Goal: Task Accomplishment & Management: Manage account settings

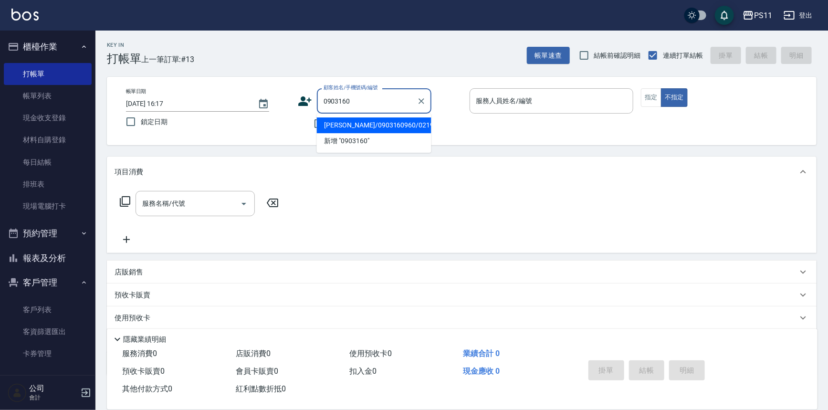
click at [393, 124] on li "[PERSON_NAME]/0903160960/0219" at bounding box center [374, 125] width 114 height 16
type input "[PERSON_NAME]/0903160960/0219"
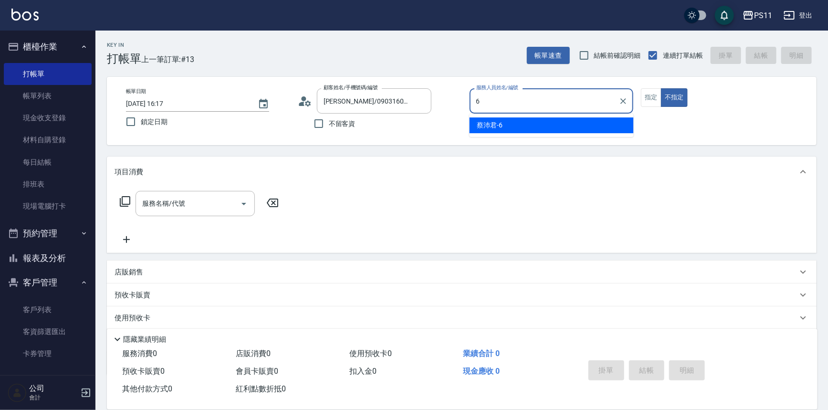
type input "[PERSON_NAME]6"
type button "false"
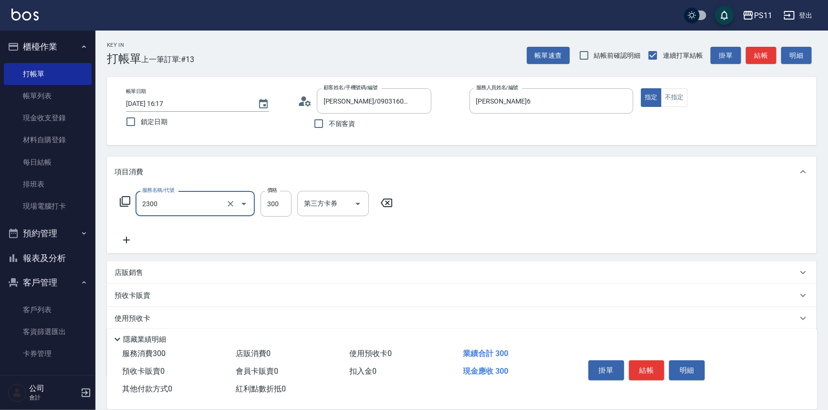
type input "剪髮(2300)"
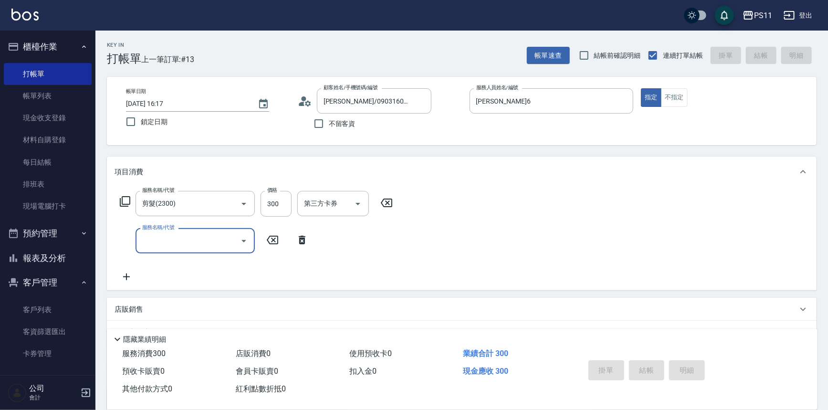
type input "2025/09/06 17:46"
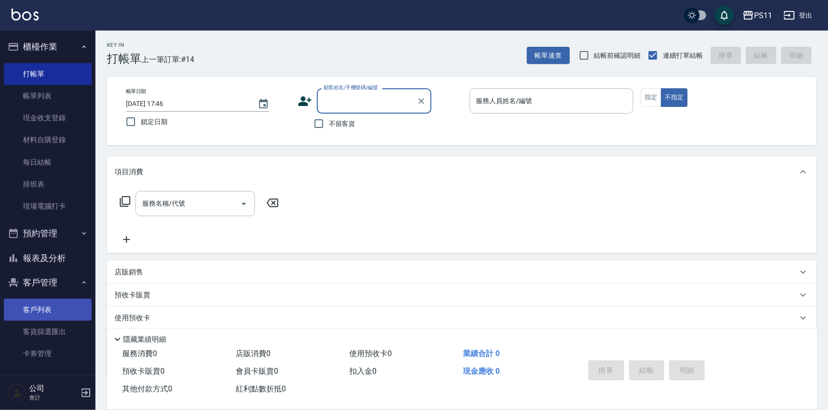
click at [70, 314] on link "客戶列表" at bounding box center [48, 310] width 88 height 22
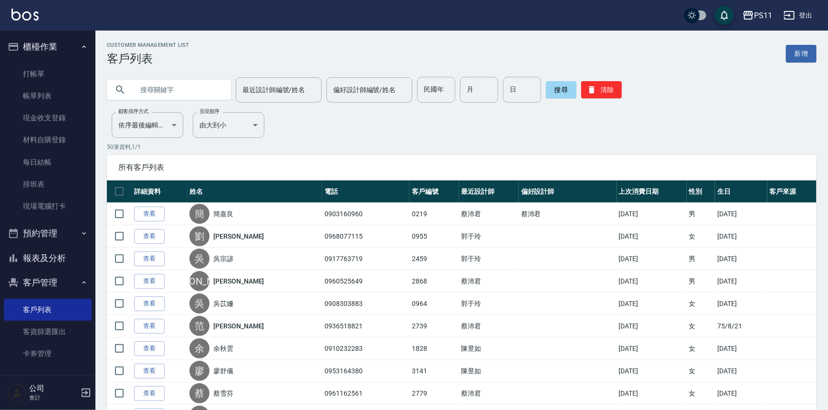
click at [180, 84] on input "text" at bounding box center [179, 90] width 90 height 26
type input "0900048275"
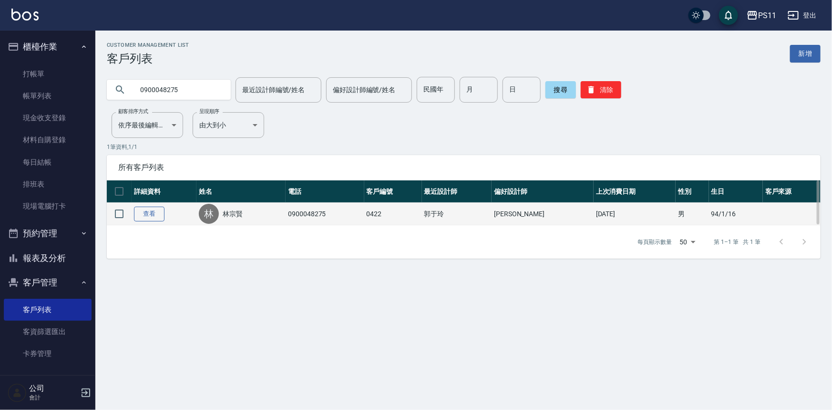
click at [154, 215] on link "查看" at bounding box center [149, 214] width 31 height 15
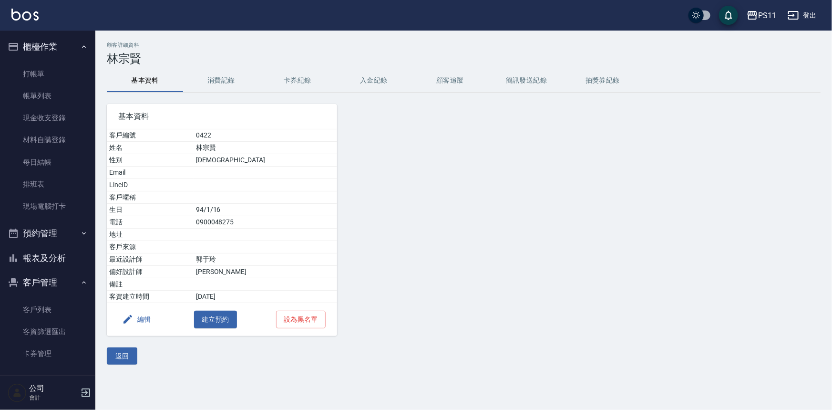
click at [223, 91] on button "消費記錄" at bounding box center [221, 80] width 76 height 23
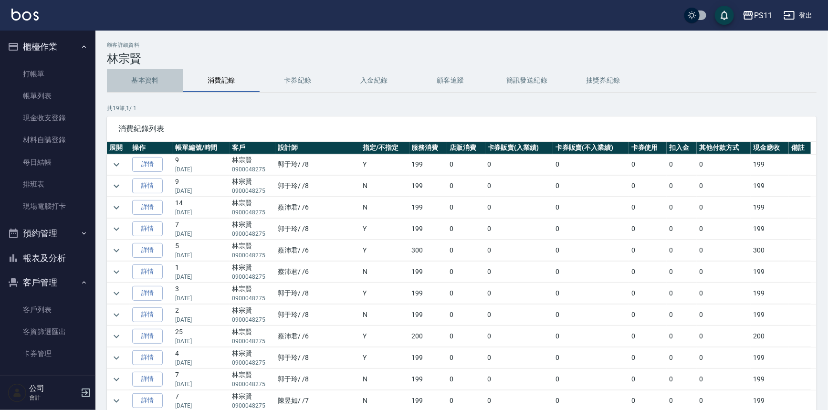
click at [148, 89] on button "基本資料" at bounding box center [145, 80] width 76 height 23
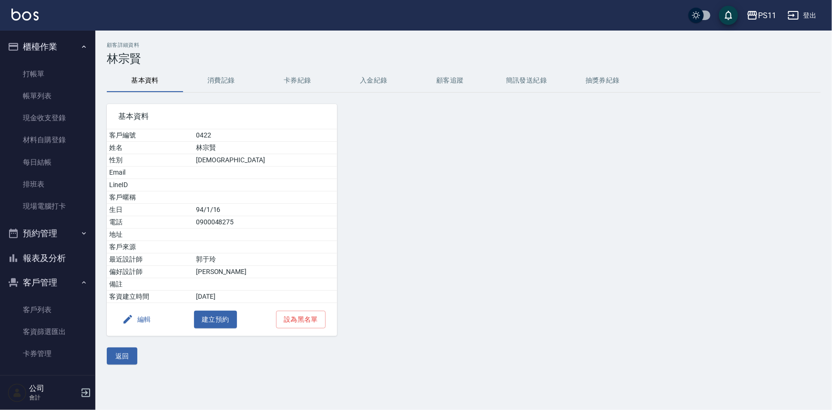
click at [212, 87] on button "消費記錄" at bounding box center [221, 80] width 76 height 23
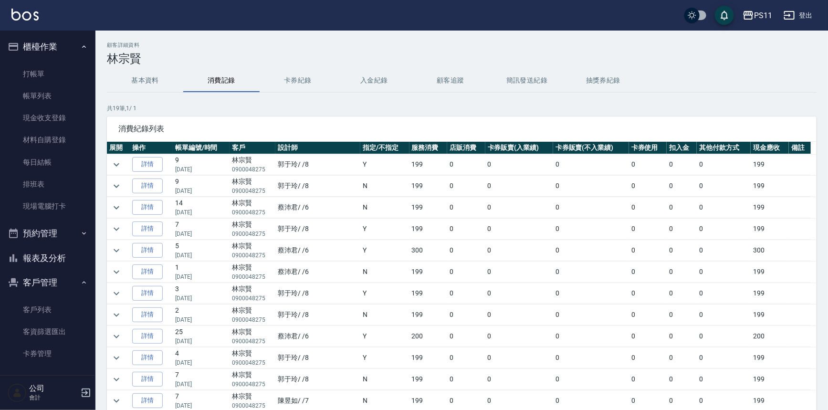
click at [134, 78] on button "基本資料" at bounding box center [145, 80] width 76 height 23
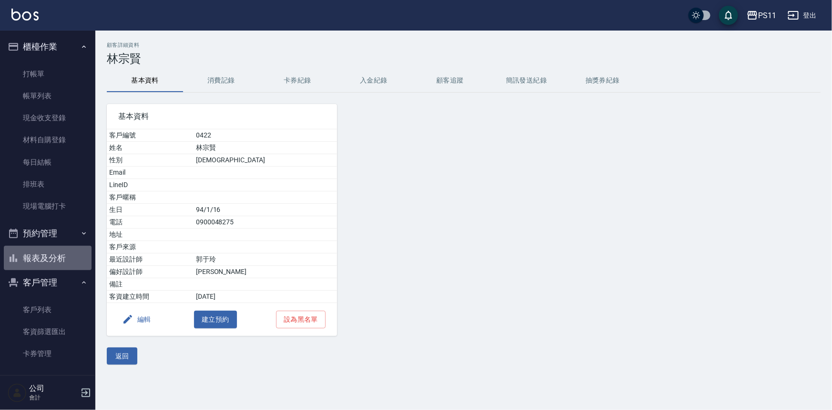
click at [73, 255] on button "報表及分析" at bounding box center [48, 258] width 88 height 25
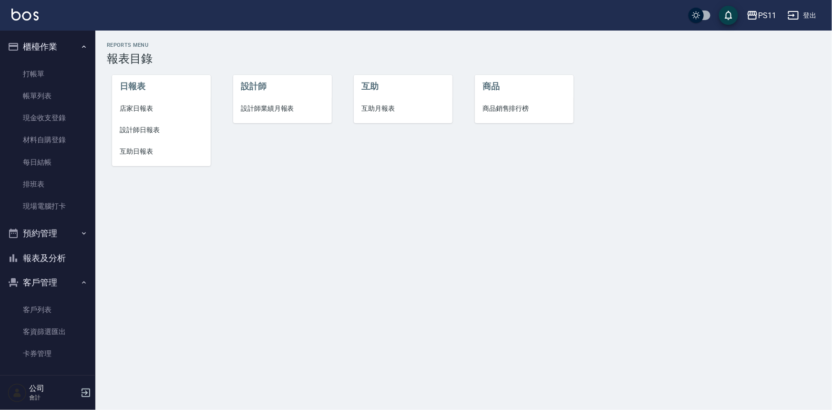
click at [126, 150] on span "互助日報表" at bounding box center [161, 151] width 83 height 10
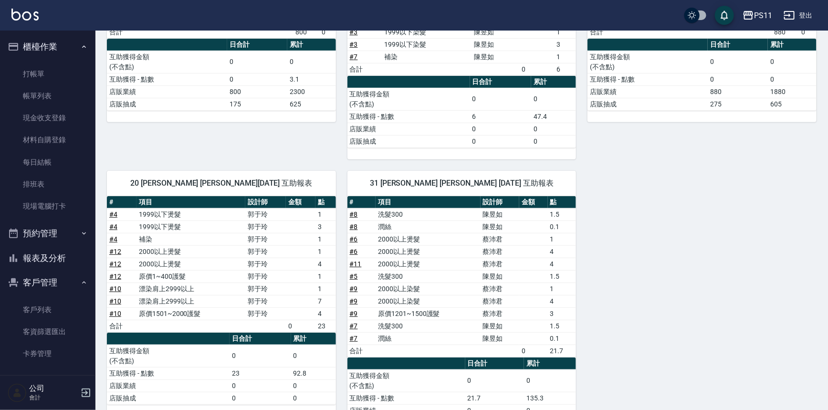
scroll to position [205, 0]
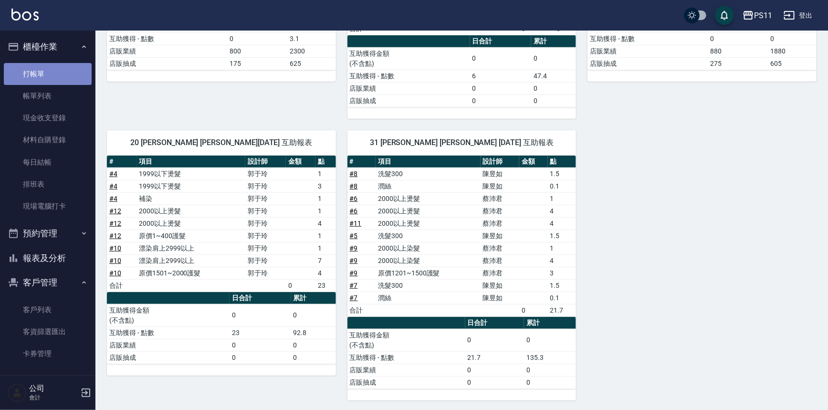
click at [62, 74] on link "打帳單" at bounding box center [48, 74] width 88 height 22
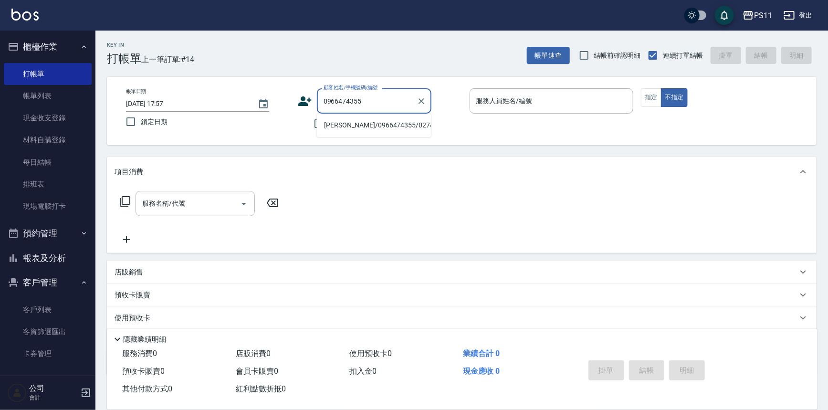
type input "[PERSON_NAME]/0966474355/0274"
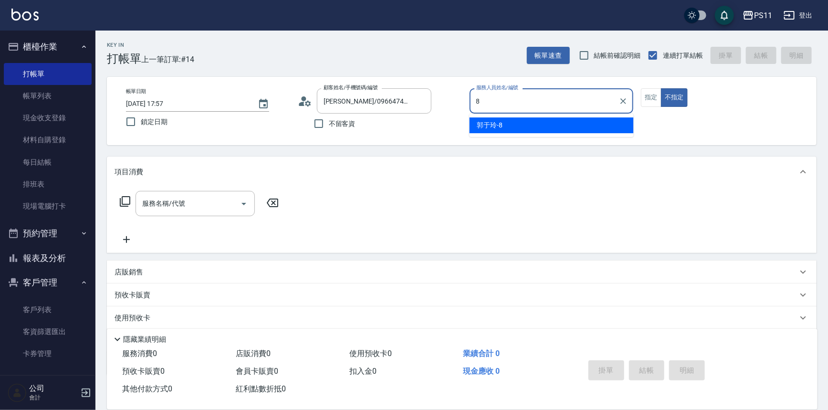
type input "郭于玲-8"
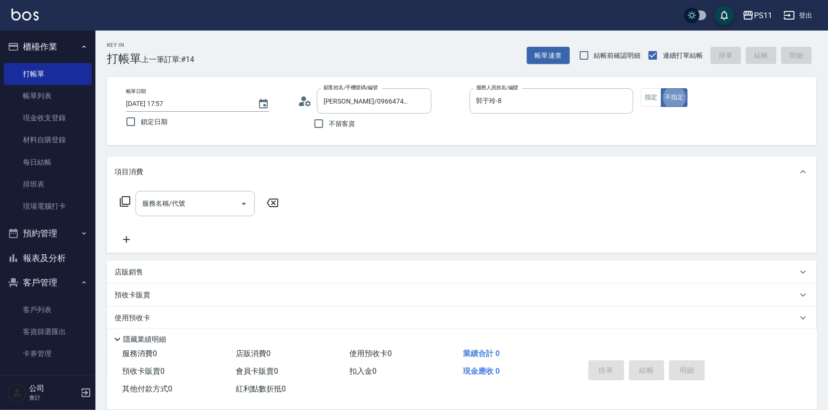
type button "false"
click at [246, 201] on icon "Open" at bounding box center [243, 203] width 11 height 11
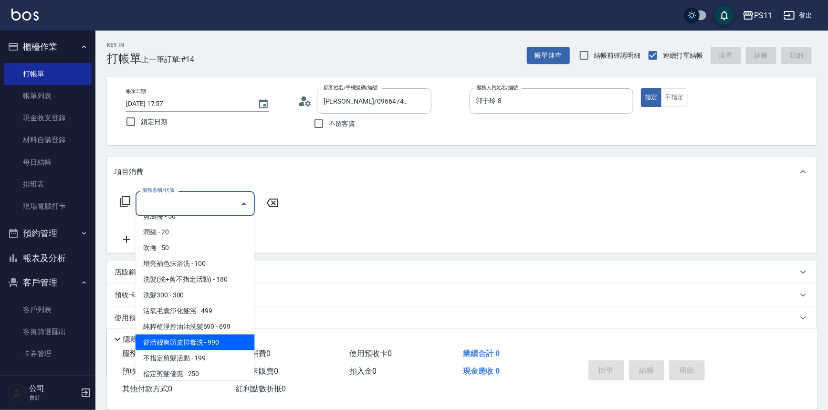
scroll to position [86, 0]
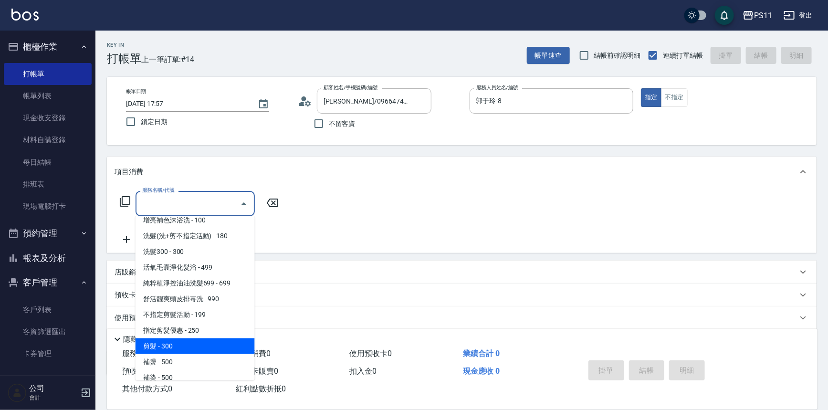
click at [198, 346] on span "剪髮 - 300" at bounding box center [194, 346] width 119 height 16
type input "剪髮(2300)"
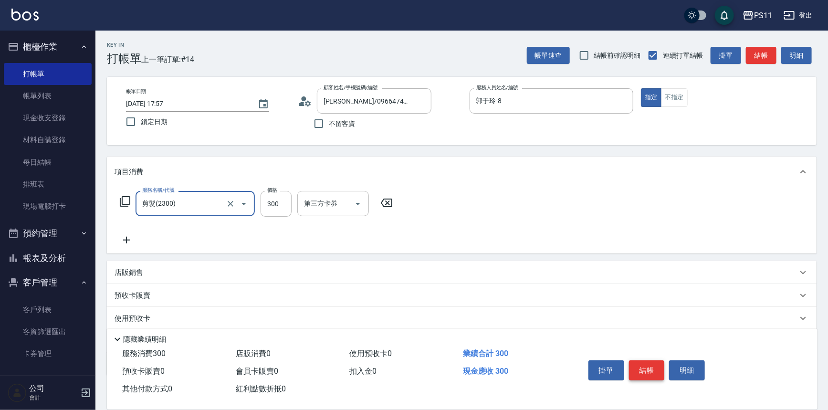
click at [648, 365] on button "結帳" at bounding box center [647, 370] width 36 height 20
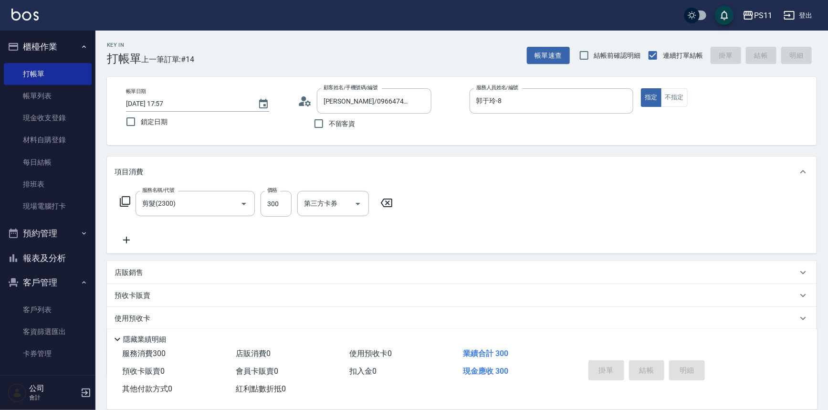
type input "2025/09/06 18:07"
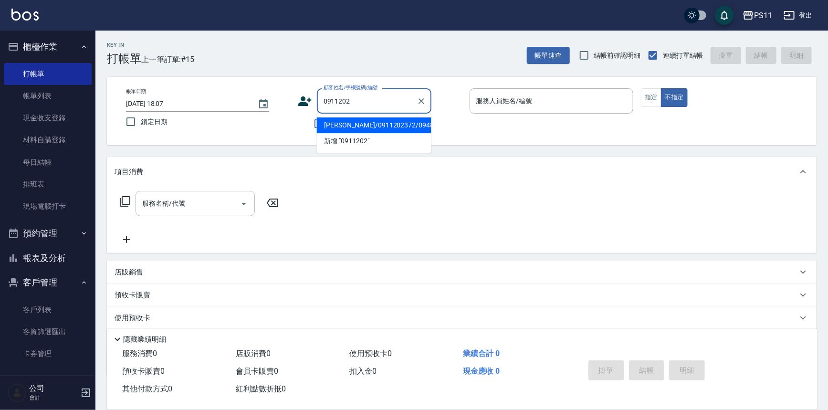
click at [361, 131] on li "[PERSON_NAME]/0911202372/0948" at bounding box center [374, 125] width 114 height 16
type input "[PERSON_NAME]/0911202372/0948"
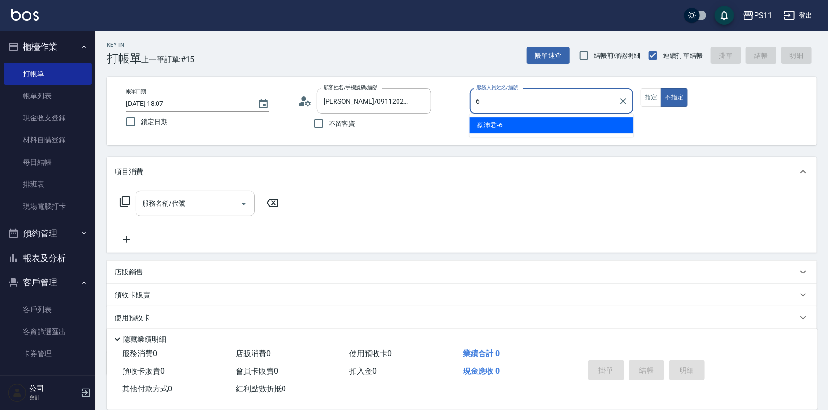
type input "蔡沛君-6"
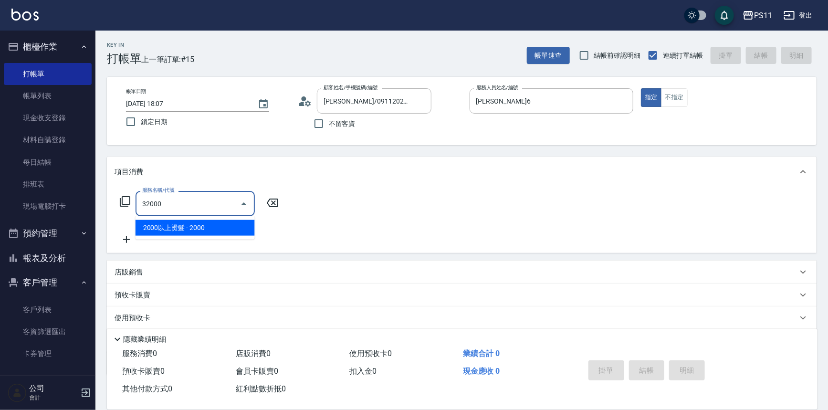
type input "2000以上燙髮(32000)"
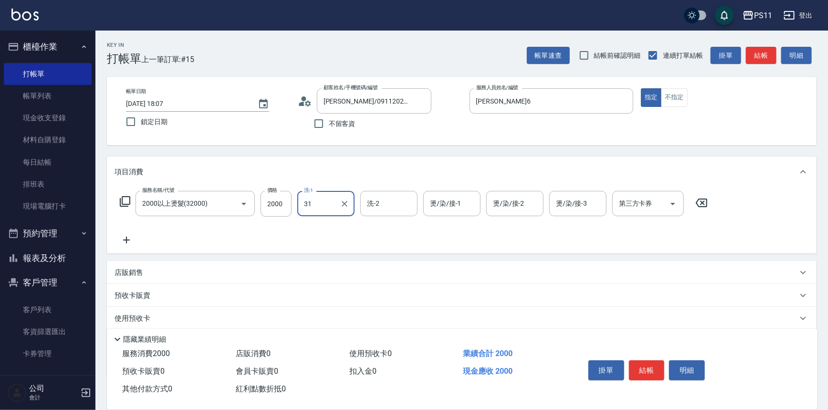
type input "彭亦晴-31"
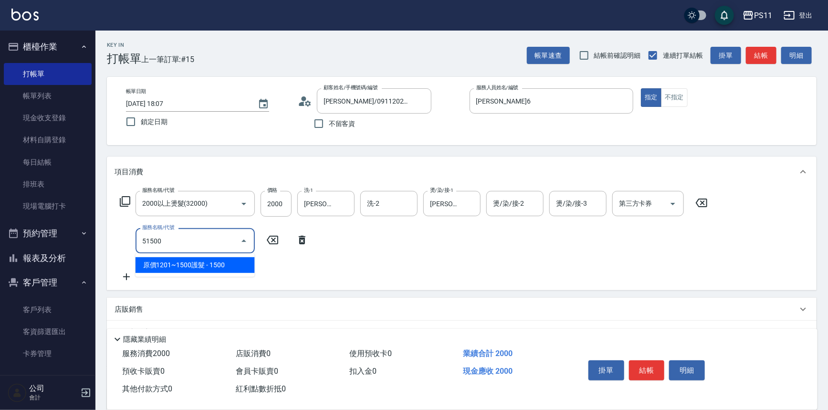
type input "原價1201~1500護髮(51500)"
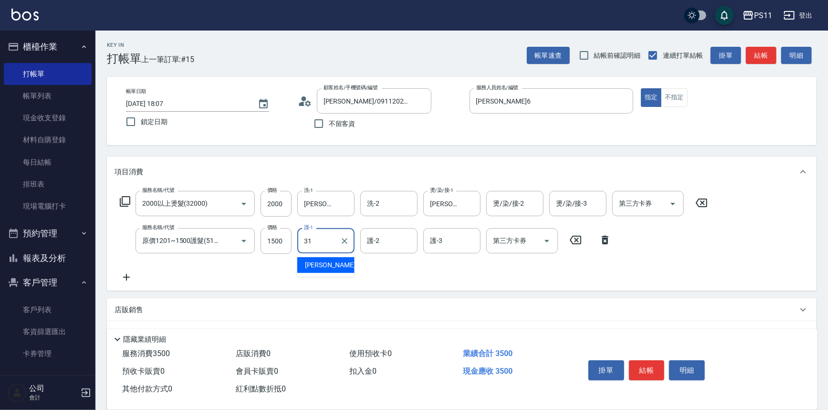
type input "彭亦晴-31"
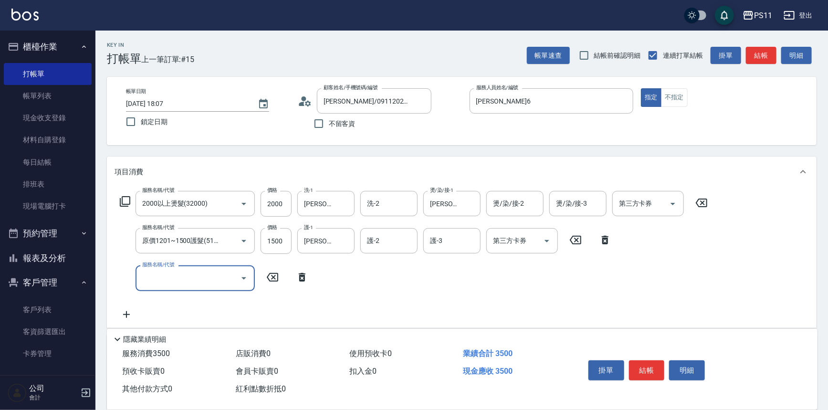
scroll to position [0, 0]
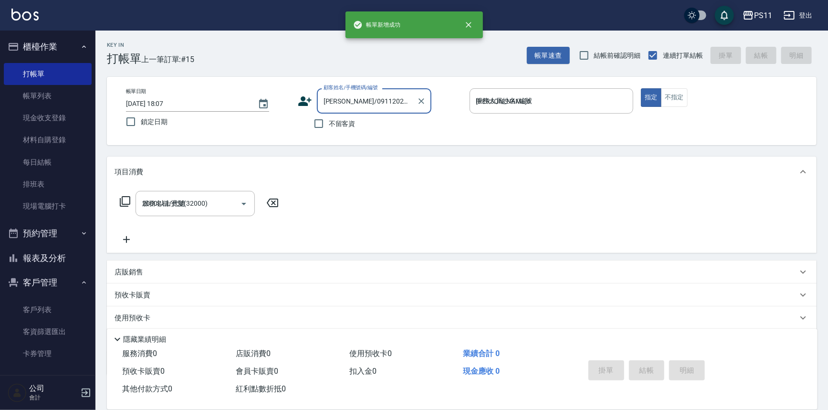
type input "2025/09/06 18:13"
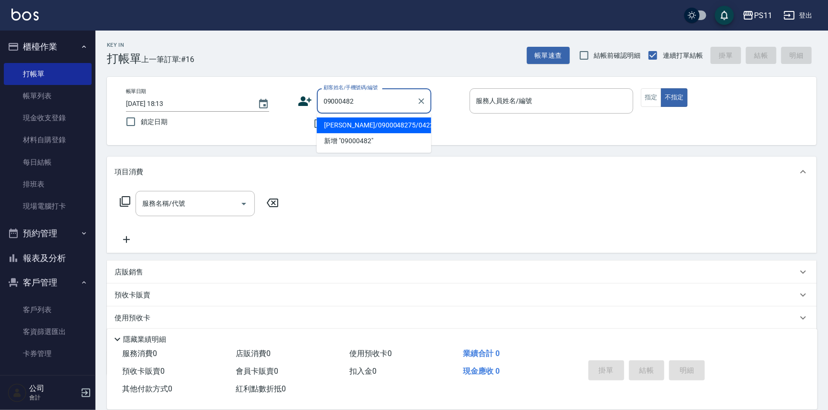
click at [352, 125] on li "[PERSON_NAME]/0900048275/0422" at bounding box center [374, 125] width 114 height 16
type input "[PERSON_NAME]/0900048275/0422"
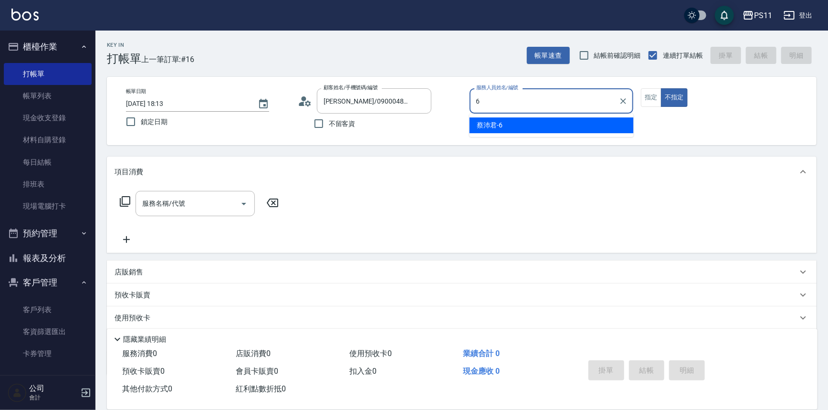
type input "蔡沛君-6"
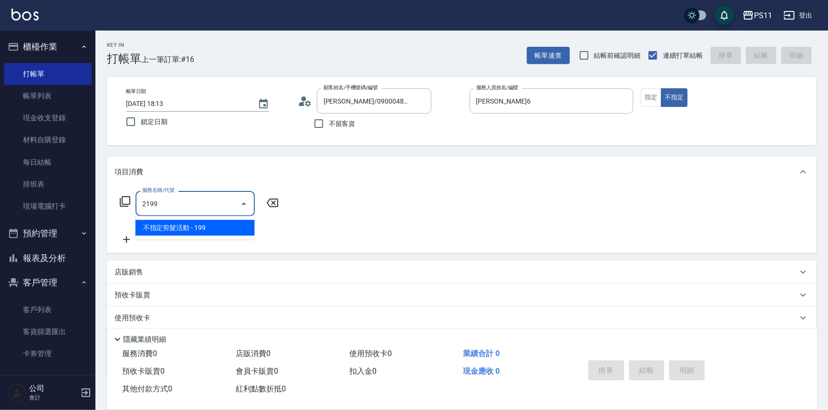
type input "不指定剪髮活動(2199)"
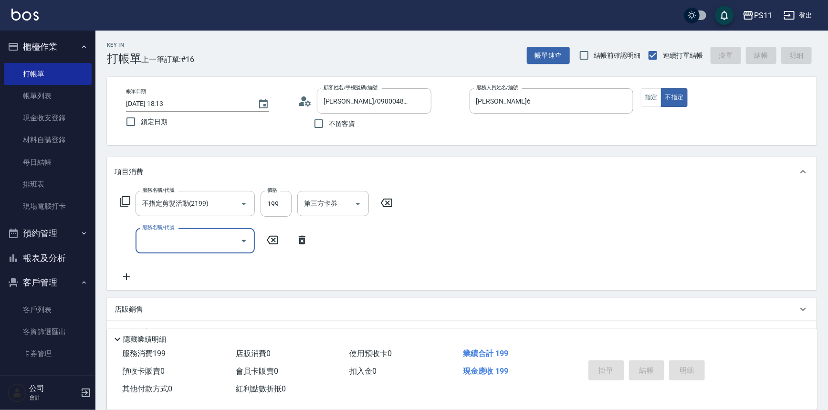
type input "2025/09/06 18:36"
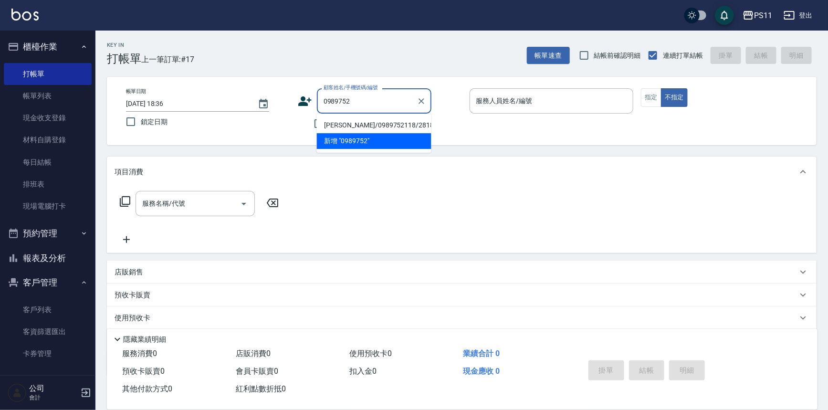
click at [372, 126] on li "[PERSON_NAME]/0989752118/2818" at bounding box center [374, 125] width 114 height 16
type input "[PERSON_NAME]/0989752118/2818"
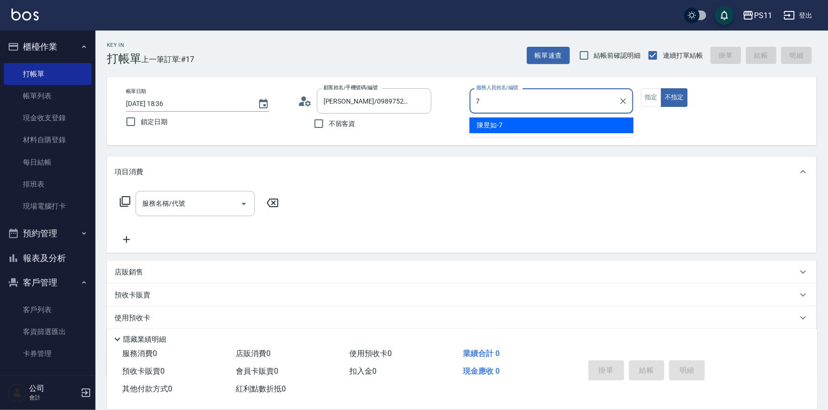
type input "陳昱如-7"
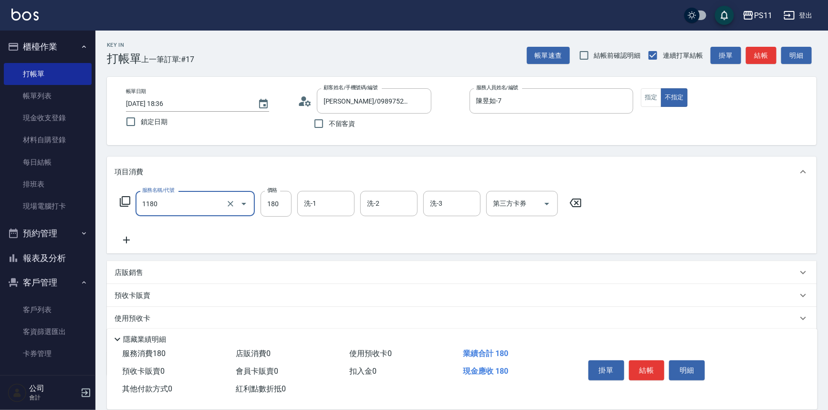
type input "洗髮(洗+剪不指定活動)(1180)"
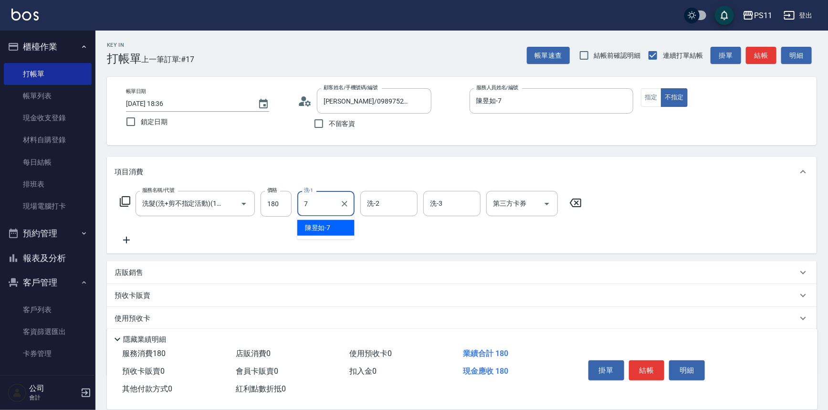
type input "陳昱如-7"
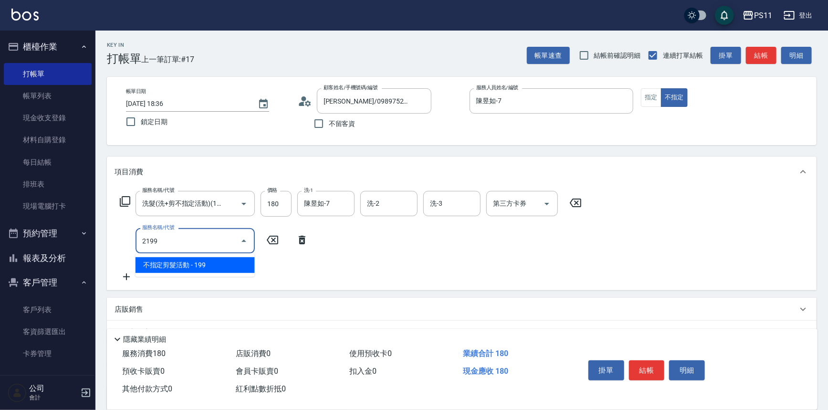
type input "不指定剪髮活動(2199)"
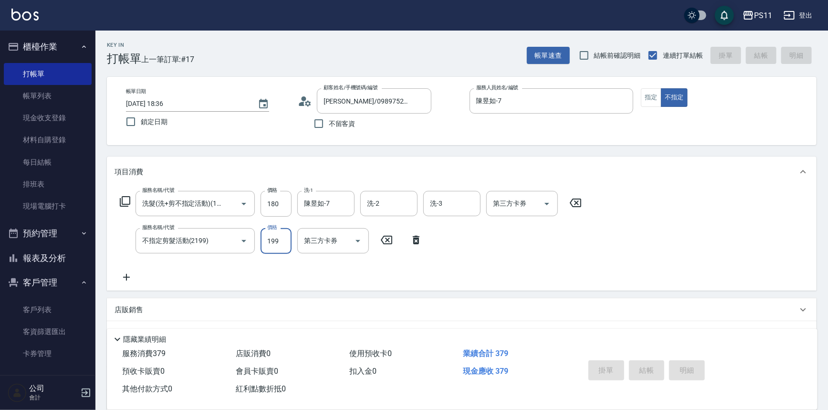
type input "2025/09/06 19:03"
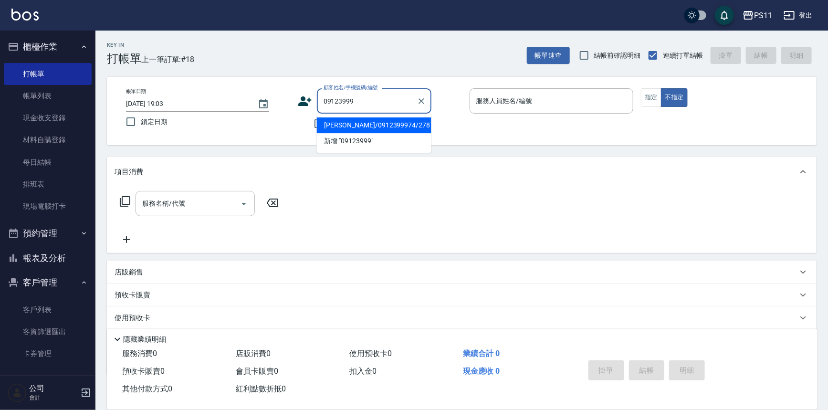
click at [391, 126] on li "[PERSON_NAME]/0912399974/2787" at bounding box center [374, 125] width 114 height 16
type input "[PERSON_NAME]/0912399974/2787"
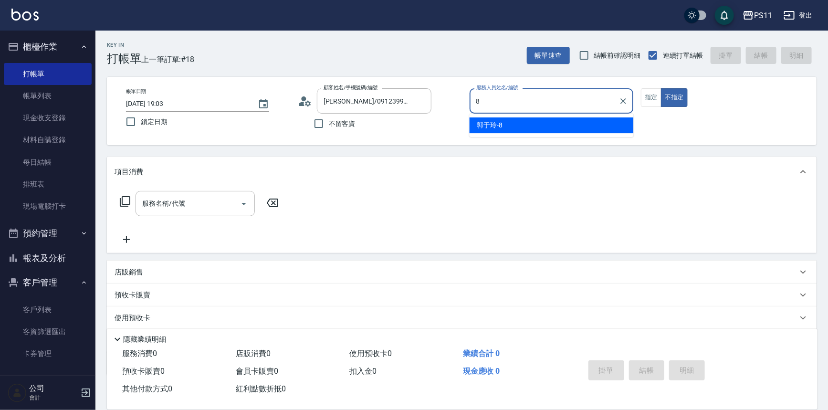
type input "郭于玲-8"
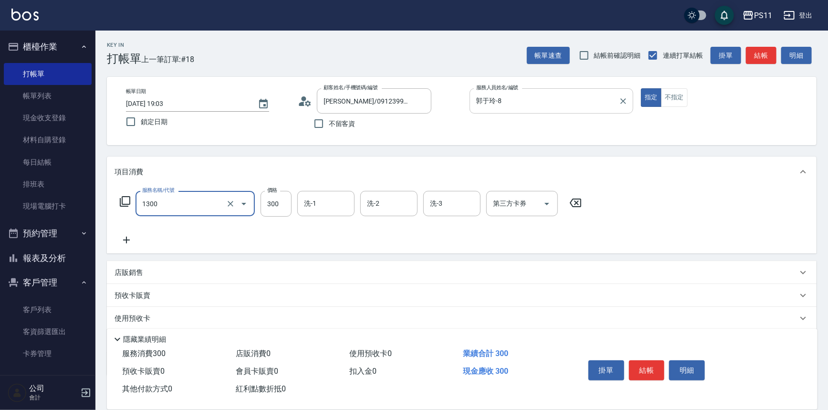
type input "洗髮300(1300)"
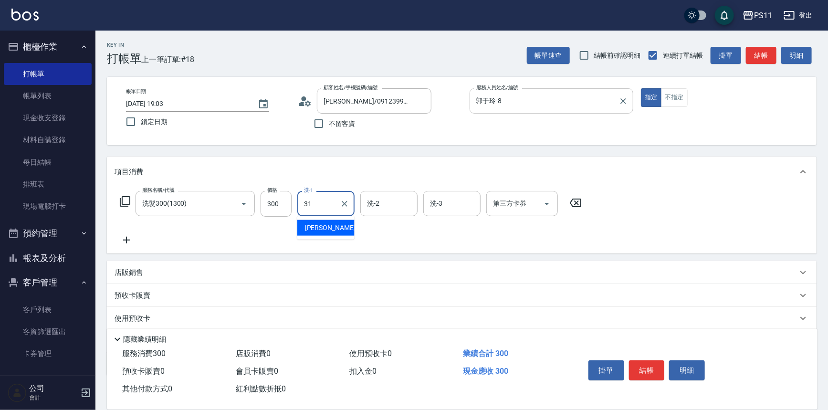
type input "彭亦晴-31"
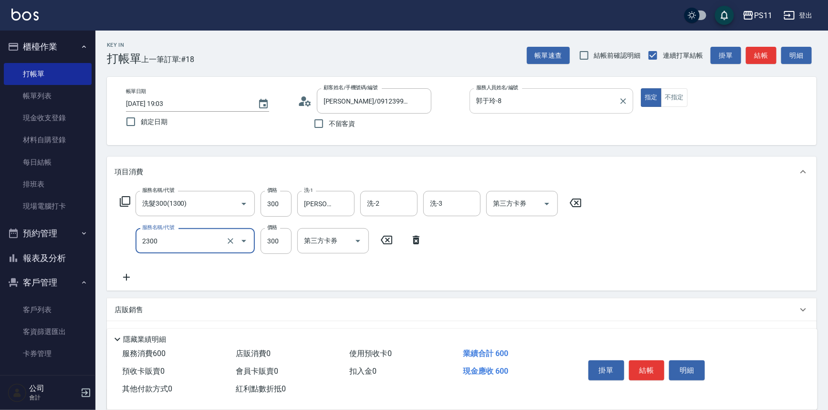
type input "剪髮(2300)"
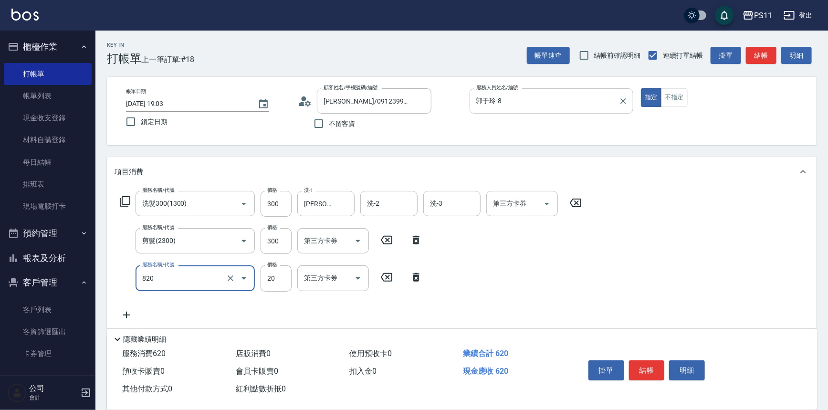
type input "潤絲(820)"
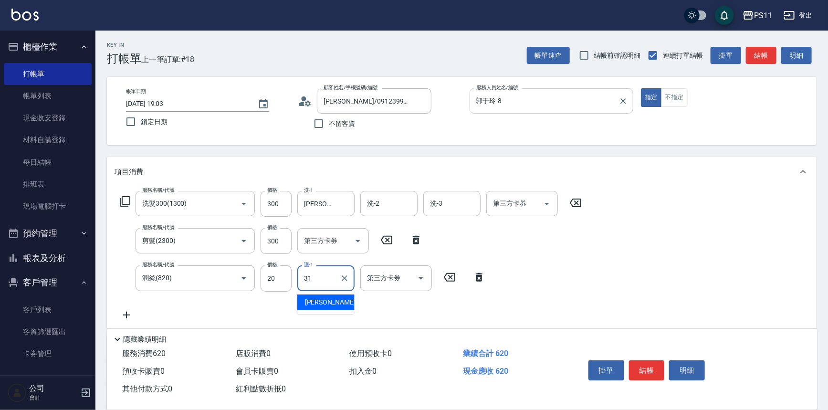
type input "彭亦晴-31"
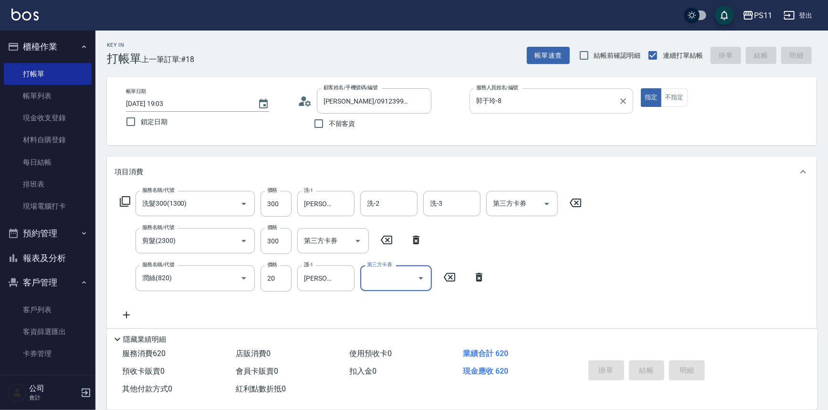
type input "2025/09/06 19:04"
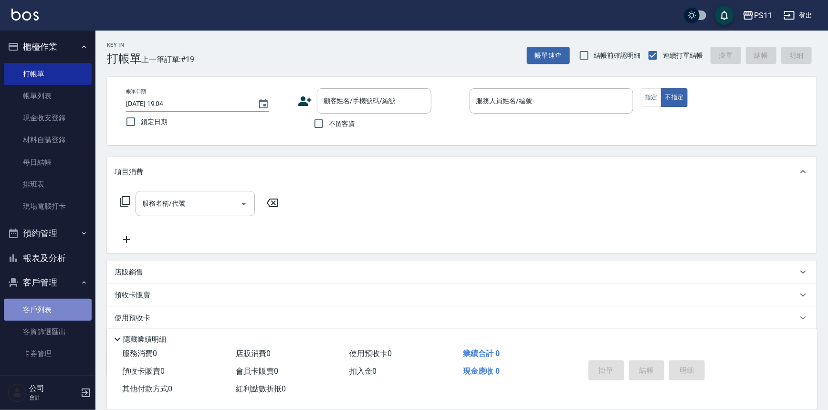
click at [51, 313] on link "客戶列表" at bounding box center [48, 310] width 88 height 22
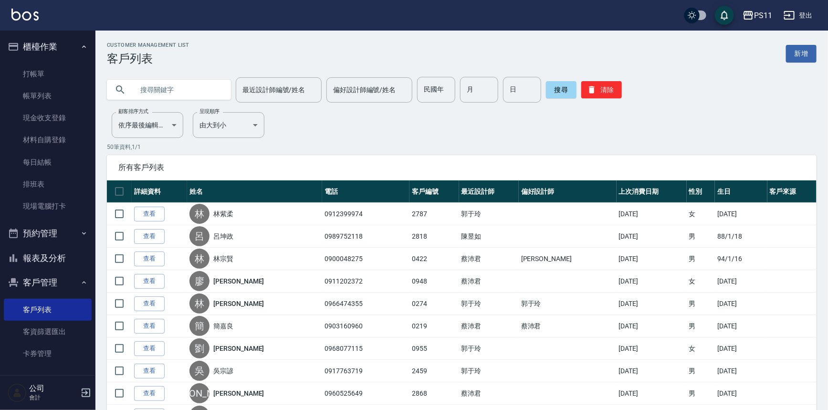
click at [797, 55] on link "新增" at bounding box center [801, 54] width 31 height 18
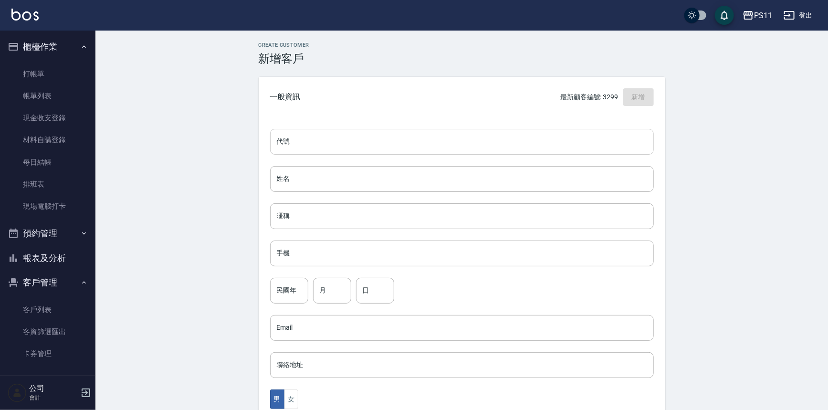
click at [348, 142] on input "代號" at bounding box center [462, 142] width 384 height 26
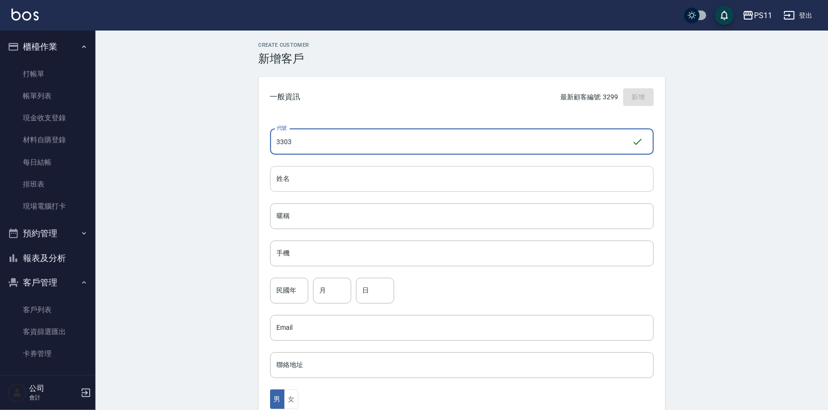
type input "3303"
click at [377, 185] on input "姓名" at bounding box center [462, 179] width 384 height 26
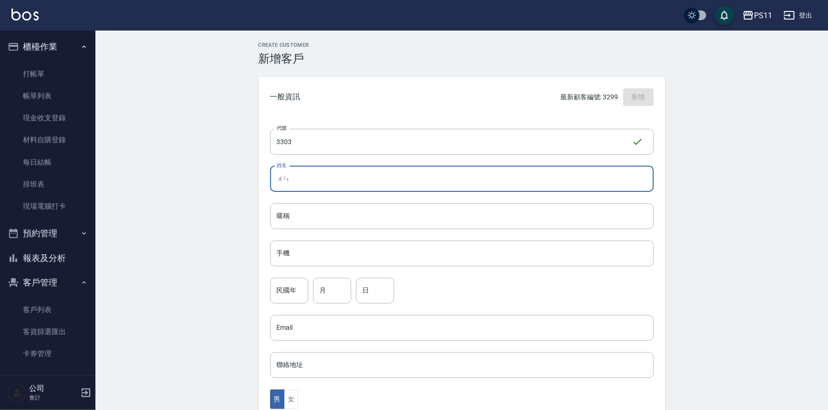
type input "文"
type input "溫雅晴"
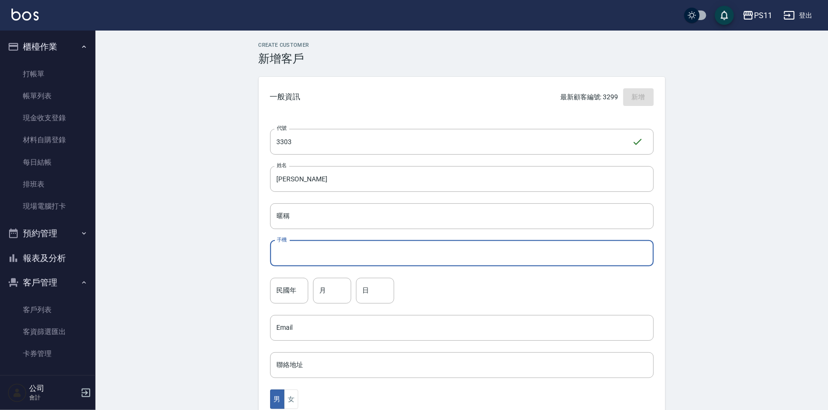
click at [422, 257] on input "手機" at bounding box center [462, 253] width 384 height 26
type input "0961000825"
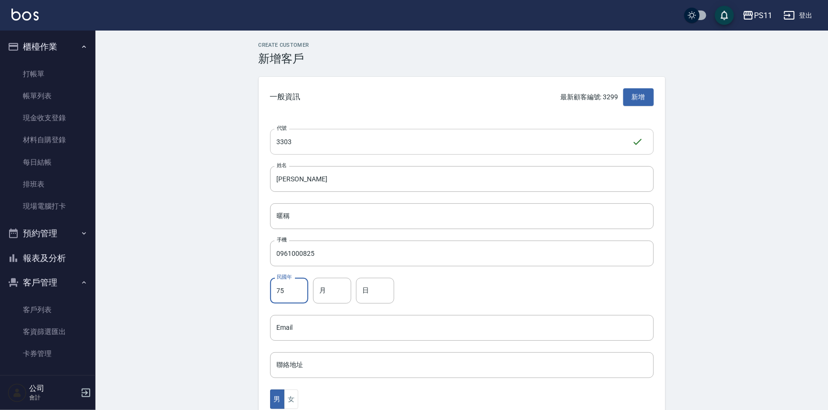
type input "75"
type input "8"
type input "25"
click at [289, 396] on button "女" at bounding box center [291, 399] width 14 height 20
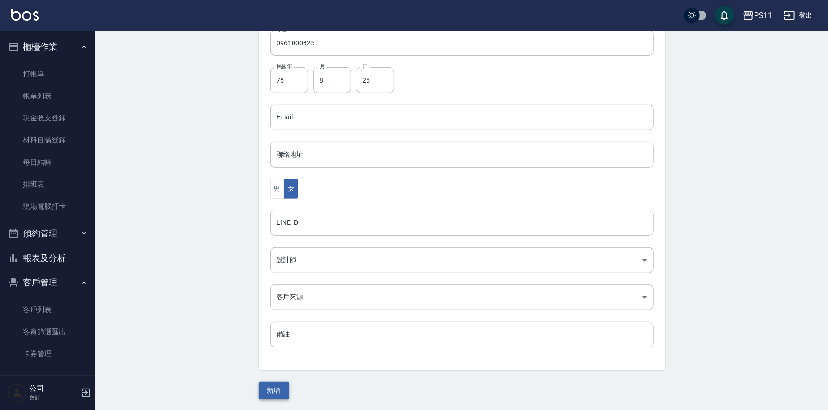
click at [281, 390] on button "新增" at bounding box center [274, 391] width 31 height 18
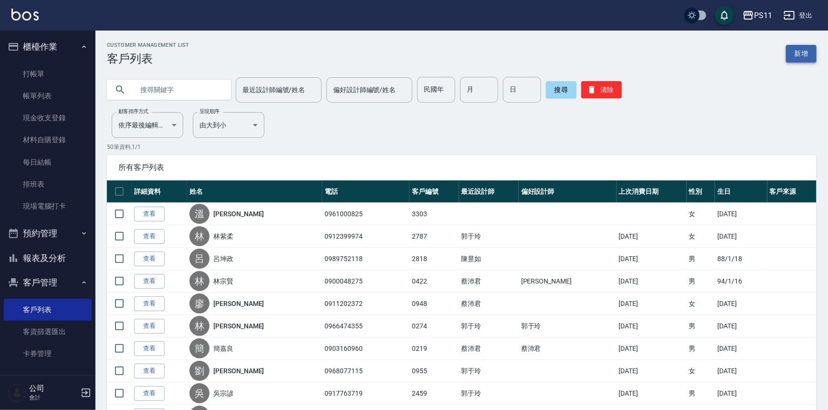
click at [799, 55] on link "新增" at bounding box center [801, 54] width 31 height 18
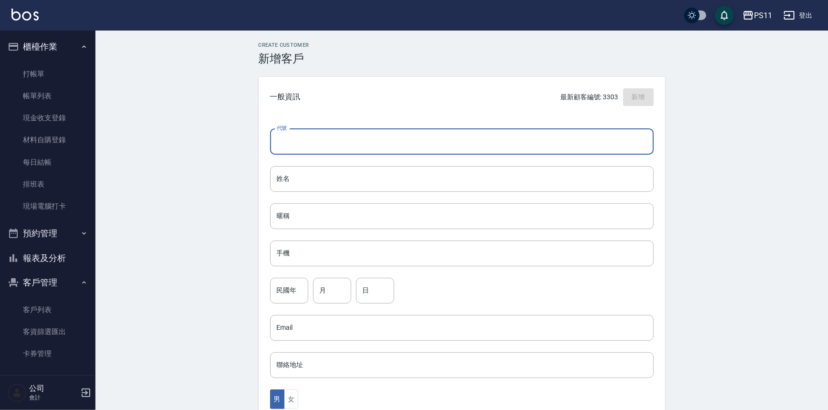
click at [482, 138] on input "代號" at bounding box center [462, 142] width 384 height 26
type input "3301"
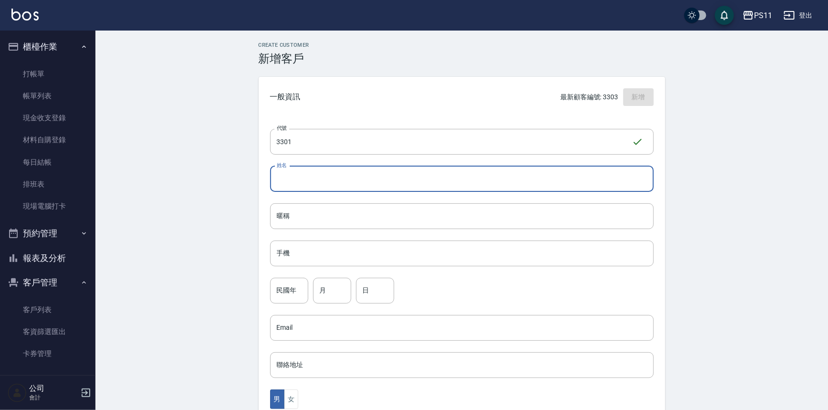
click at [622, 173] on input "姓名" at bounding box center [462, 179] width 384 height 26
type input "蕭羽軒"
click at [36, 75] on link "打帳單" at bounding box center [48, 74] width 88 height 22
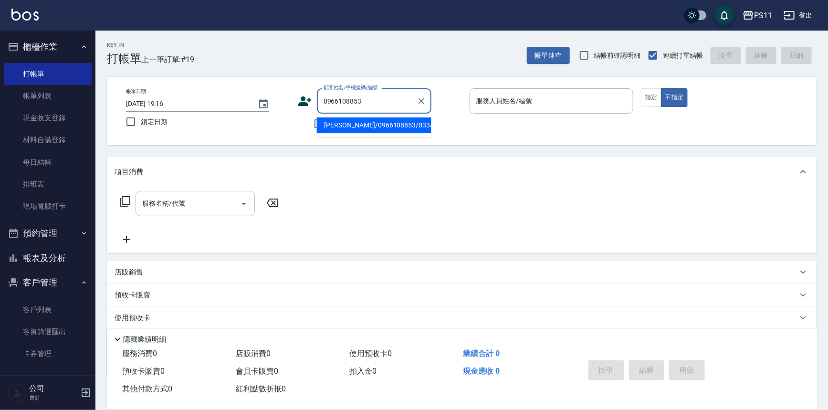
type input "[PERSON_NAME]/0966108853/0334"
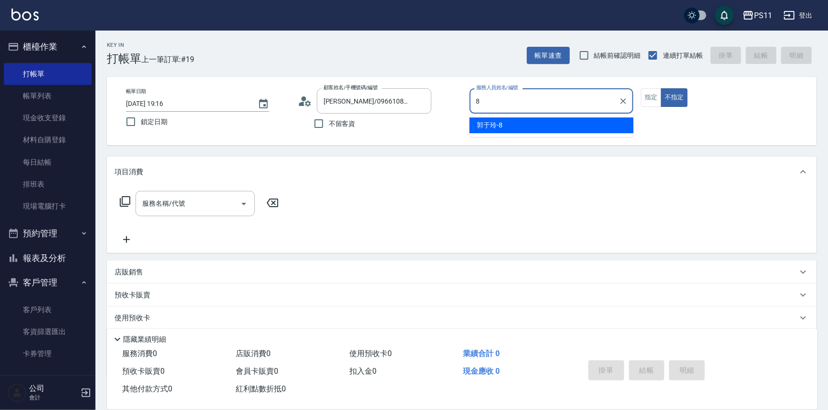
type input "郭于玲-8"
type button "false"
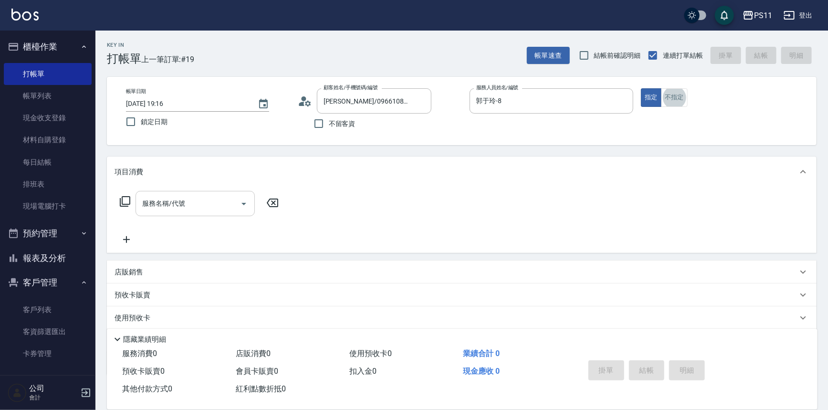
click at [245, 200] on icon "Open" at bounding box center [243, 203] width 11 height 11
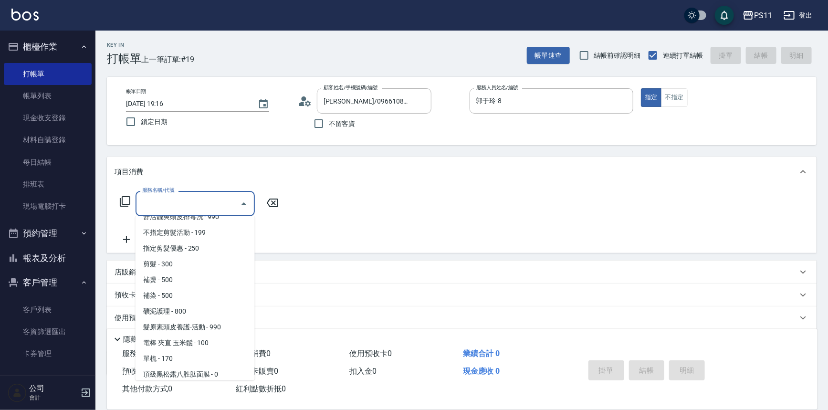
scroll to position [173, 0]
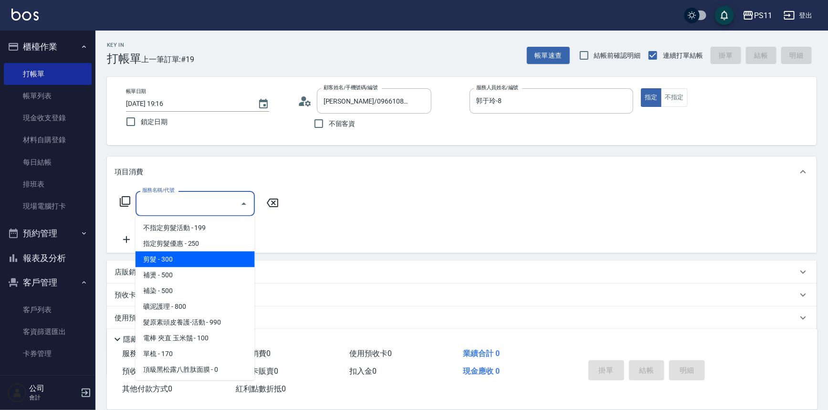
click at [202, 261] on span "剪髮 - 300" at bounding box center [194, 259] width 119 height 16
type input "剪髮(2300)"
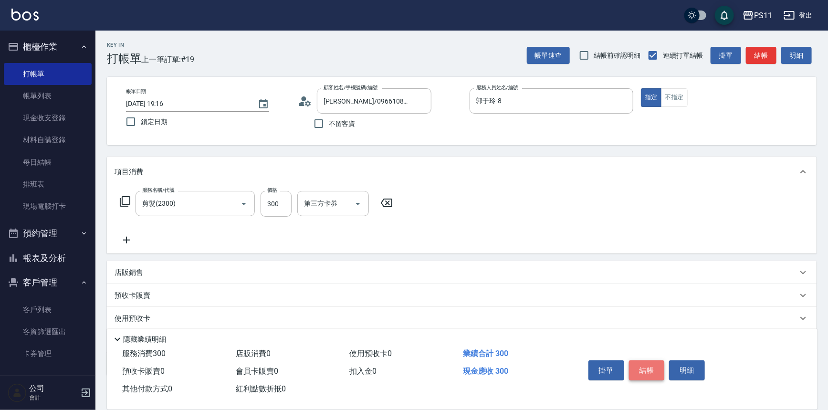
click at [642, 360] on button "結帳" at bounding box center [647, 370] width 36 height 20
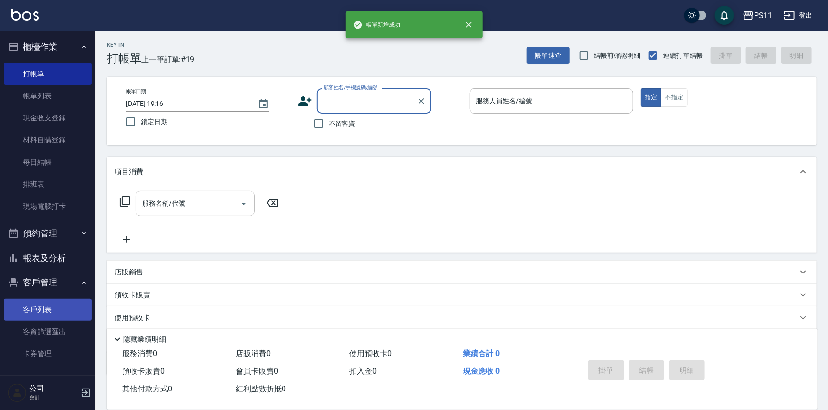
click at [74, 310] on link "客戶列表" at bounding box center [48, 310] width 88 height 22
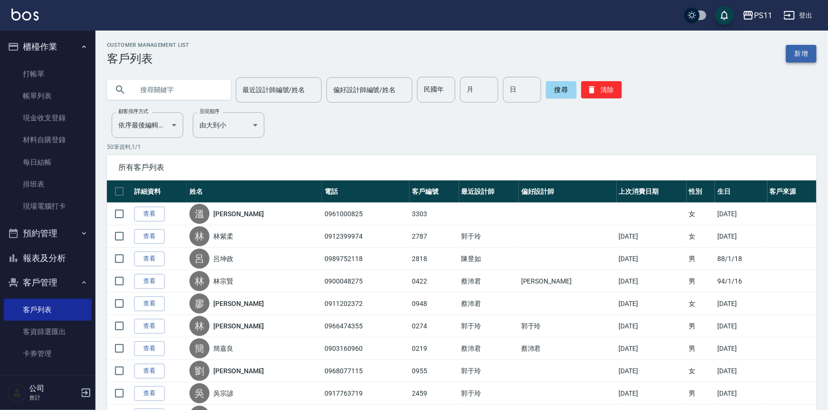
click at [812, 53] on link "新增" at bounding box center [801, 54] width 31 height 18
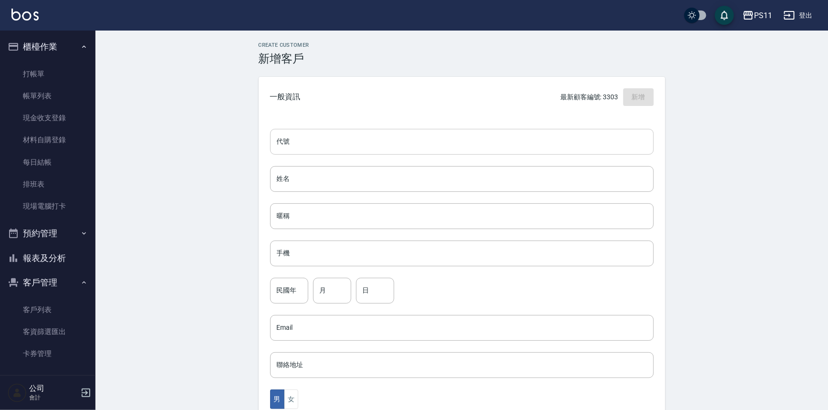
click at [604, 137] on input "代號" at bounding box center [462, 142] width 384 height 26
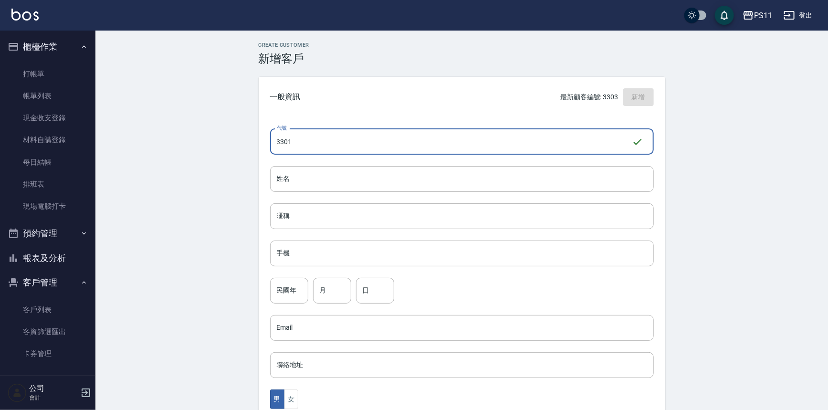
type input "3301"
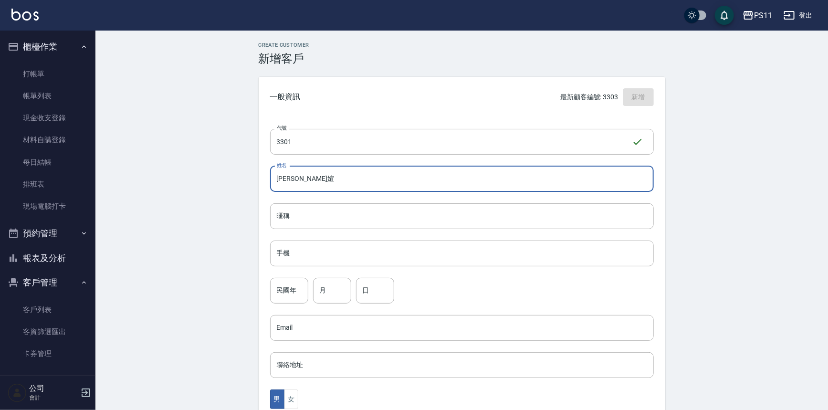
type input "蕭羽媗"
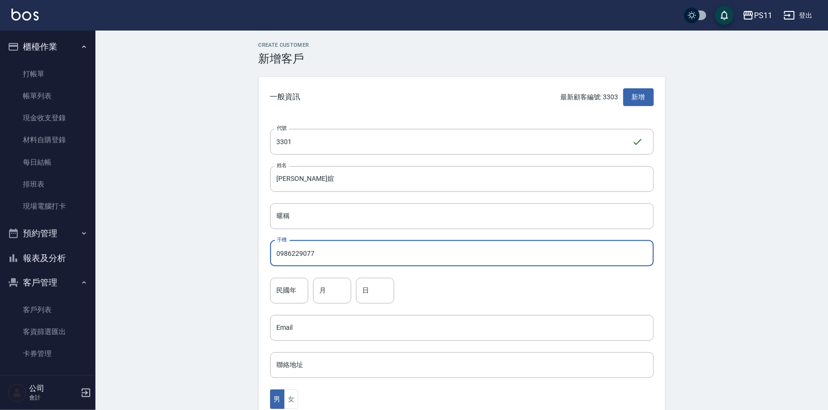
type input "0986229077"
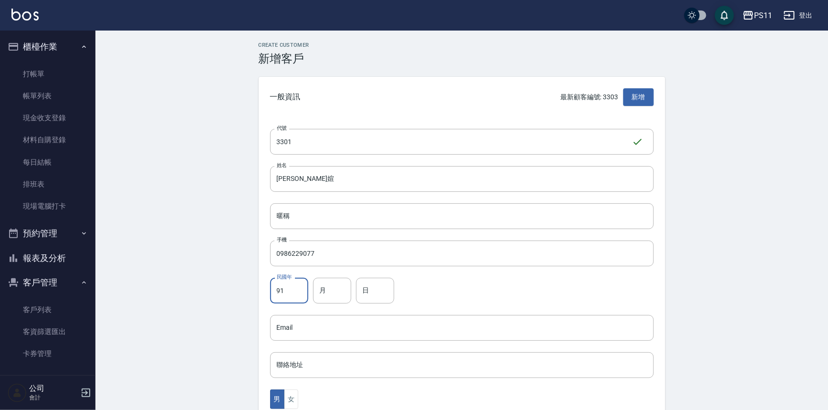
type input "91"
type input "4"
type input "8"
type button "MALE"
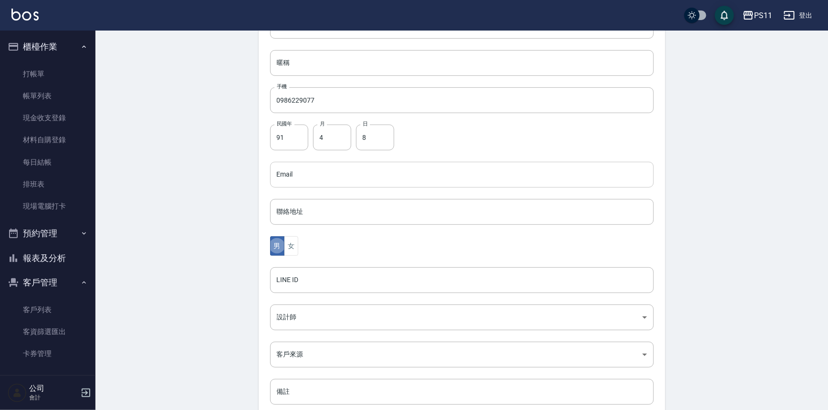
scroll to position [173, 0]
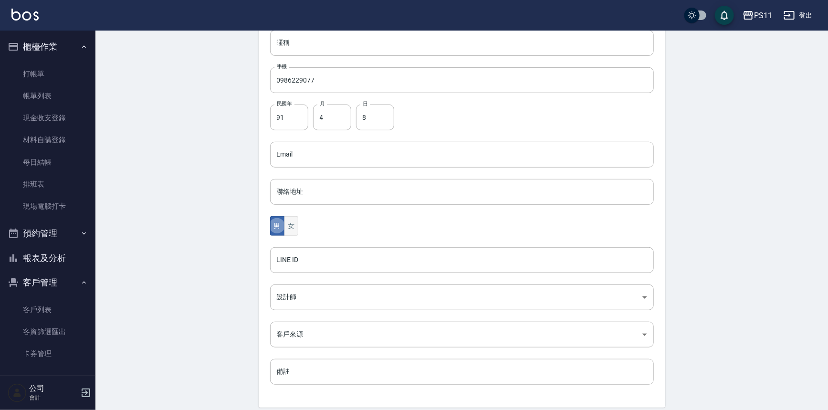
click at [294, 226] on button "女" at bounding box center [291, 226] width 14 height 20
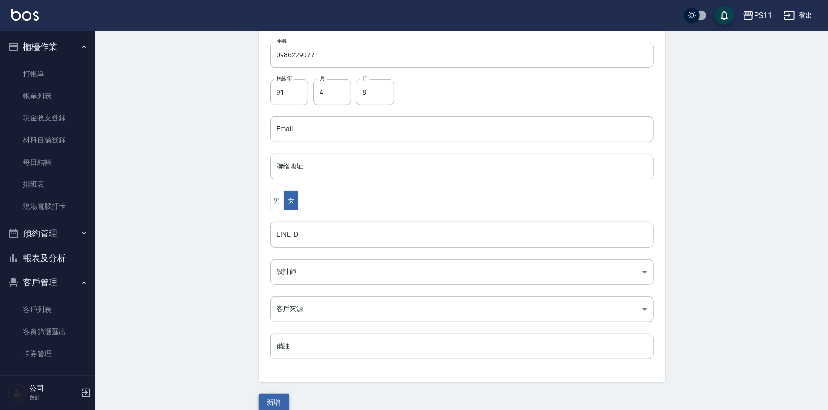
scroll to position [210, 0]
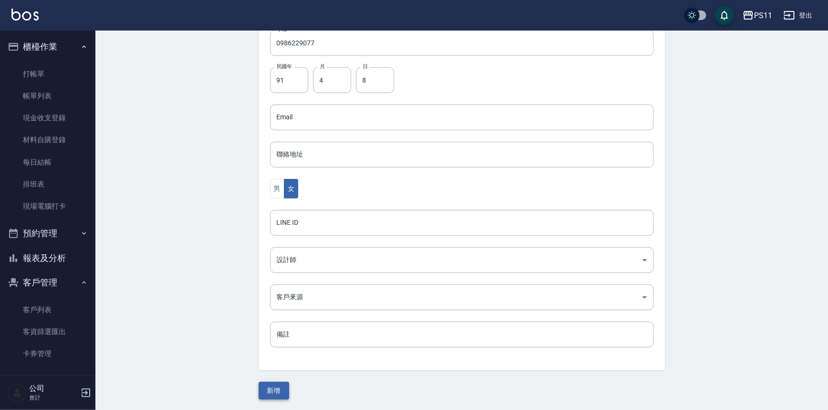
click at [270, 390] on button "新增" at bounding box center [274, 391] width 31 height 18
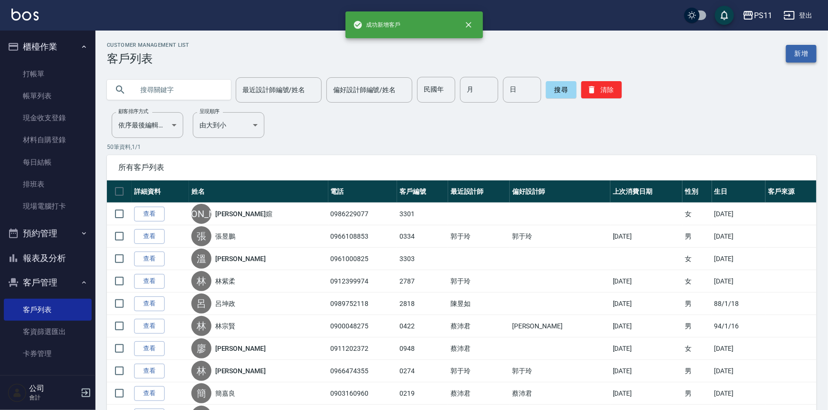
click at [791, 57] on link "新增" at bounding box center [801, 54] width 31 height 18
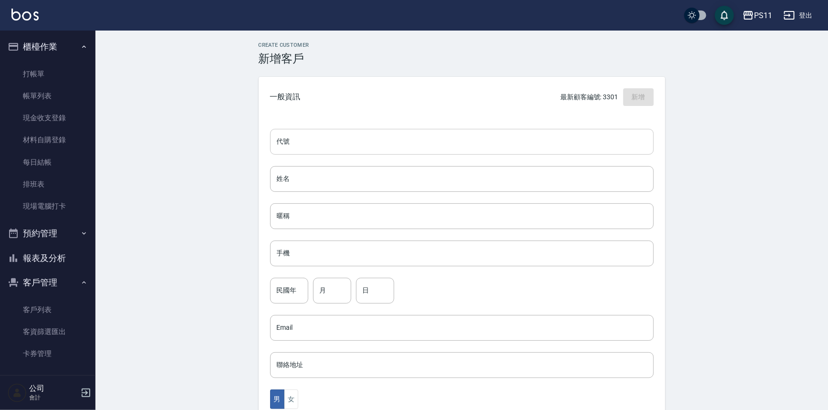
click at [601, 138] on input "代號" at bounding box center [462, 142] width 384 height 26
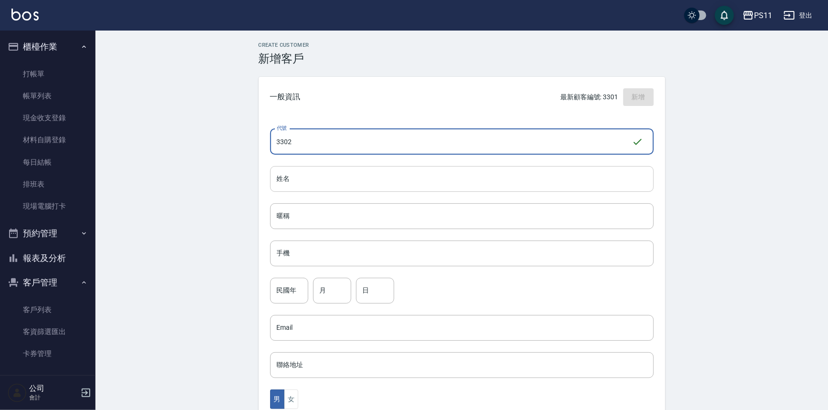
type input "3302"
click at [525, 176] on input "姓名" at bounding box center [462, 179] width 384 height 26
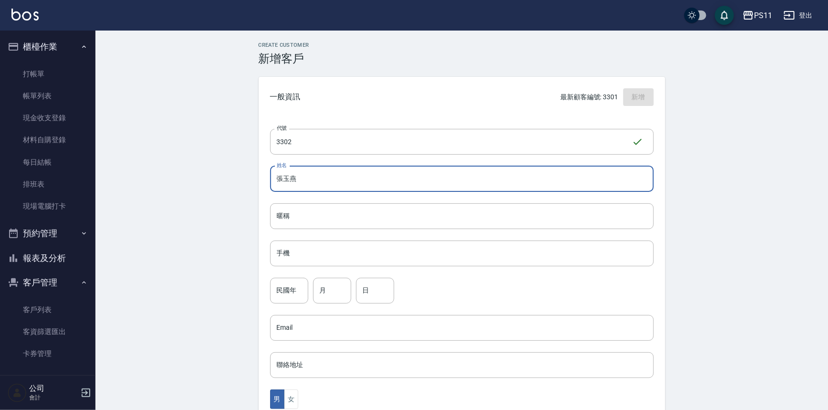
type input "張玉燕"
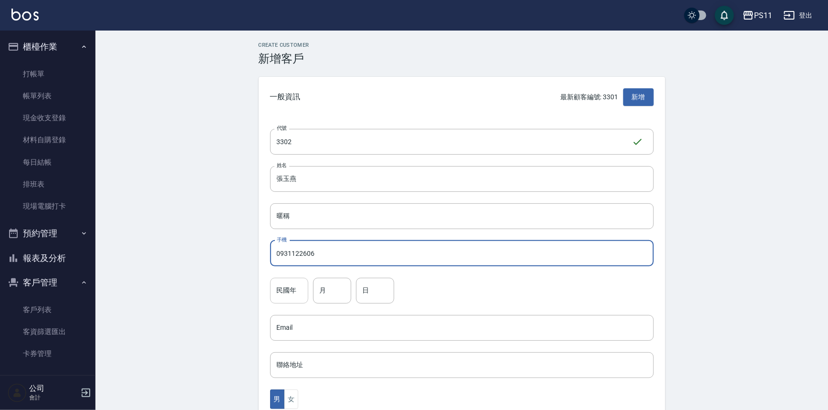
type input "0931122606"
click at [283, 281] on div "民國年 民國年" at bounding box center [289, 291] width 38 height 26
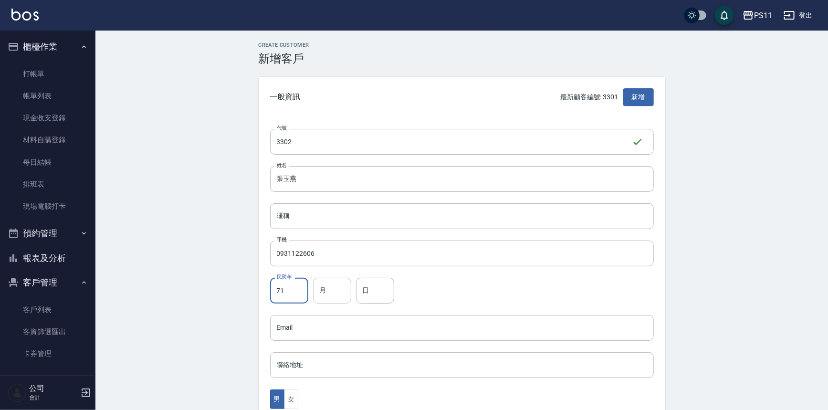
type input "71"
click at [342, 291] on input "月" at bounding box center [332, 291] width 38 height 26
type input "4"
type input "22"
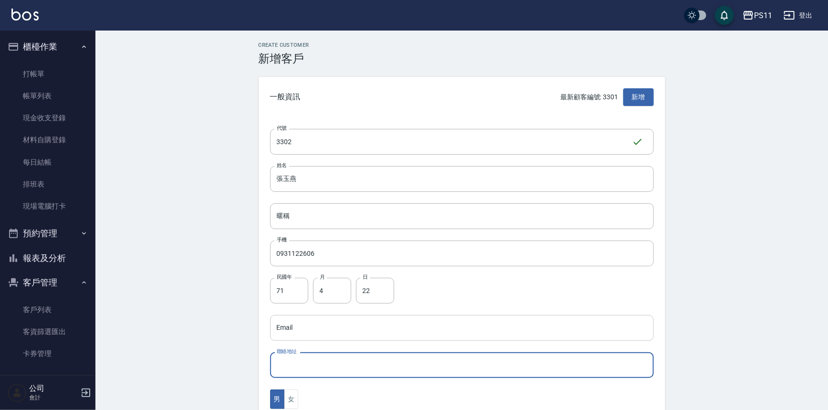
type button "MALE"
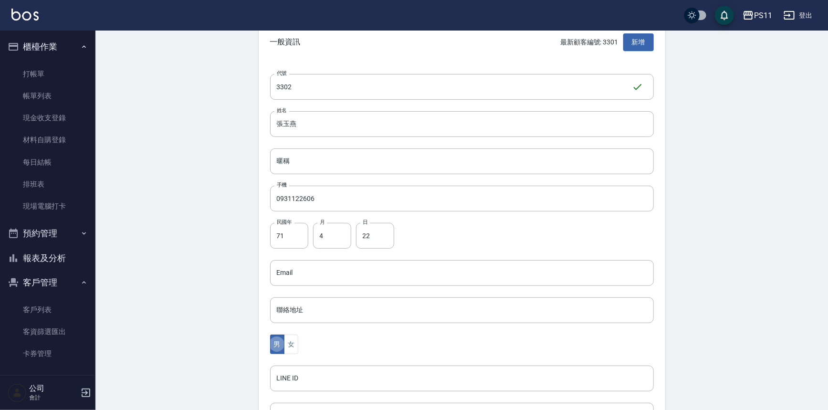
scroll to position [210, 0]
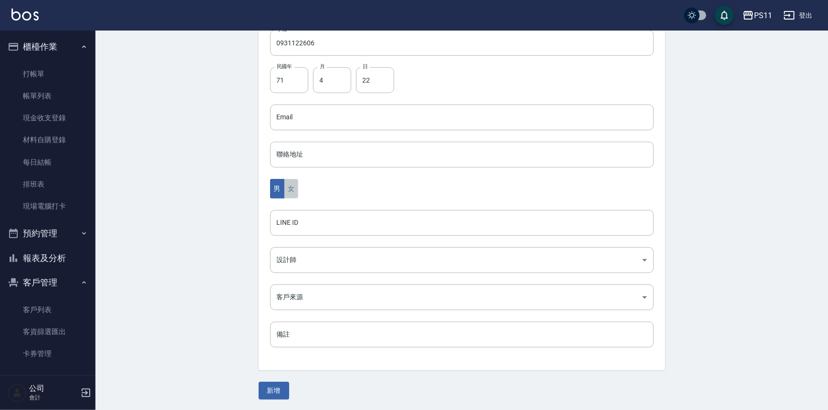
click at [294, 187] on button "女" at bounding box center [291, 189] width 14 height 20
click at [272, 388] on button "新增" at bounding box center [274, 391] width 31 height 18
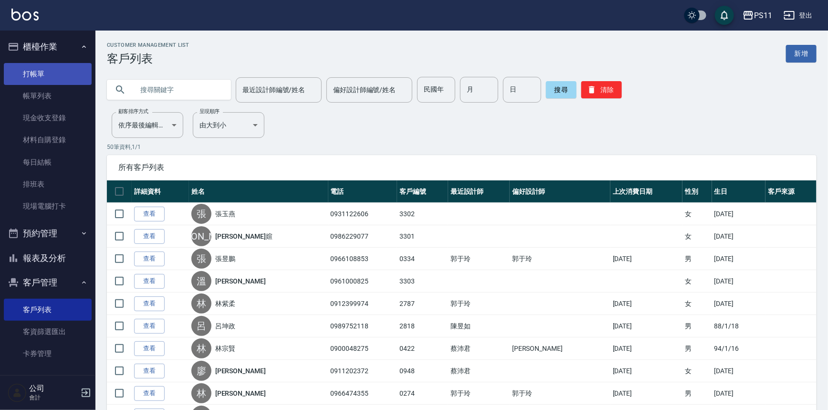
click at [72, 80] on link "打帳單" at bounding box center [48, 74] width 88 height 22
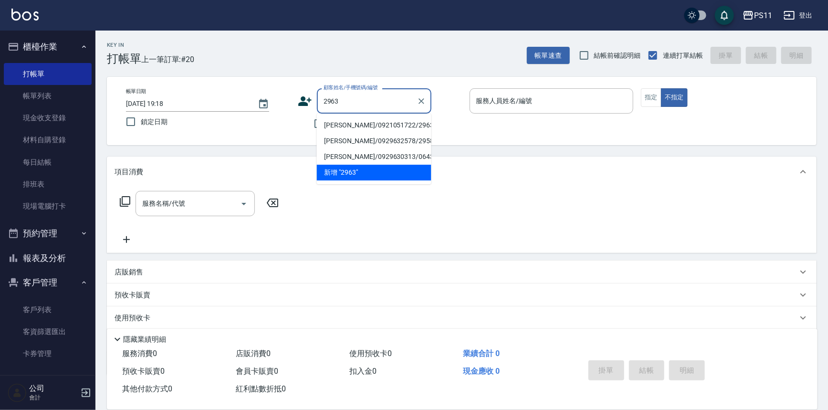
type input "[PERSON_NAME]/0921051722/2963"
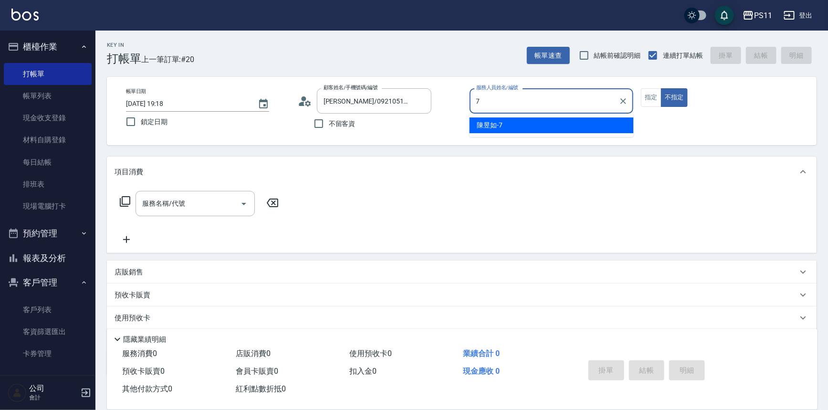
type input "陳昱如-7"
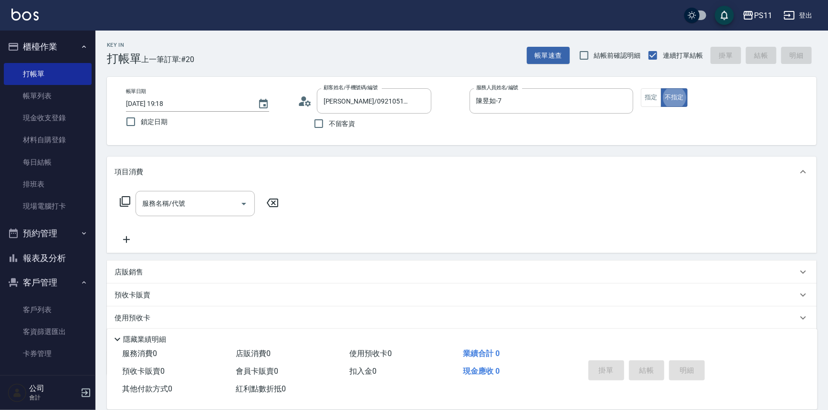
type button "false"
click at [246, 205] on icon "Open" at bounding box center [243, 203] width 11 height 11
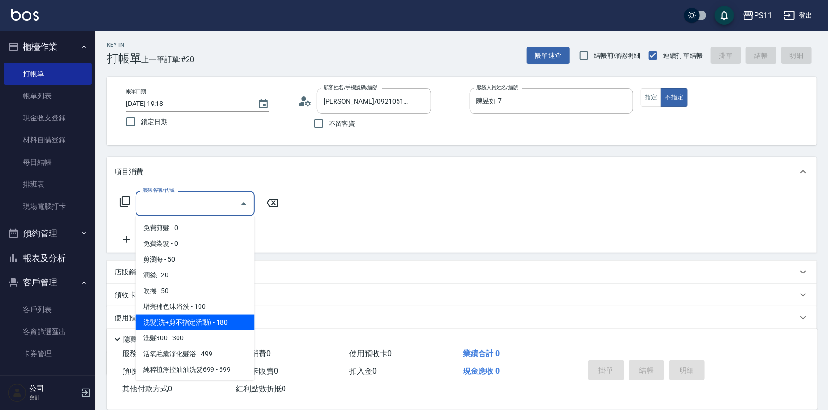
click at [228, 324] on span "洗髮(洗+剪不指定活動) - 180" at bounding box center [194, 322] width 119 height 16
type input "洗髮(洗+剪不指定活動)(1180)"
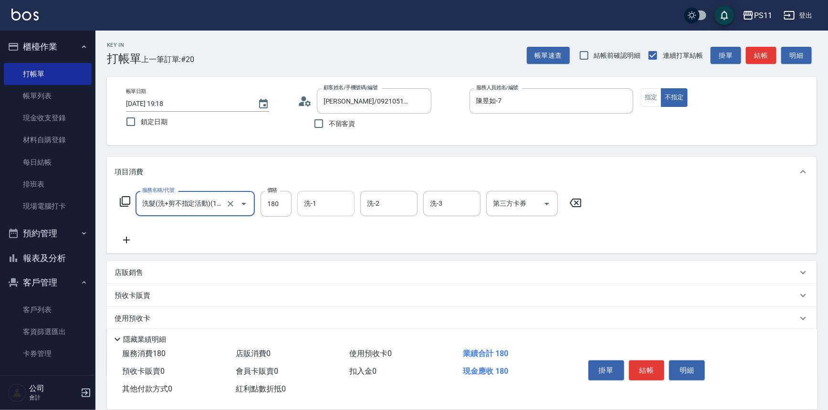
click at [322, 207] on input "洗-1" at bounding box center [325, 203] width 49 height 17
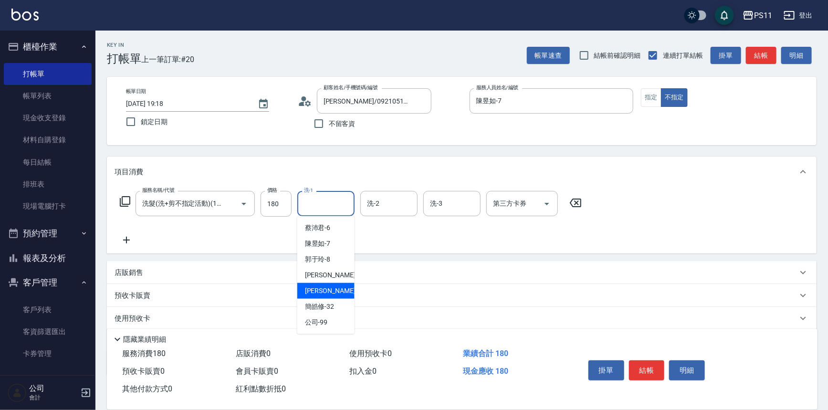
click at [324, 292] on span "彭亦晴 -31" at bounding box center [335, 291] width 60 height 10
type input "彭亦晴-31"
click at [128, 236] on icon at bounding box center [126, 239] width 24 height 11
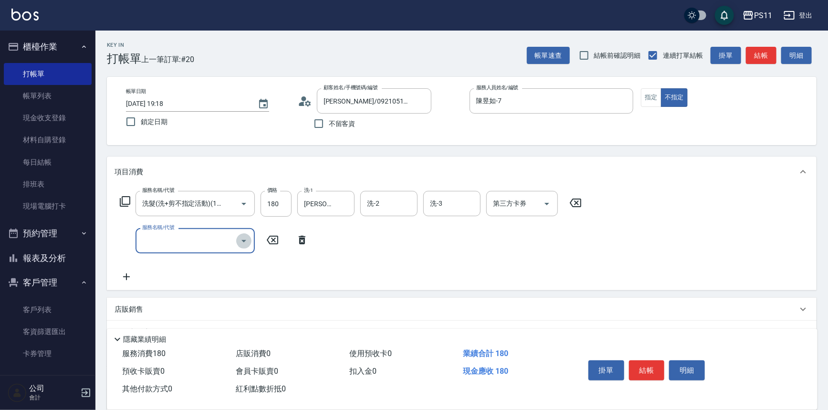
click at [243, 240] on icon "Open" at bounding box center [243, 241] width 5 height 2
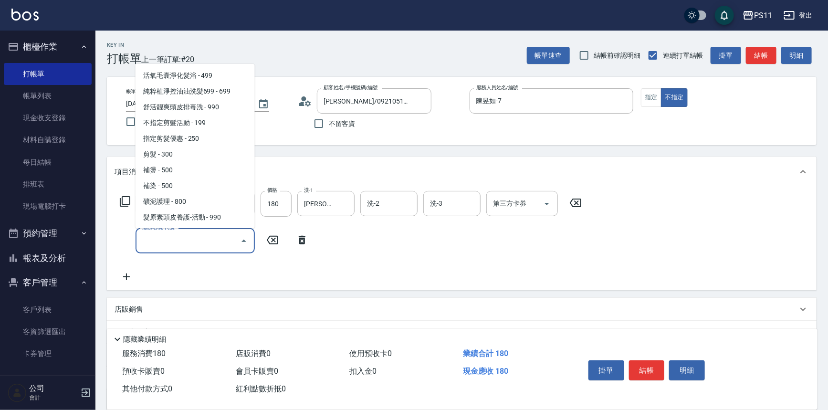
scroll to position [130, 0]
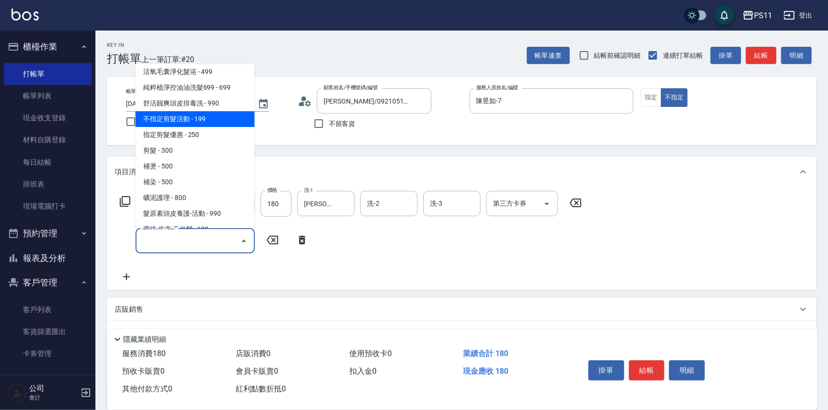
click at [220, 114] on span "不指定剪髮活動 - 199" at bounding box center [194, 119] width 119 height 16
type input "不指定剪髮活動(2199)"
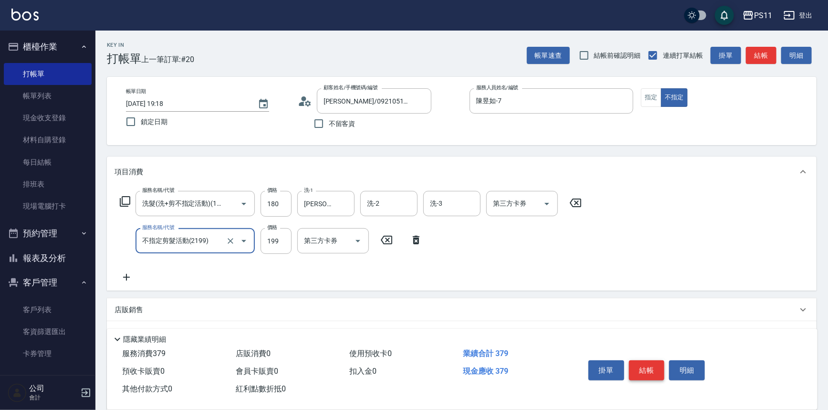
click at [649, 360] on button "結帳" at bounding box center [647, 370] width 36 height 20
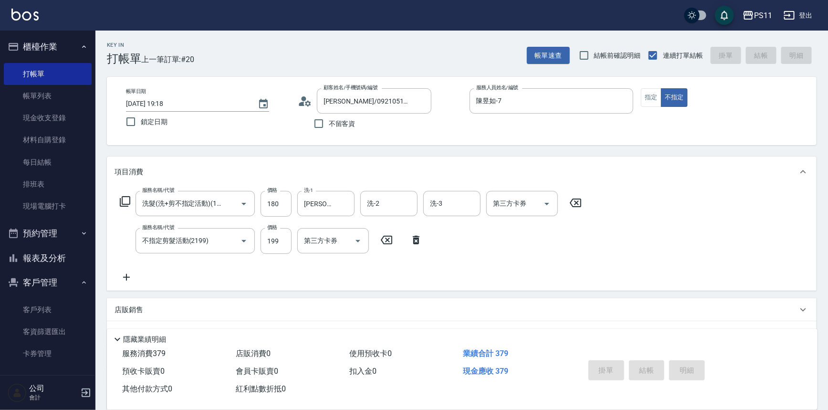
type input "2025/09/06 19:19"
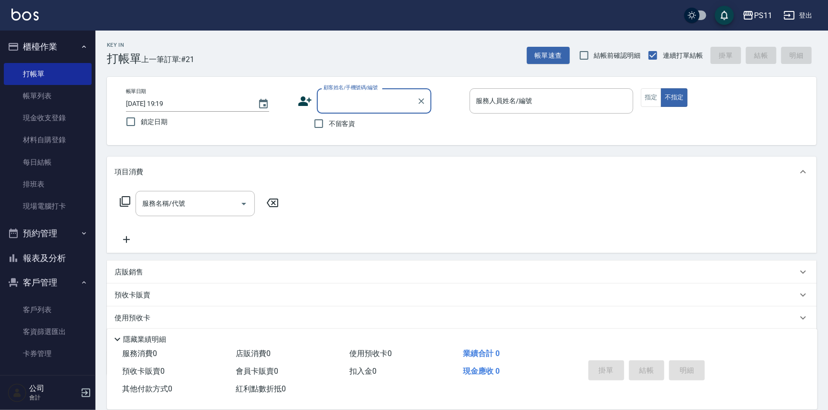
click at [63, 256] on button "報表及分析" at bounding box center [48, 258] width 88 height 25
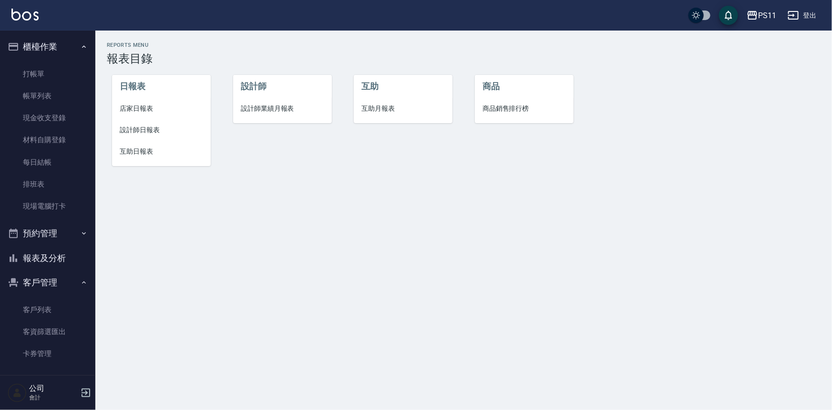
click at [145, 157] on li "互助日報表" at bounding box center [161, 151] width 99 height 21
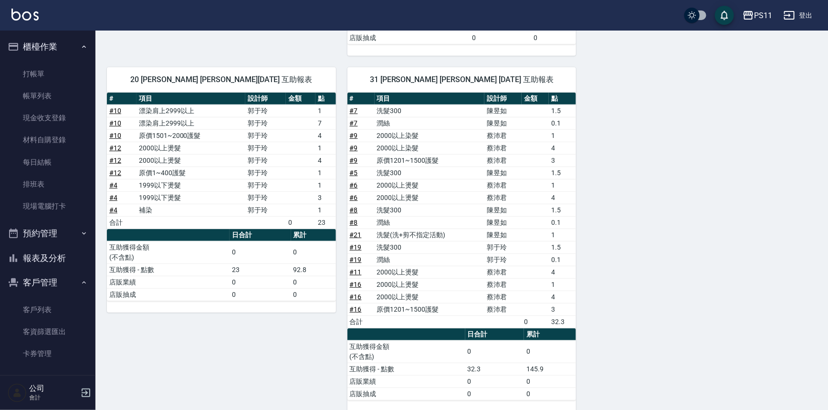
scroll to position [291, 0]
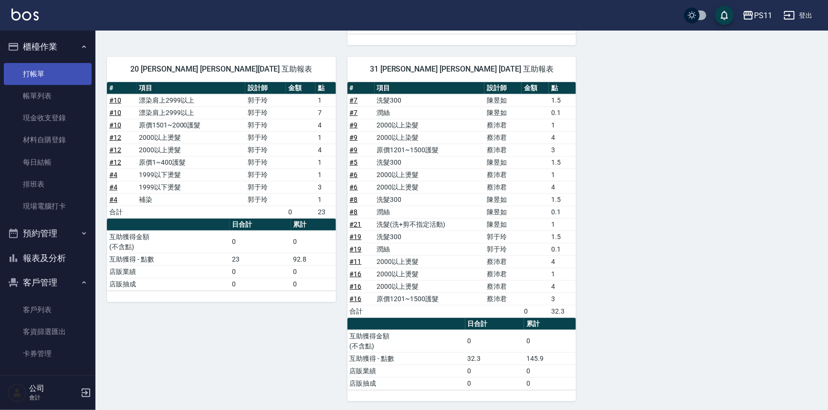
click at [57, 74] on link "打帳單" at bounding box center [48, 74] width 88 height 22
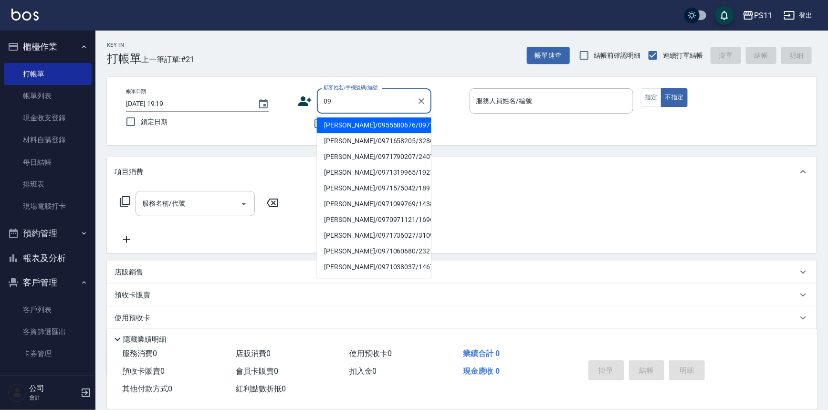
type input "0"
click at [391, 123] on li "[PERSON_NAME]/0971790207/2407" at bounding box center [374, 125] width 114 height 16
type input "[PERSON_NAME]/0971790207/2407"
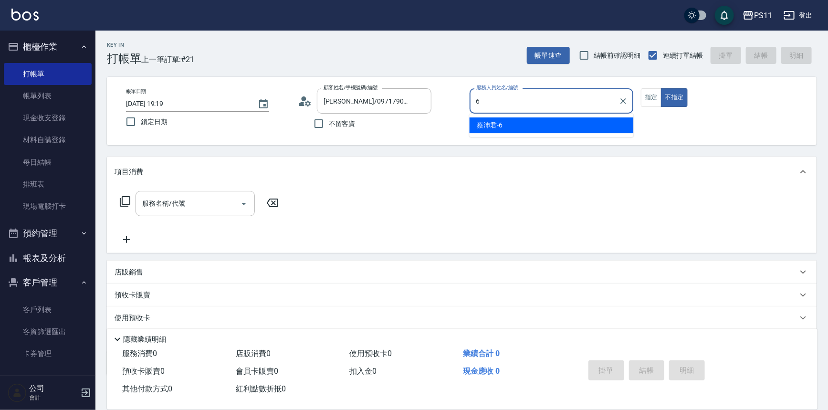
type input "蔡沛君-6"
type button "false"
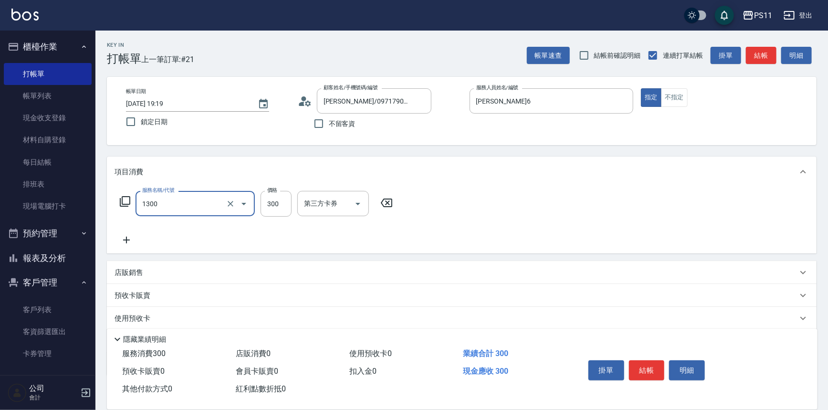
type input "洗髮300(1300)"
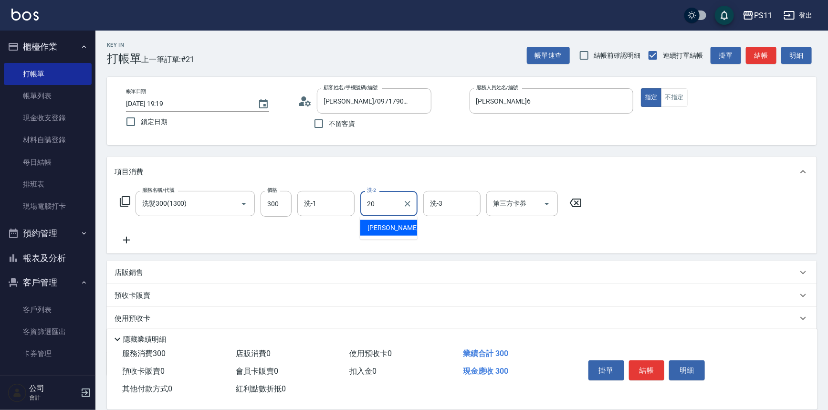
type input "James-20"
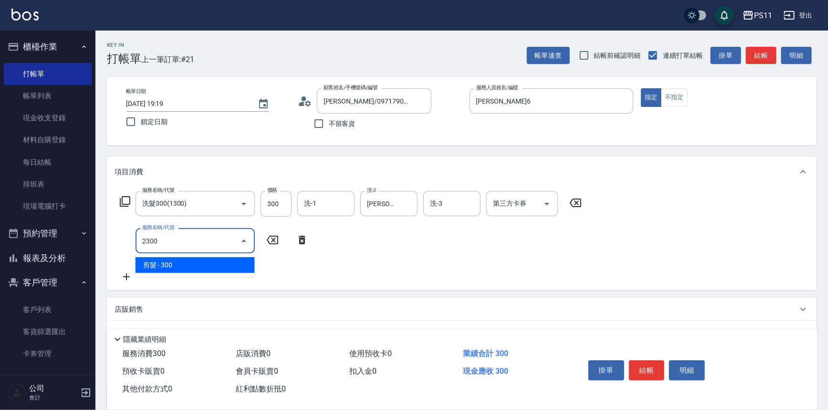
type input "剪髮(2300)"
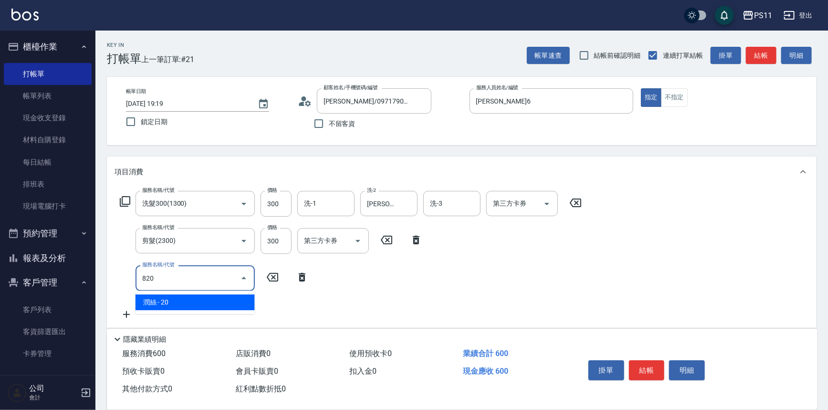
type input "潤絲(820)"
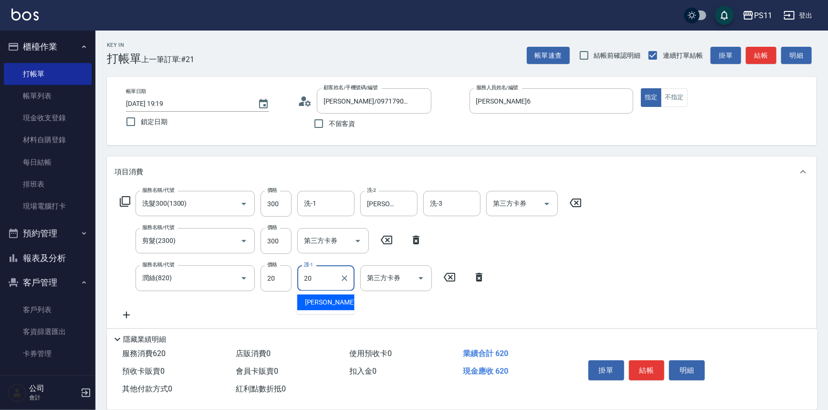
type input "James-20"
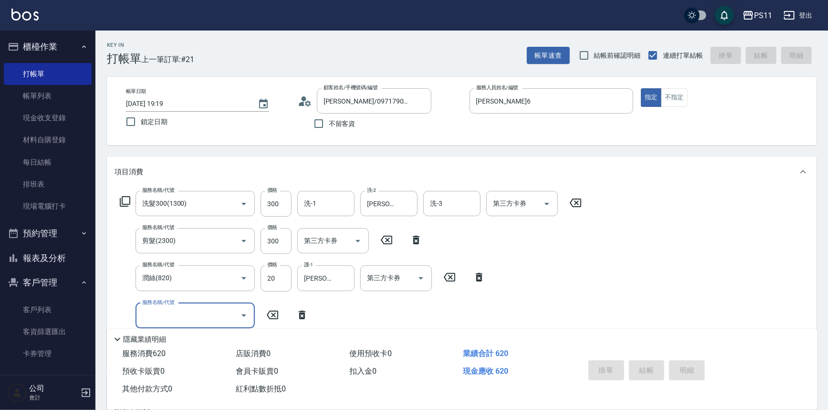
type input "2025/09/06 19:38"
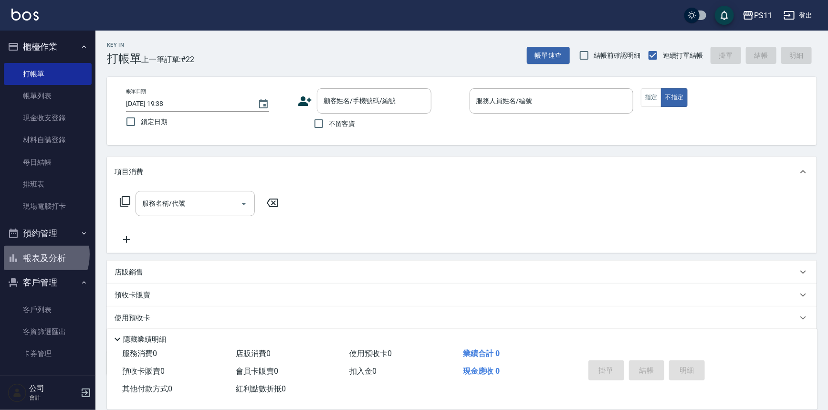
click at [34, 254] on button "報表及分析" at bounding box center [48, 258] width 88 height 25
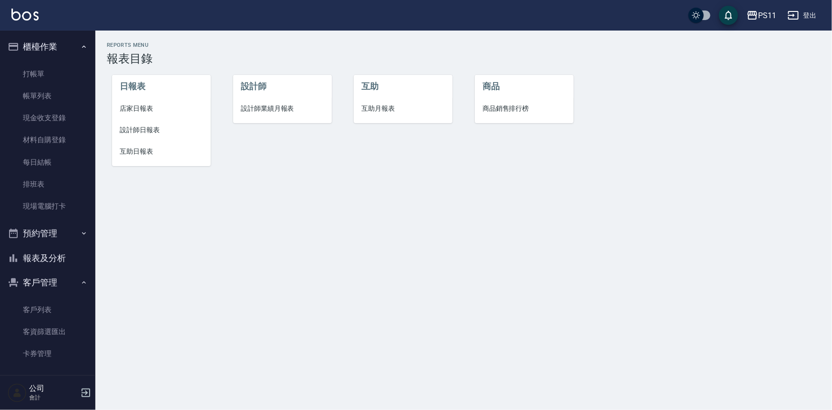
click at [143, 144] on li "互助日報表" at bounding box center [161, 151] width 99 height 21
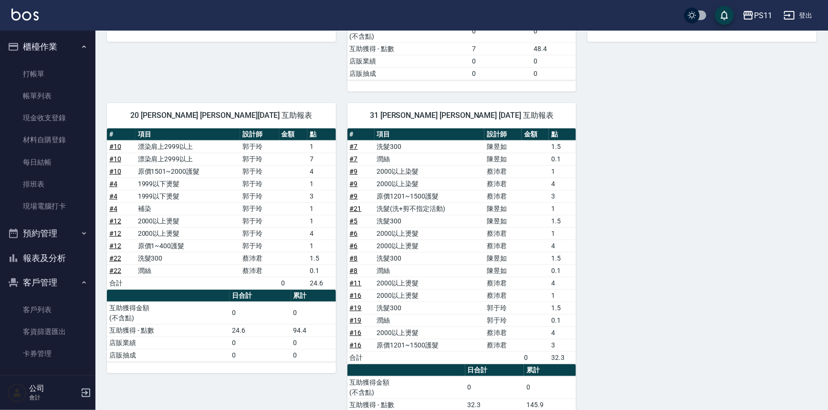
scroll to position [260, 0]
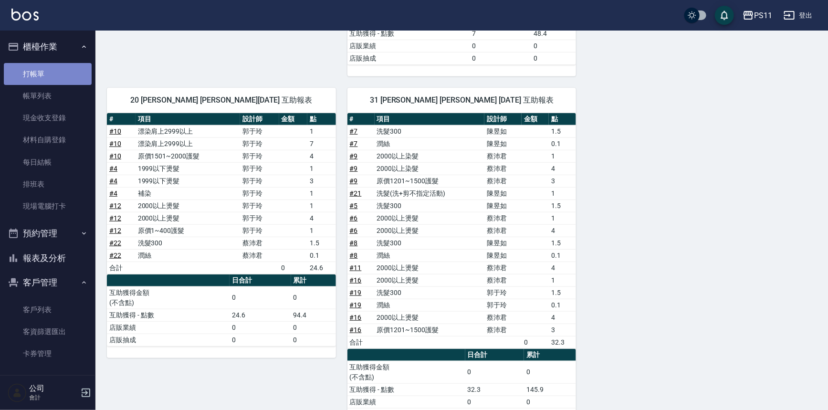
click at [74, 77] on link "打帳單" at bounding box center [48, 74] width 88 height 22
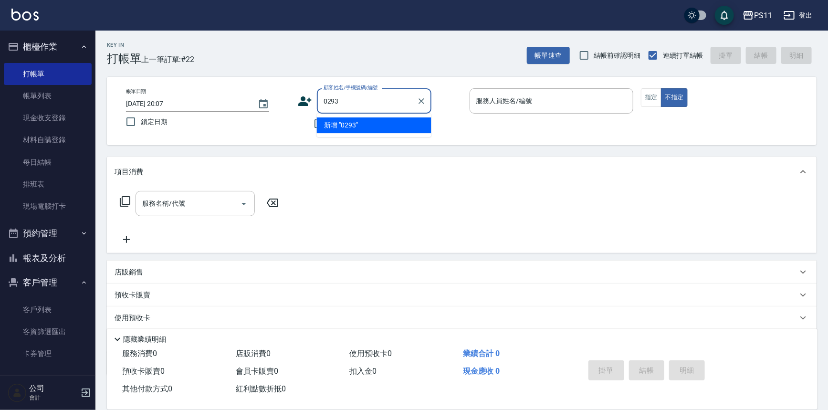
type input "0293"
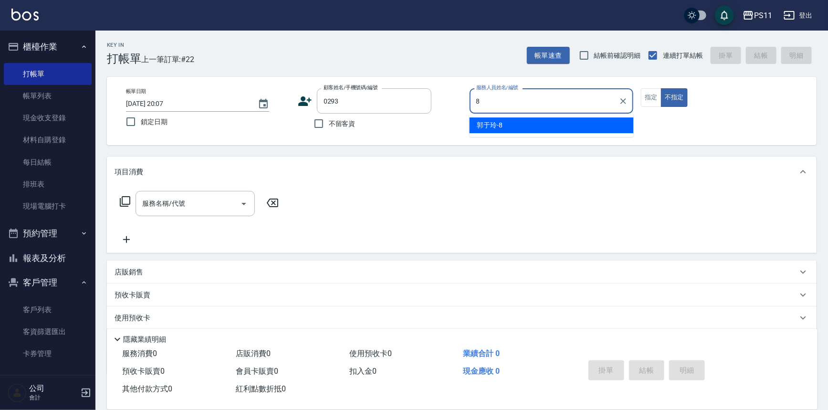
type input "郭于玲-8"
type button "false"
type input "簡秀函/0978396132/0293"
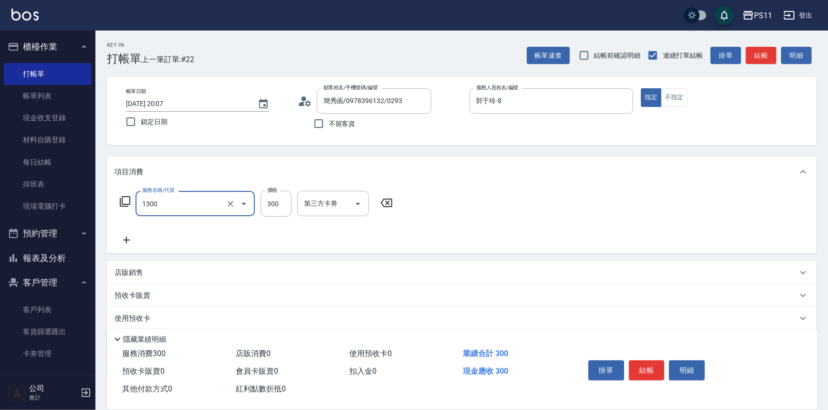
type input "洗髮300(1300)"
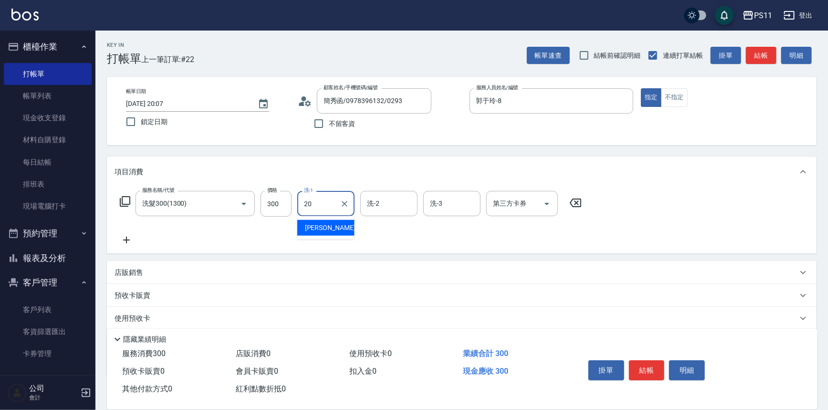
type input "James-20"
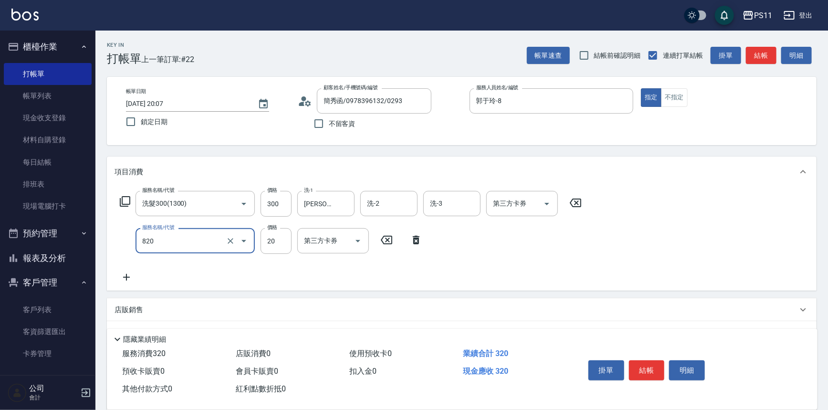
type input "潤絲(820)"
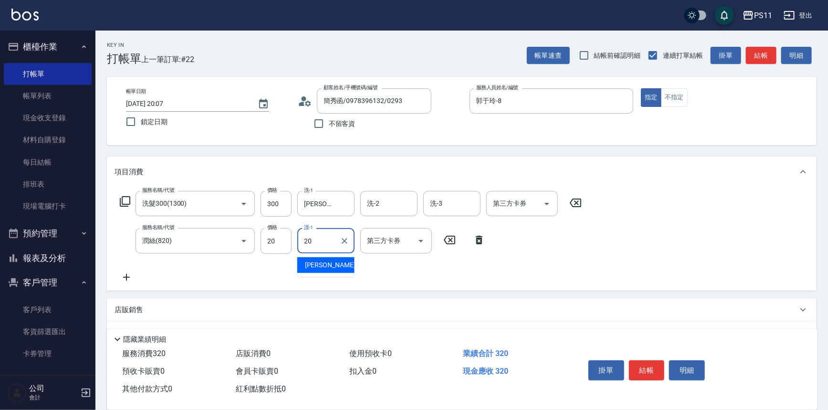
type input "James-20"
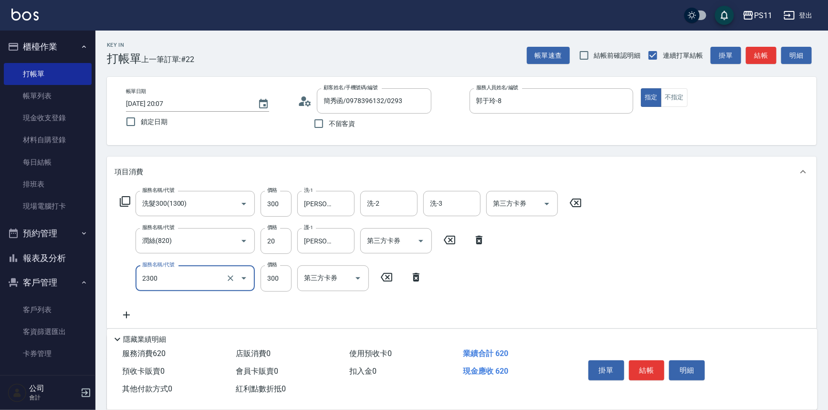
type input "剪髮(2300)"
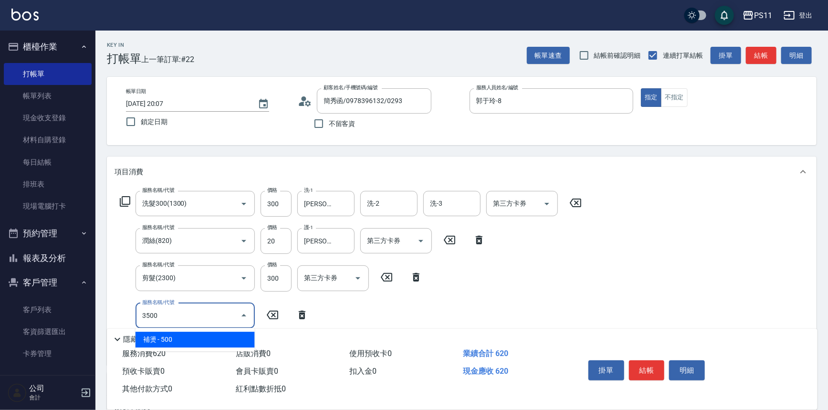
type input "補燙(3500)"
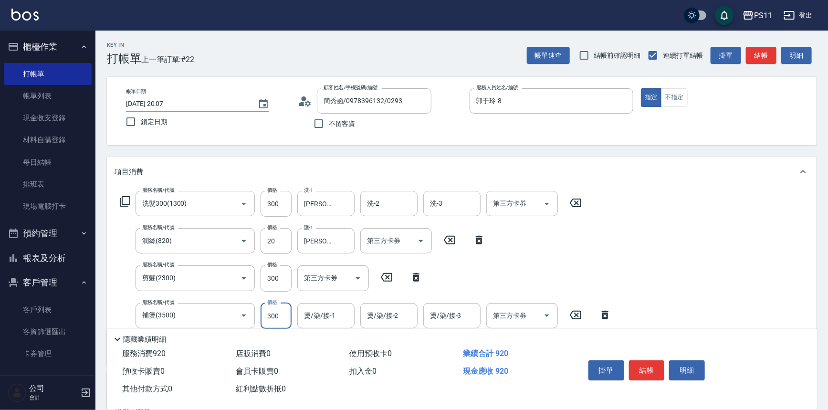
type input "300"
type input "James-20"
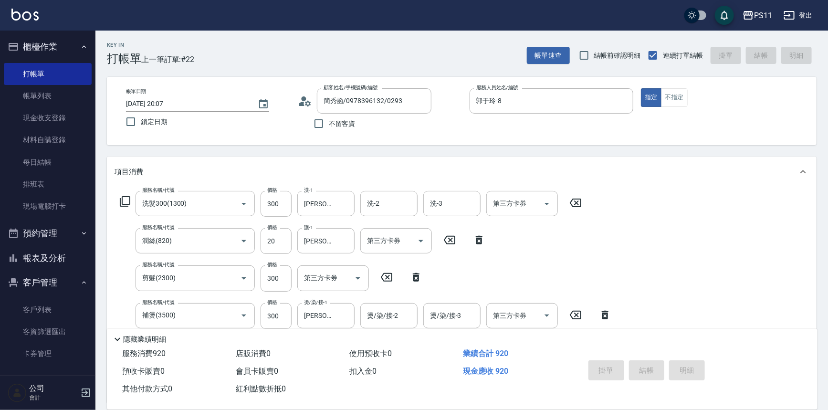
type input "2025/09/06 20:08"
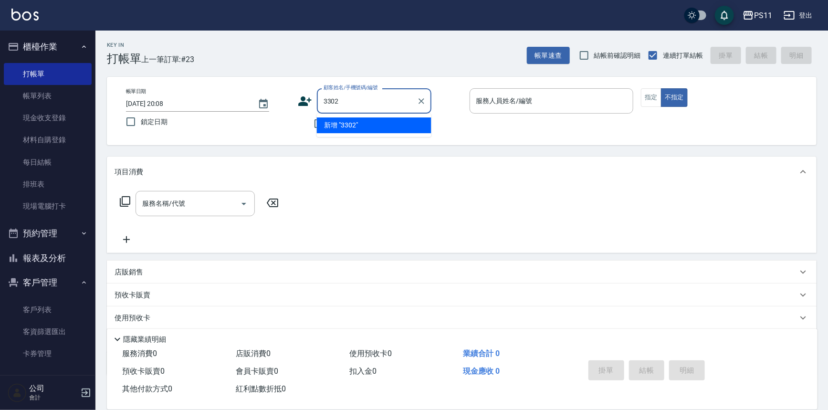
type input "3302"
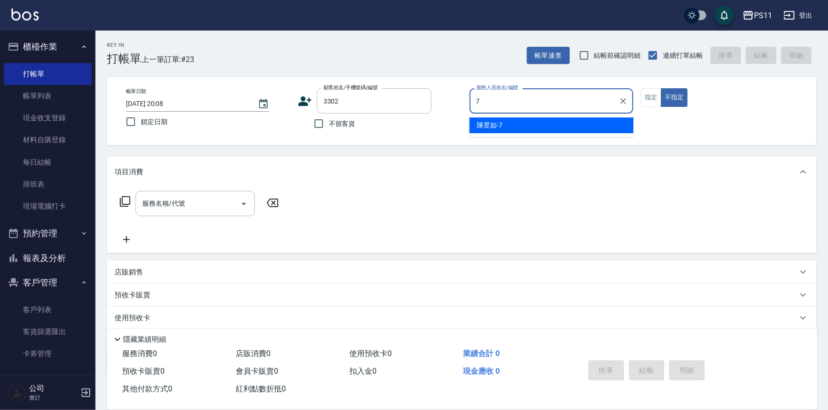
type input "陳昱如-7"
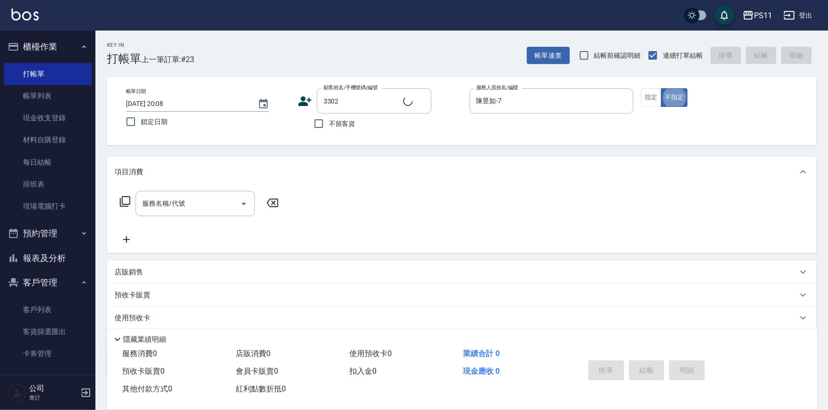
type input "[PERSON_NAME]/0931122606/3302"
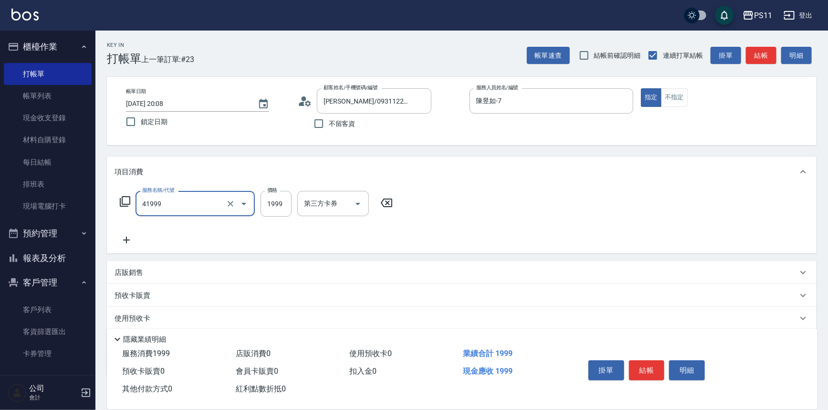
type input "1999以下染髮(41999)"
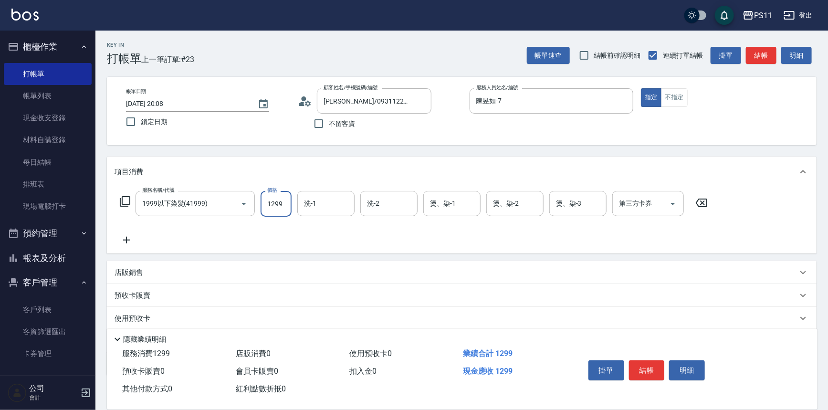
type input "1299"
type input "彭亦晴-31"
type input "陳昱如-7"
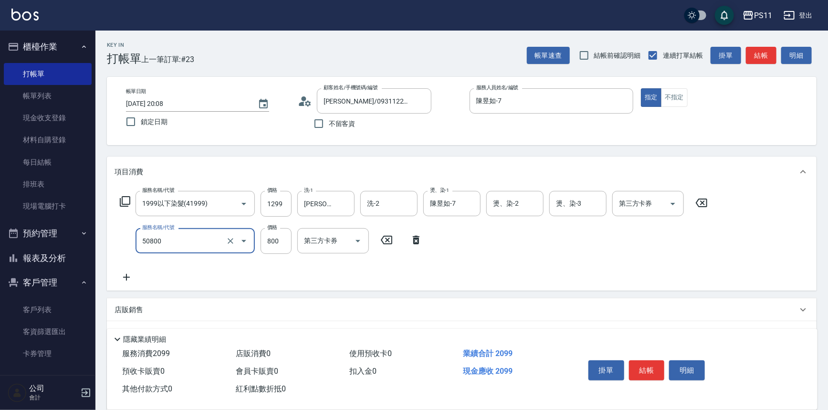
type input "原價401~800護髮(50800)"
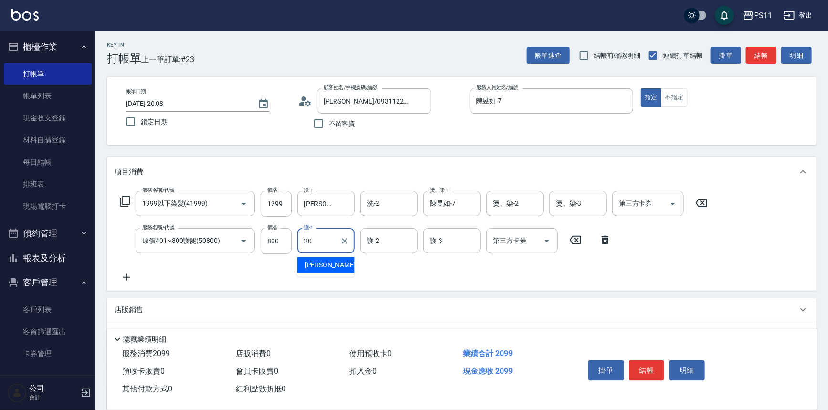
type input "James-20"
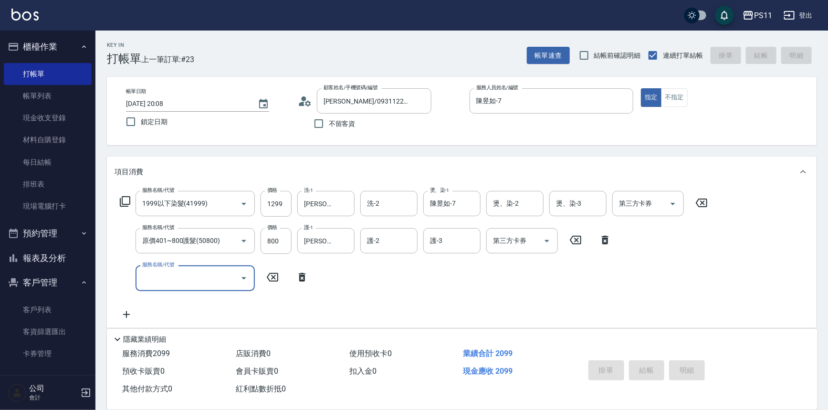
type input "2025/09/06 20:09"
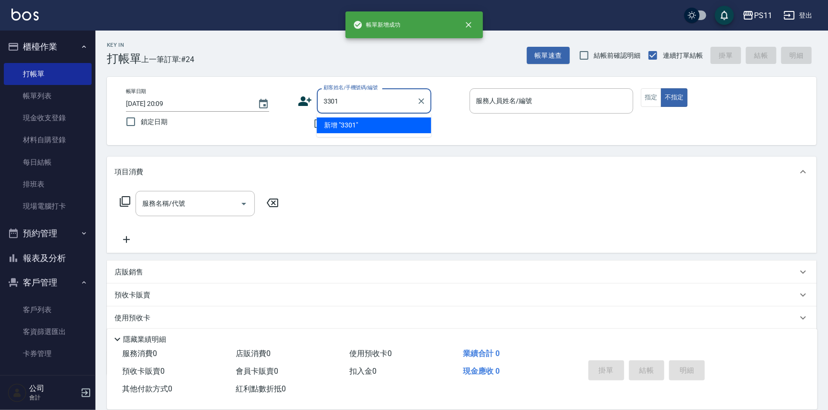
type input "3301"
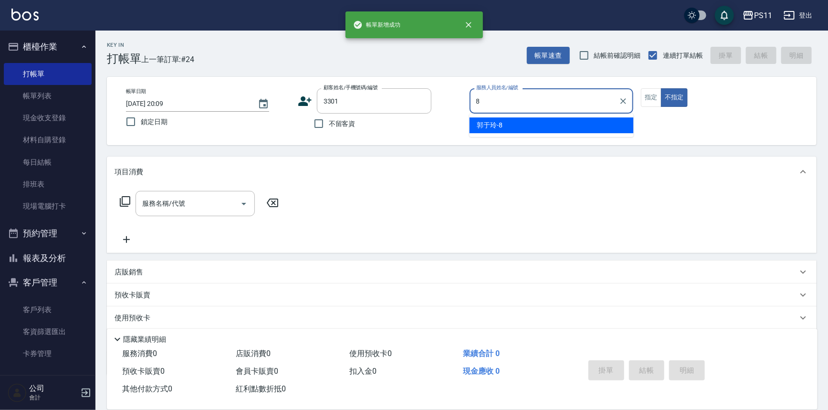
type input "郭于玲-8"
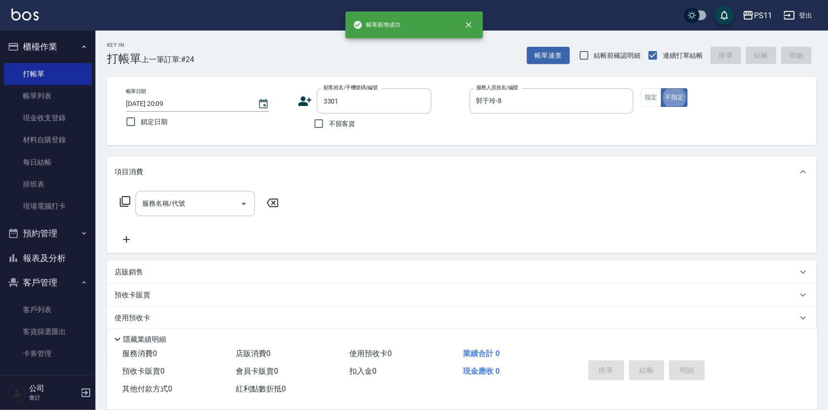
type input "[PERSON_NAME]媗/0986229077/3301"
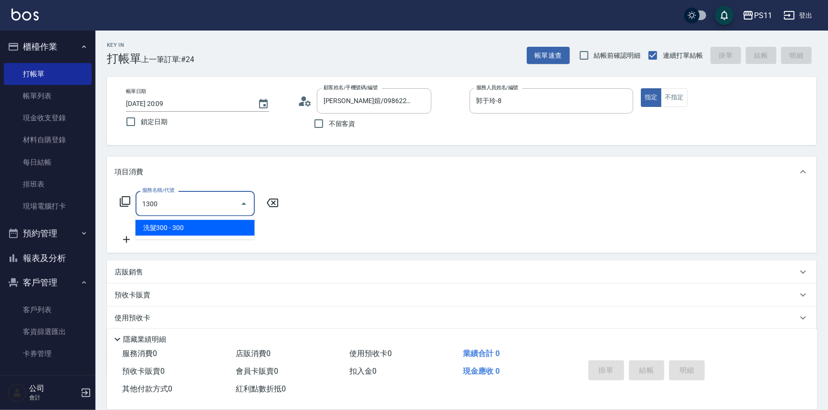
type input "洗髮300(1300)"
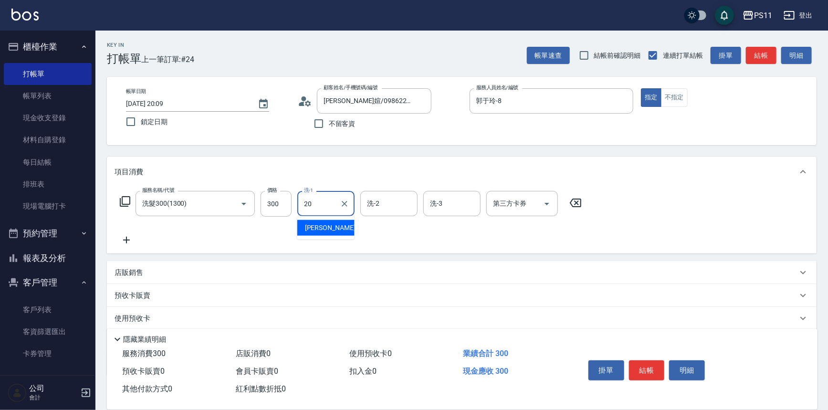
type input "James-20"
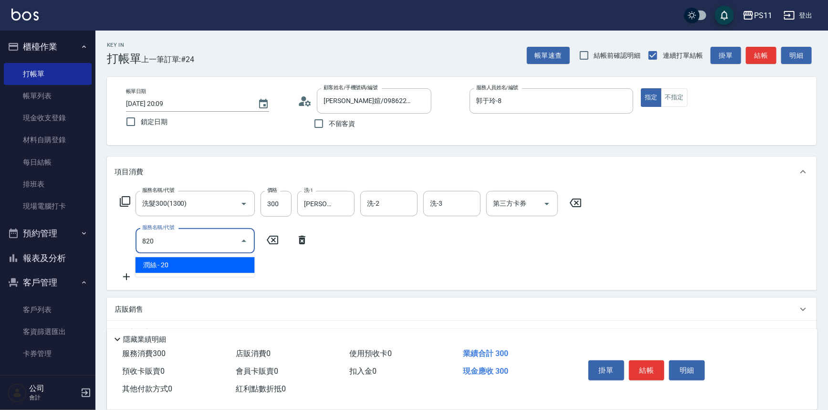
type input "潤絲(820)"
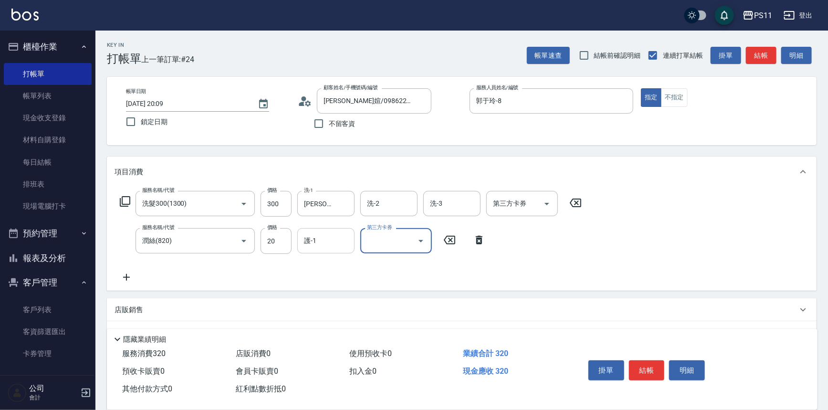
click at [308, 229] on div "護-1" at bounding box center [325, 240] width 57 height 25
type input "James-20"
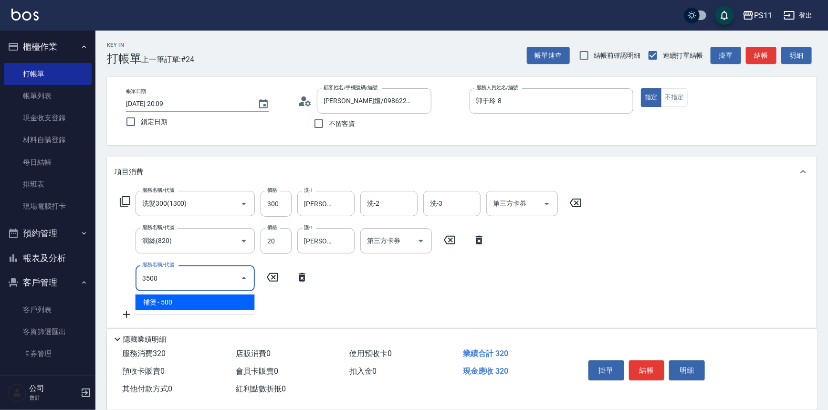
type input "補燙(3500)"
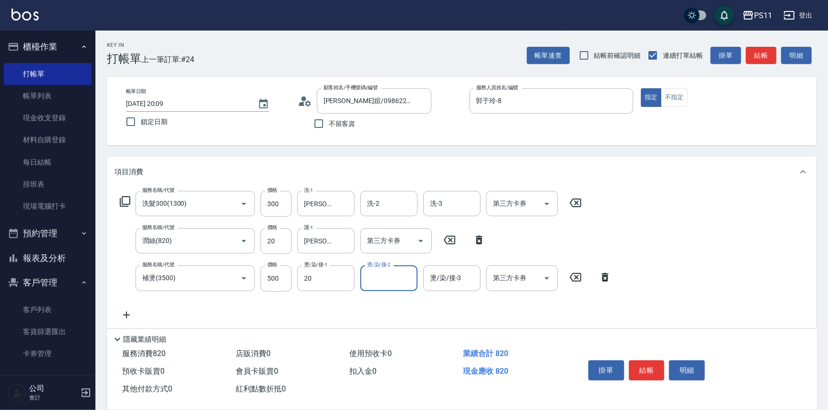
type input "James-20"
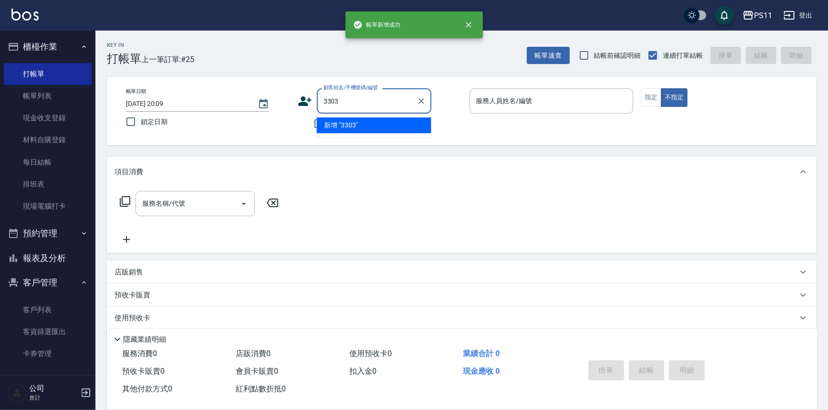
type input "3303"
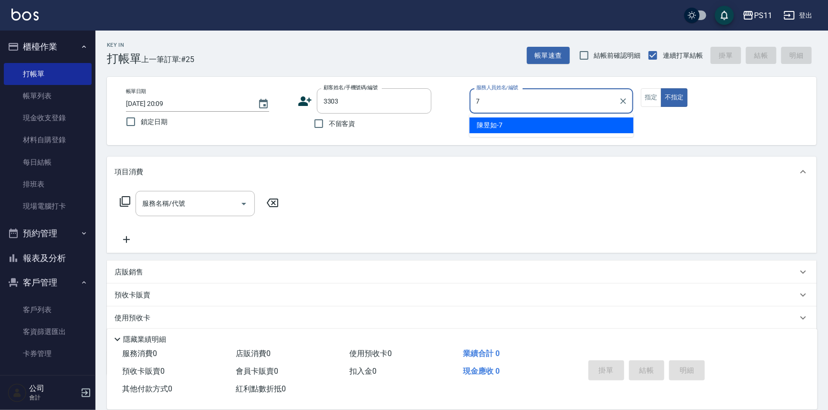
type input "陳昱如-7"
type input "[PERSON_NAME]/0961000825/3303"
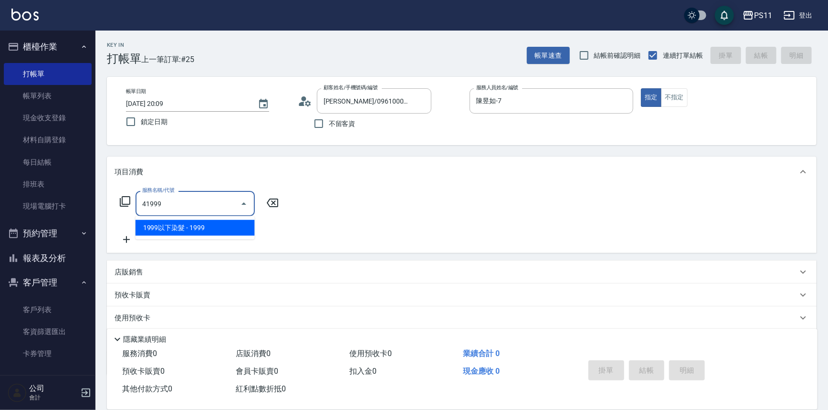
type input "1999以下染髮(41999)"
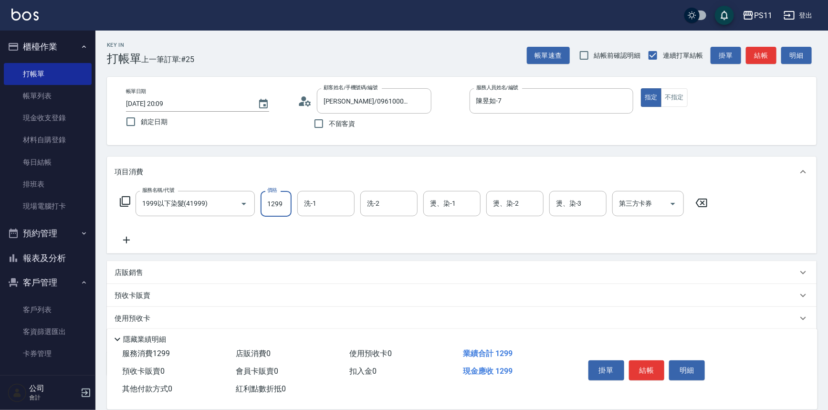
type input "1299"
type input "陳昱如-7"
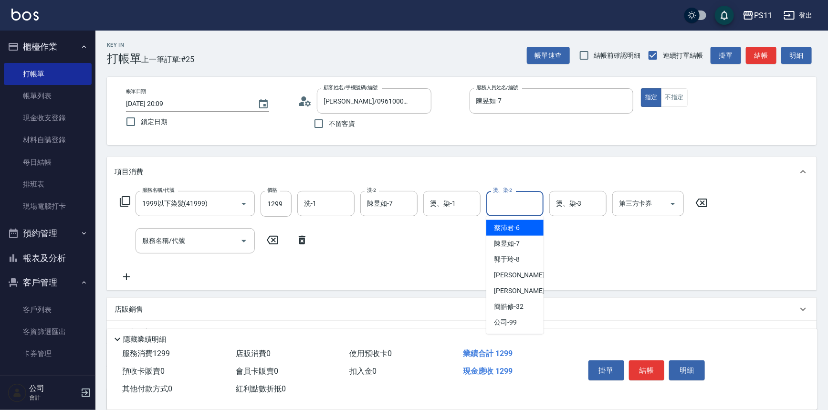
click at [500, 204] on input "燙、染-2" at bounding box center [514, 203] width 49 height 17
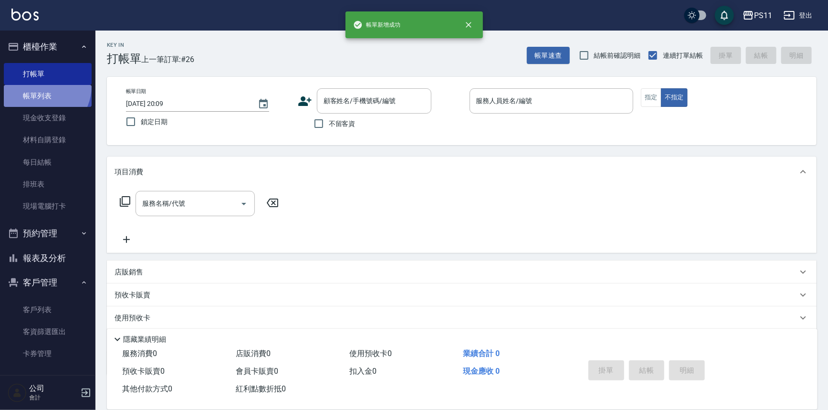
click at [41, 86] on link "帳單列表" at bounding box center [48, 96] width 88 height 22
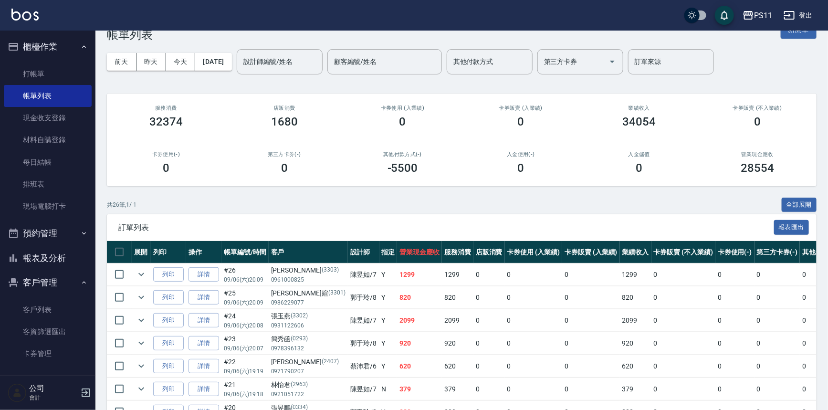
scroll to position [43, 0]
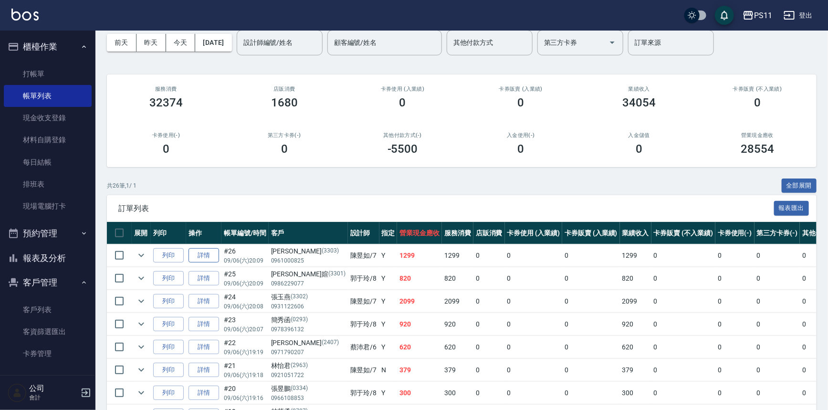
click at [215, 256] on link "詳情" at bounding box center [203, 255] width 31 height 15
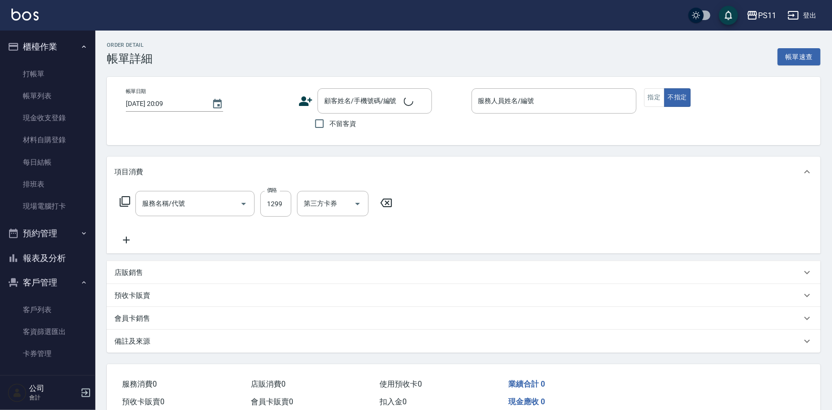
type input "陳昱如-7"
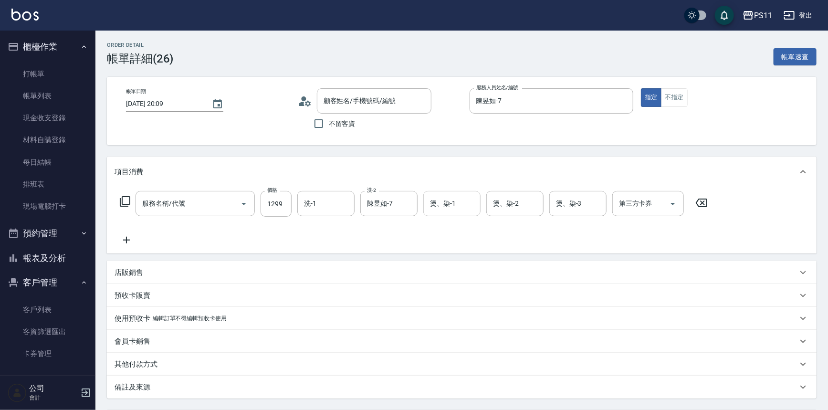
type input "1999以下染髮(41999)"
type input "[PERSON_NAME]/0961000825/3303"
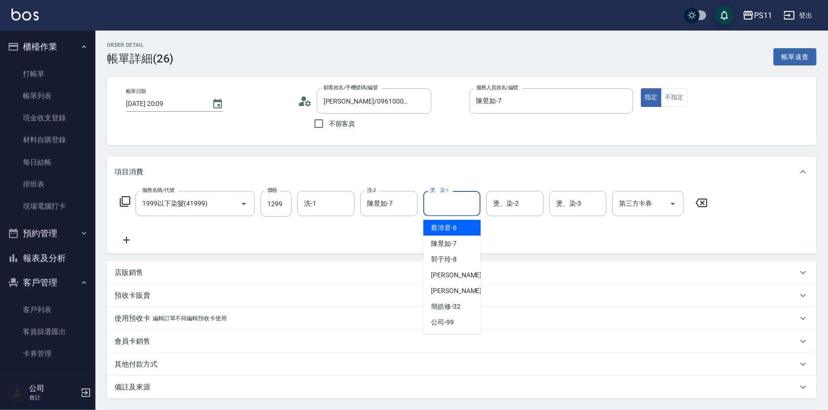
click at [458, 206] on input "燙、染-1" at bounding box center [451, 203] width 49 height 17
click at [464, 248] on div "陳昱如 -7" at bounding box center [451, 244] width 57 height 16
type input "陳昱如-7"
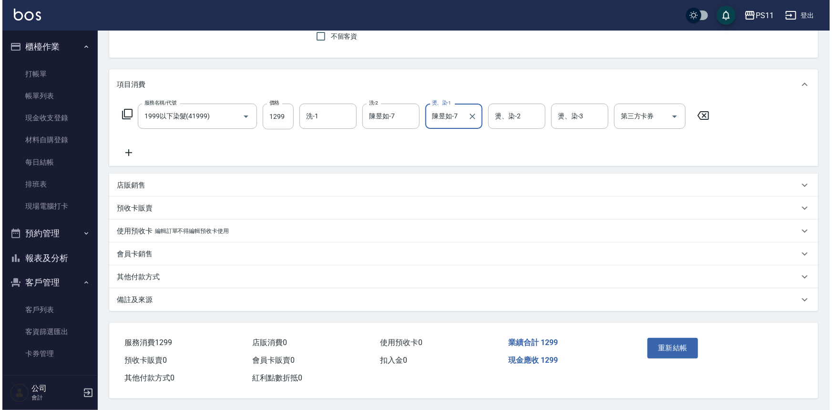
scroll to position [90, 0]
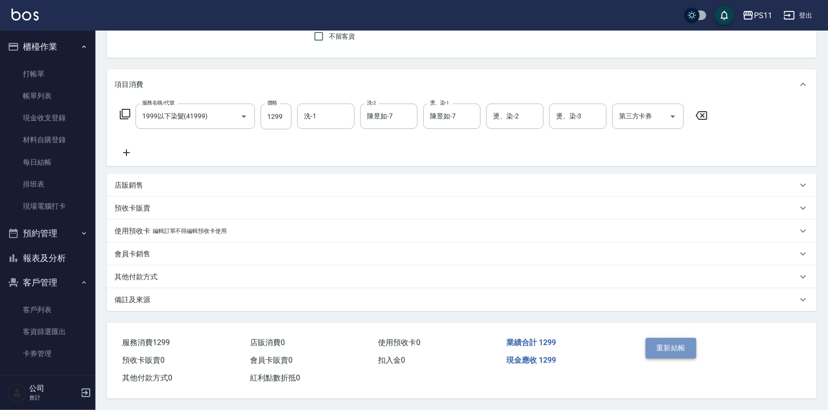
click at [673, 350] on button "重新結帳" at bounding box center [670, 348] width 51 height 20
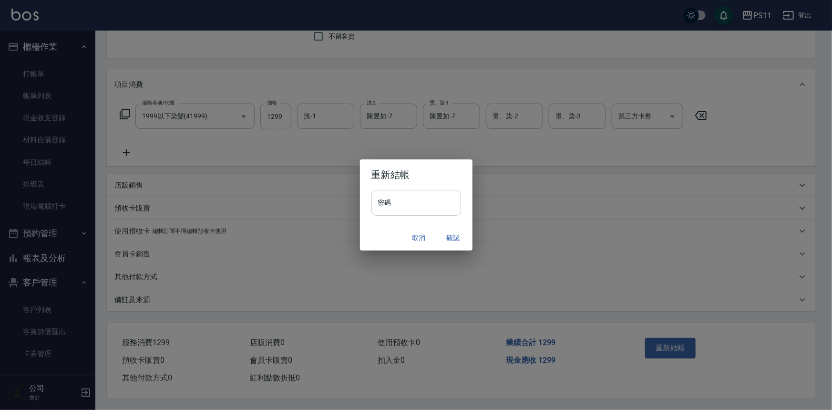
click at [424, 201] on input "密碼" at bounding box center [417, 203] width 90 height 26
type input "****"
click at [457, 239] on button "確認" at bounding box center [453, 238] width 31 height 18
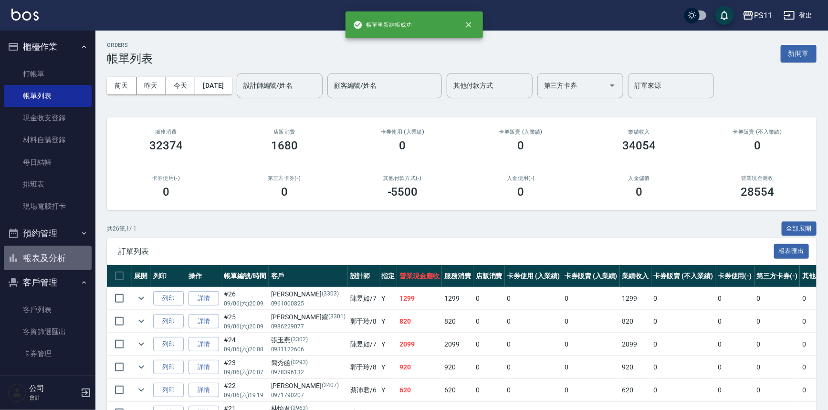
click at [50, 254] on button "報表及分析" at bounding box center [48, 258] width 88 height 25
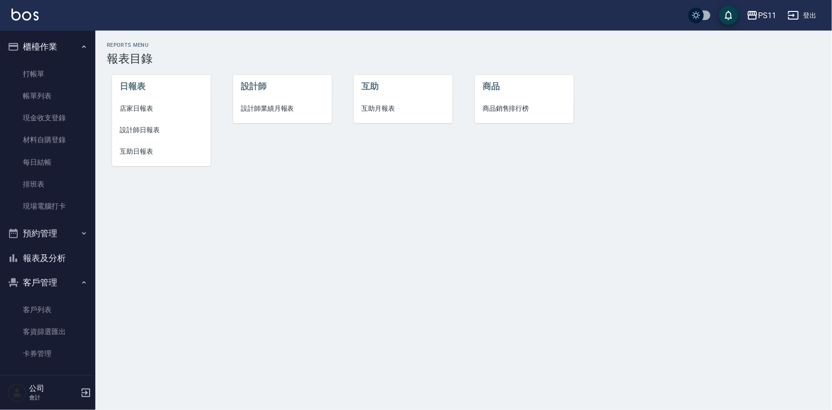
click at [144, 107] on span "店家日報表" at bounding box center [161, 109] width 83 height 10
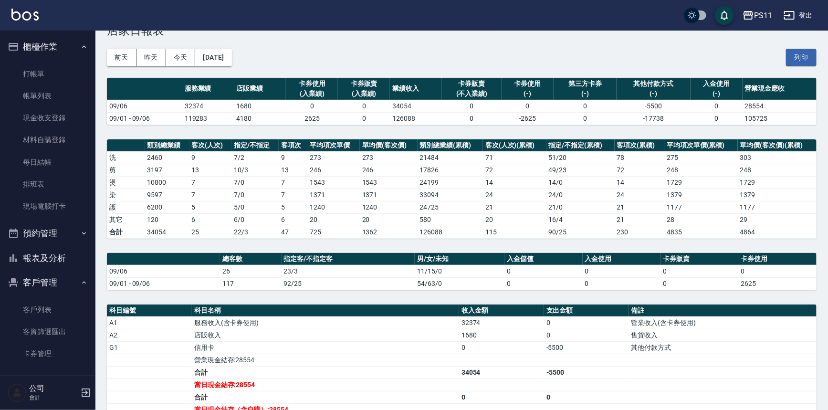
scroll to position [43, 0]
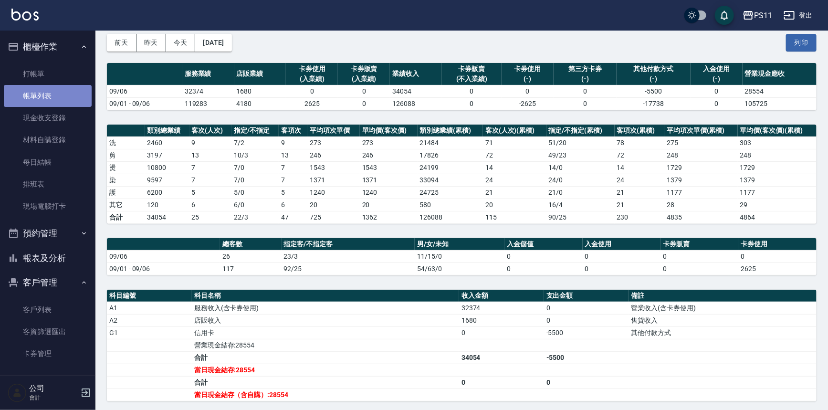
drag, startPoint x: 48, startPoint y: 95, endPoint x: 358, endPoint y: 204, distance: 328.6
click at [48, 95] on link "帳單列表" at bounding box center [48, 96] width 88 height 22
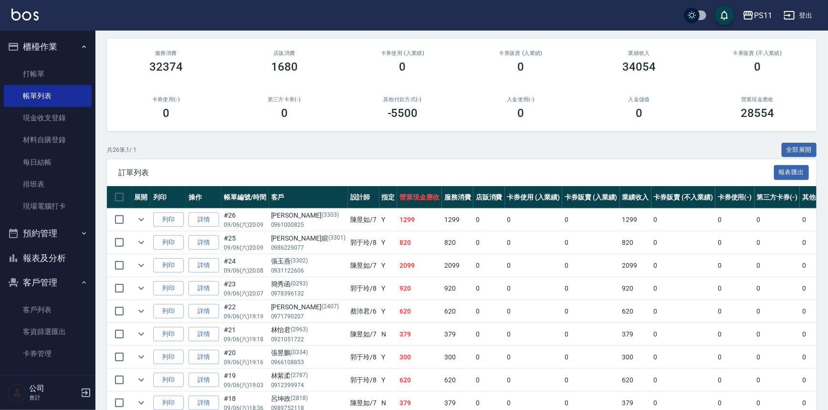
scroll to position [86, 0]
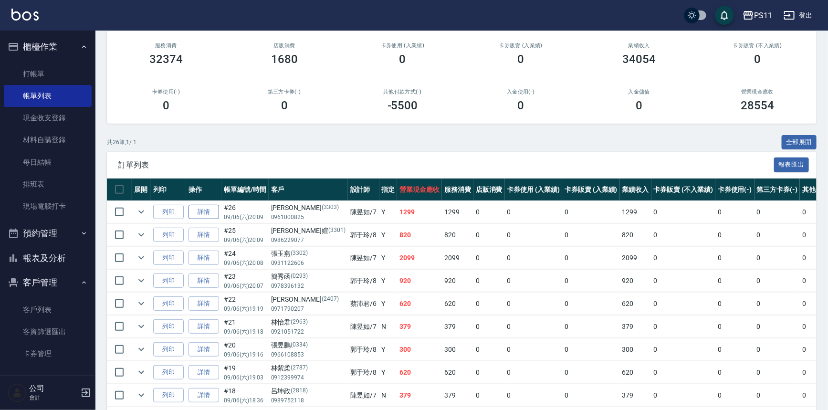
click at [208, 211] on link "詳情" at bounding box center [203, 212] width 31 height 15
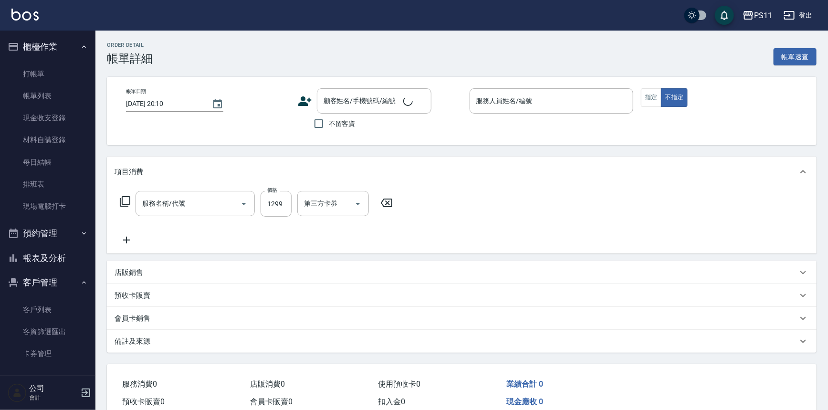
type input "2025/09/06 20:09"
type input "陳昱如-7"
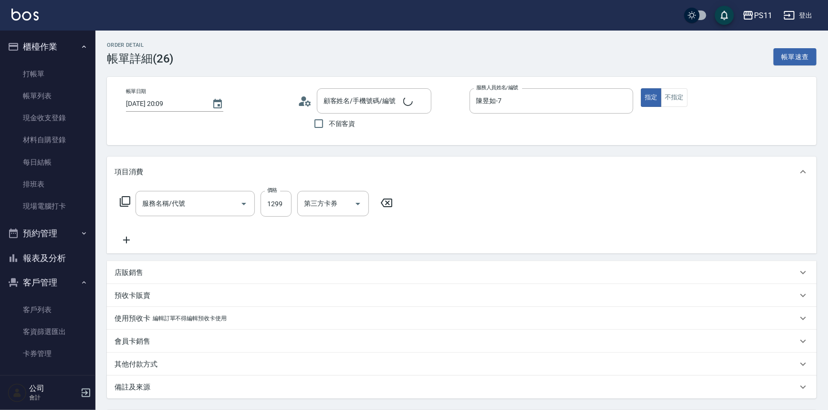
type input "1999以下染髮(41999)"
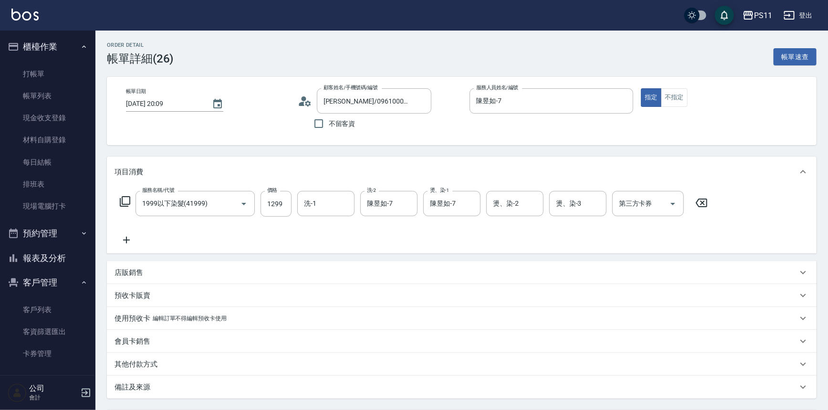
type input "[PERSON_NAME]/0961000825/3303"
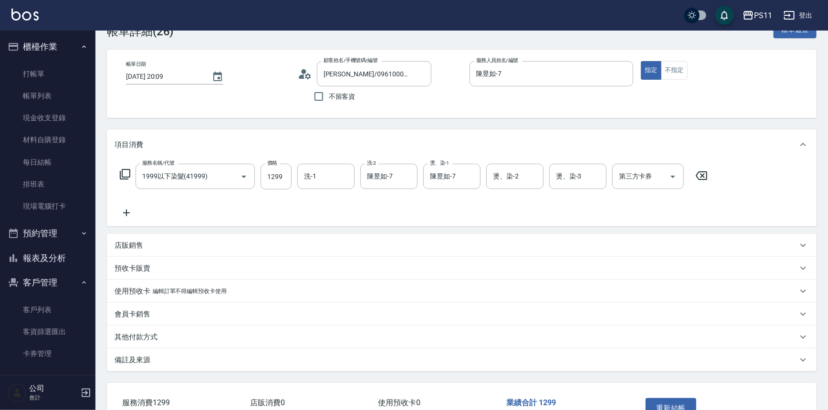
scroll to position [90, 0]
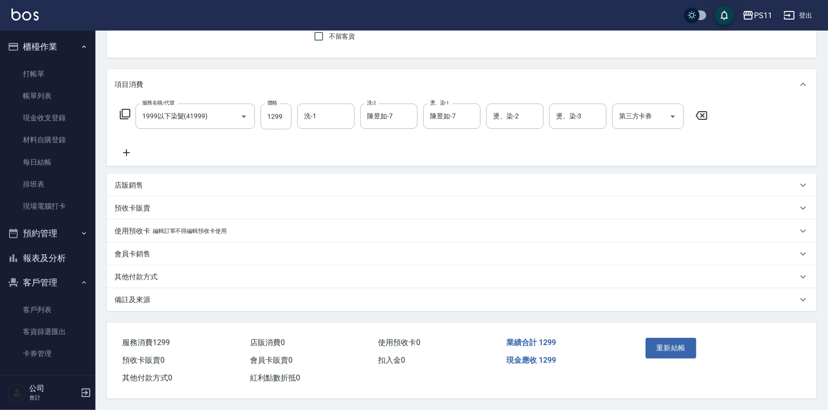
click at [139, 278] on p "其他付款方式" at bounding box center [135, 277] width 43 height 10
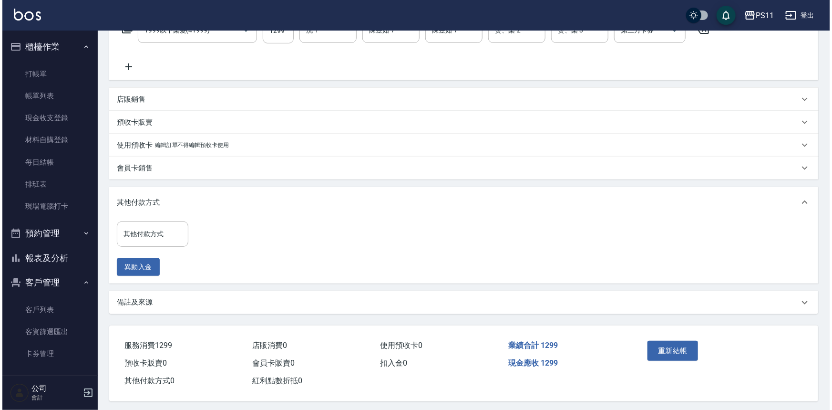
scroll to position [176, 0]
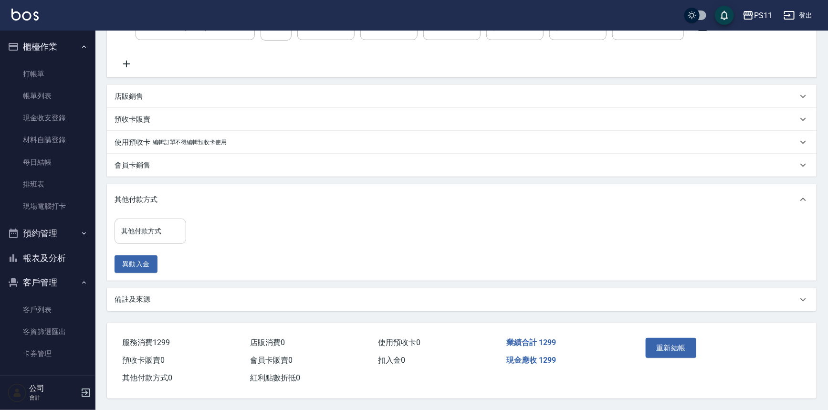
click at [162, 232] on input "其他付款方式" at bounding box center [150, 231] width 63 height 17
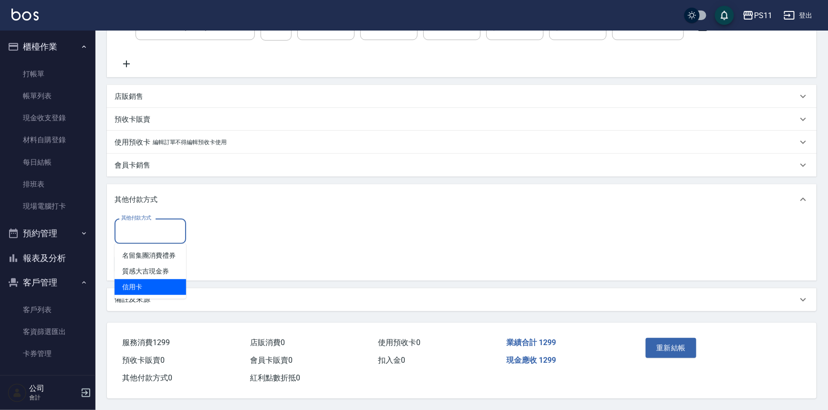
click at [167, 284] on span "信用卡" at bounding box center [150, 287] width 72 height 16
type input "信用卡"
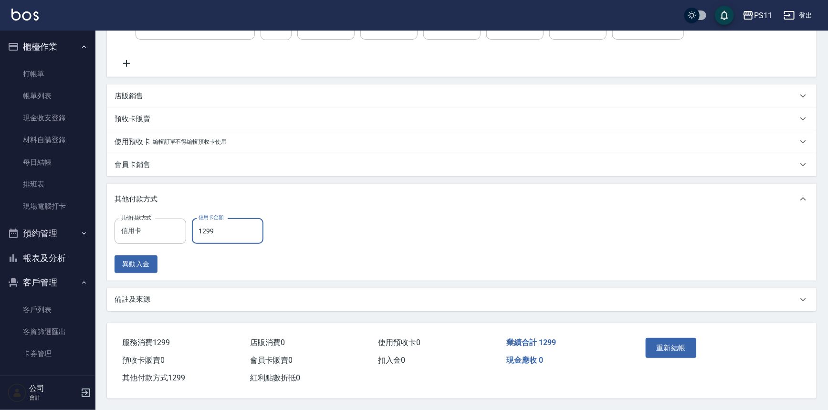
type input "1299"
click at [684, 344] on button "重新結帳" at bounding box center [670, 348] width 51 height 20
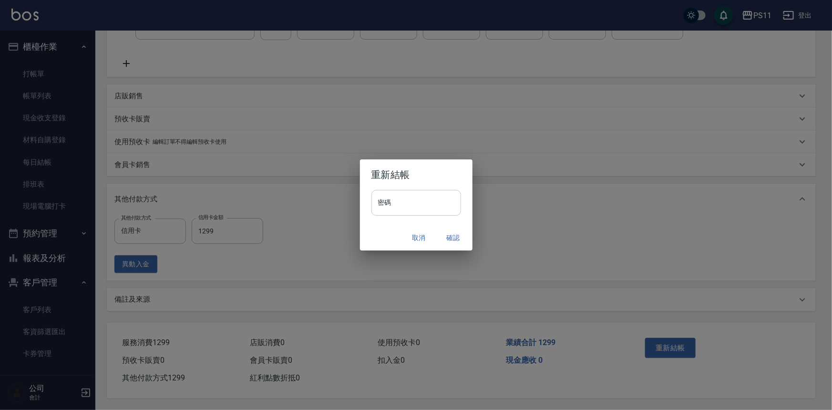
click at [422, 205] on input "密碼" at bounding box center [417, 203] width 90 height 26
type input "****"
click at [444, 231] on button "確認" at bounding box center [453, 238] width 31 height 18
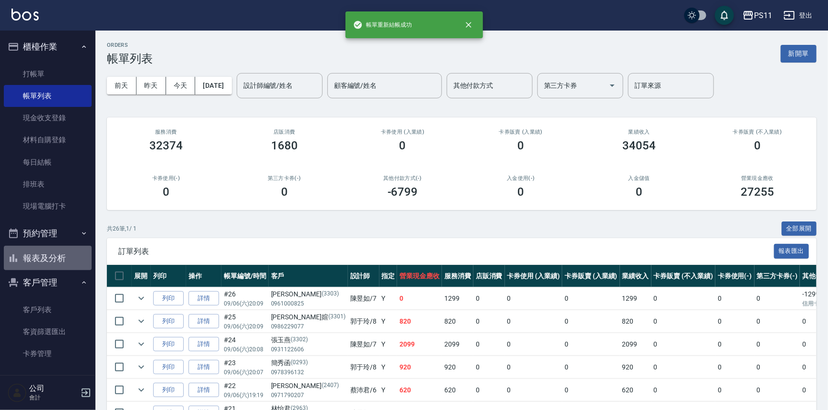
click at [52, 257] on button "報表及分析" at bounding box center [48, 258] width 88 height 25
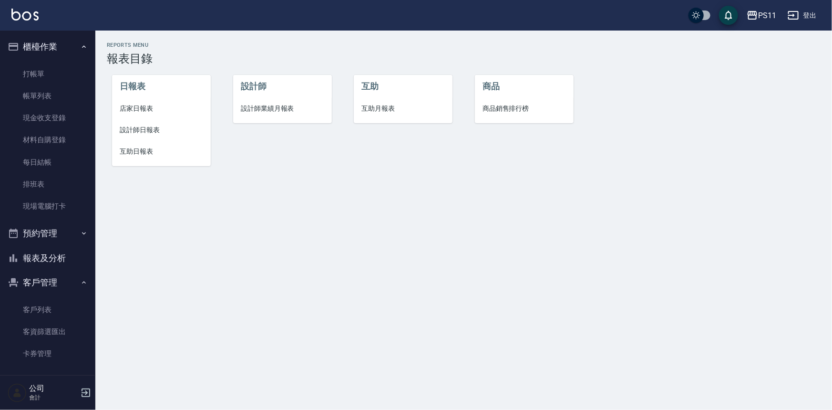
click at [144, 135] on li "設計師日報表" at bounding box center [161, 129] width 99 height 21
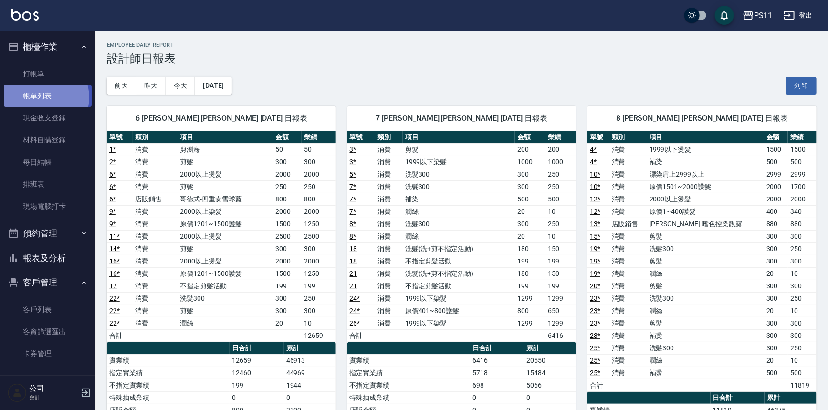
click at [43, 97] on link "帳單列表" at bounding box center [48, 96] width 88 height 22
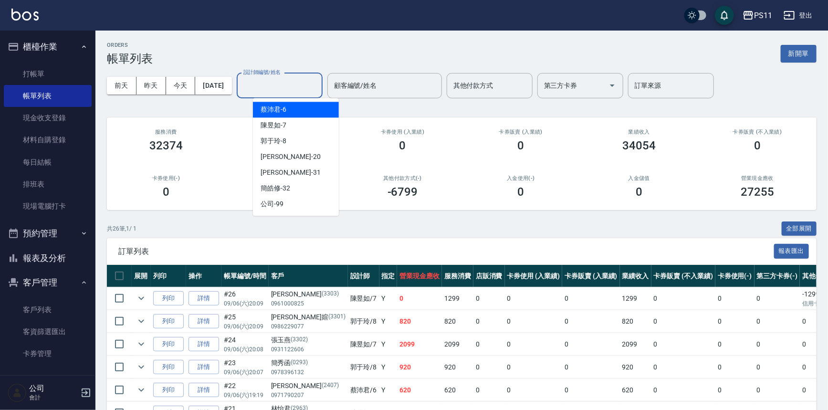
click at [298, 84] on input "設計師編號/姓名" at bounding box center [279, 85] width 77 height 17
click at [299, 108] on div "蔡沛君 -6" at bounding box center [296, 110] width 86 height 16
type input "蔡沛君-6"
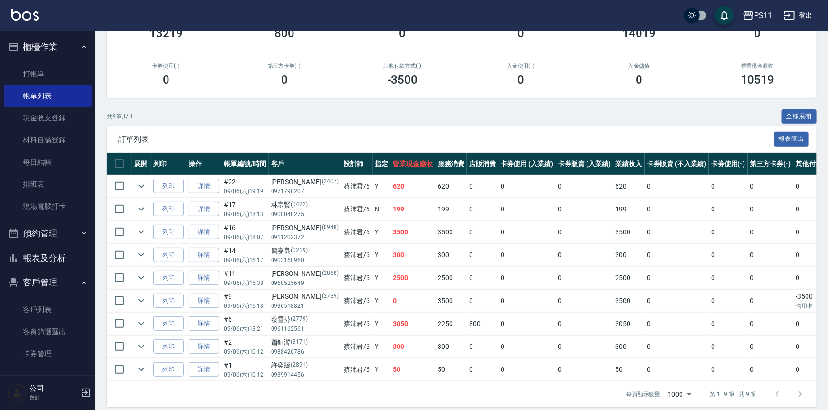
scroll to position [126, 0]
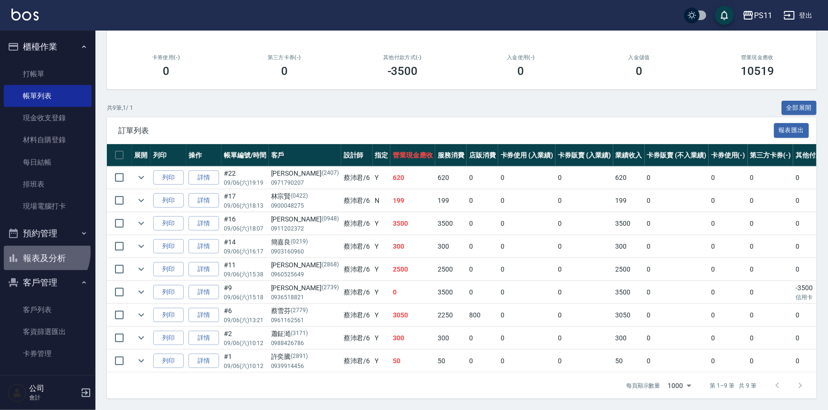
click at [40, 252] on button "報表及分析" at bounding box center [48, 258] width 88 height 25
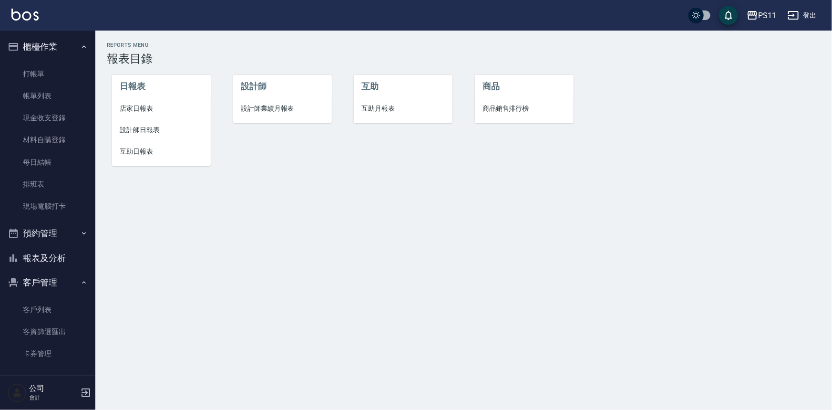
click at [141, 149] on span "互助日報表" at bounding box center [161, 151] width 83 height 10
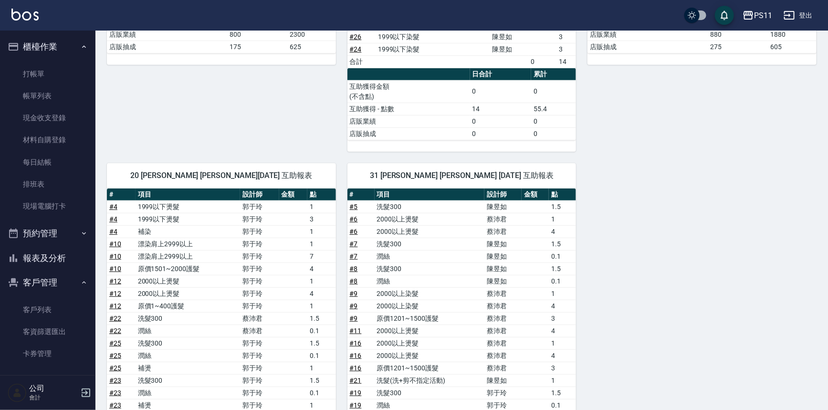
scroll to position [86, 0]
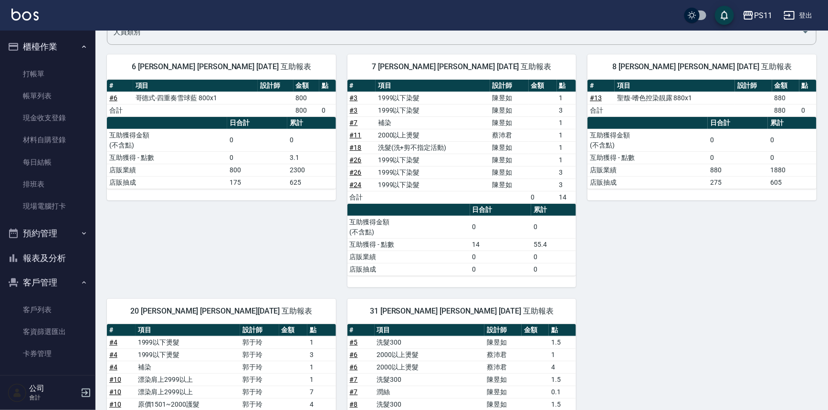
click at [67, 254] on button "報表及分析" at bounding box center [48, 258] width 88 height 25
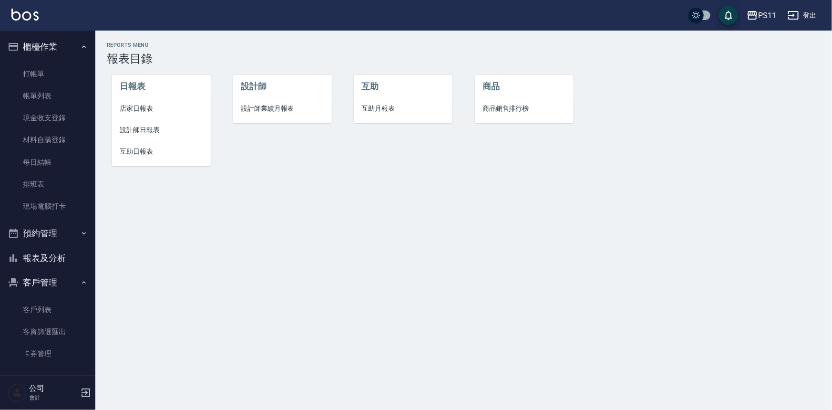
click at [157, 126] on span "設計師日報表" at bounding box center [161, 130] width 83 height 10
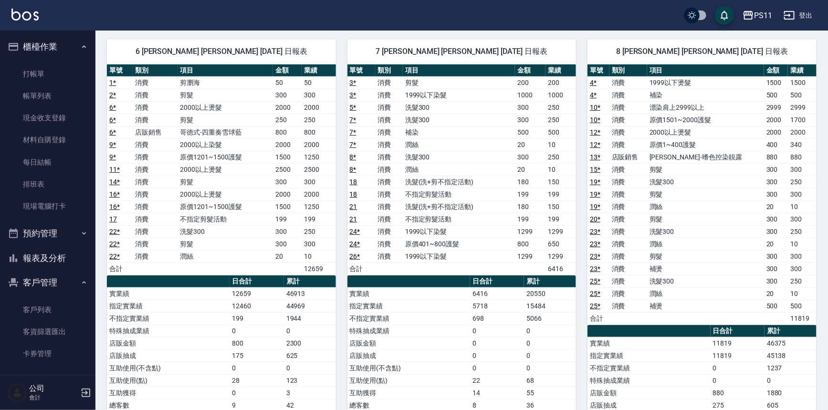
scroll to position [86, 0]
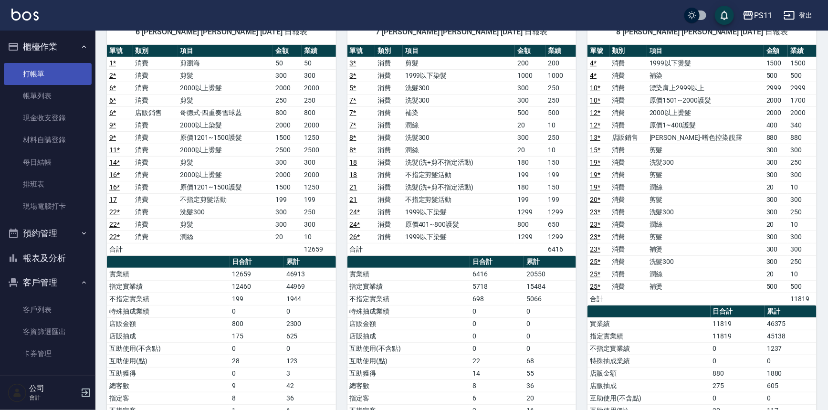
click at [55, 76] on link "打帳單" at bounding box center [48, 74] width 88 height 22
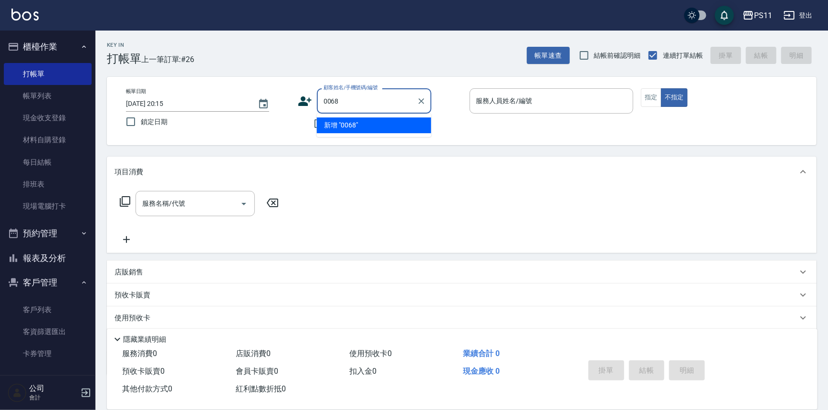
type input "0068"
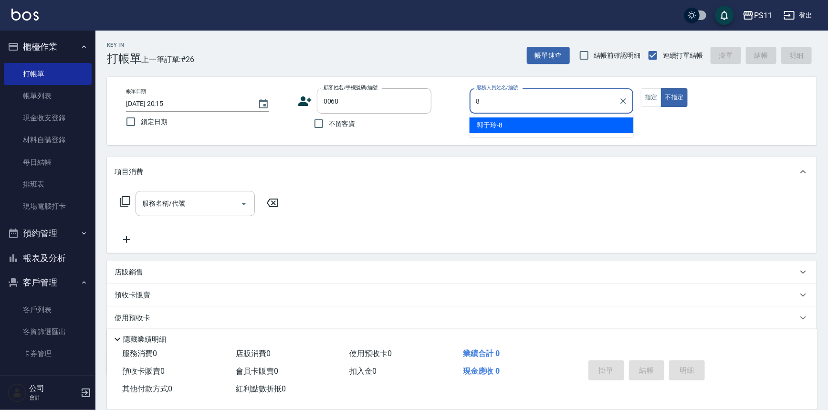
type input "郭于玲-8"
type button "false"
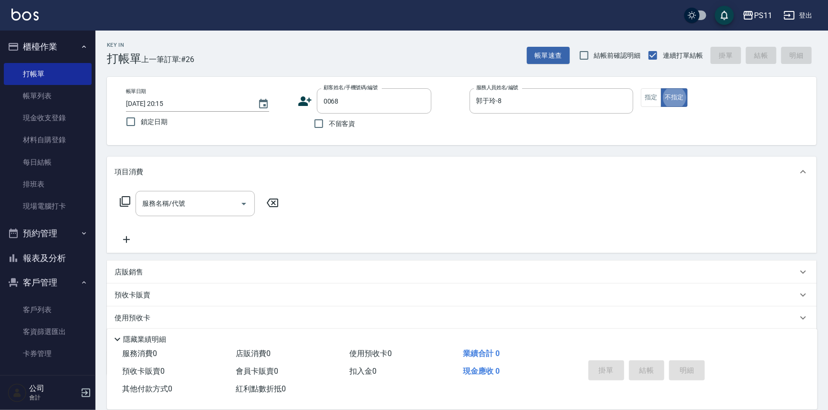
type input "[PERSON_NAME]/0930349798/0068"
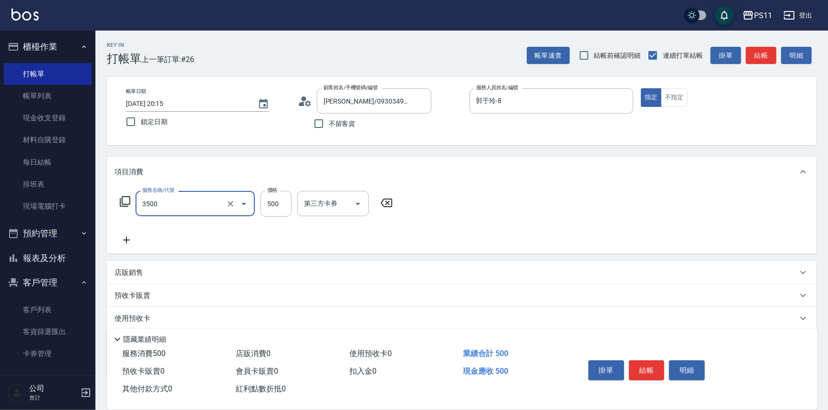
type input "補燙(3500)"
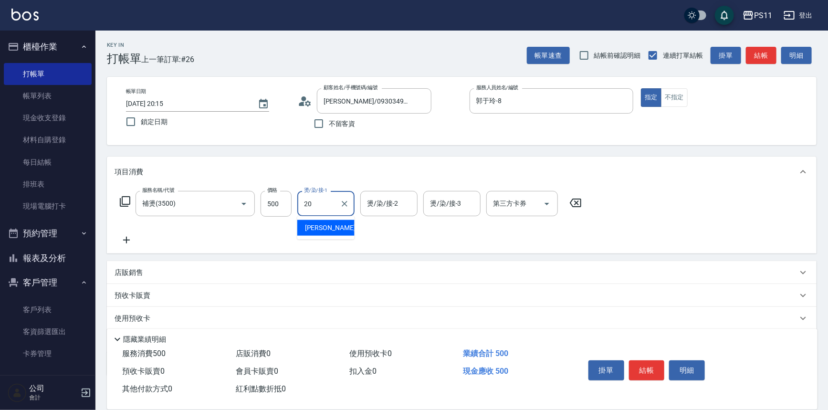
type input "James-20"
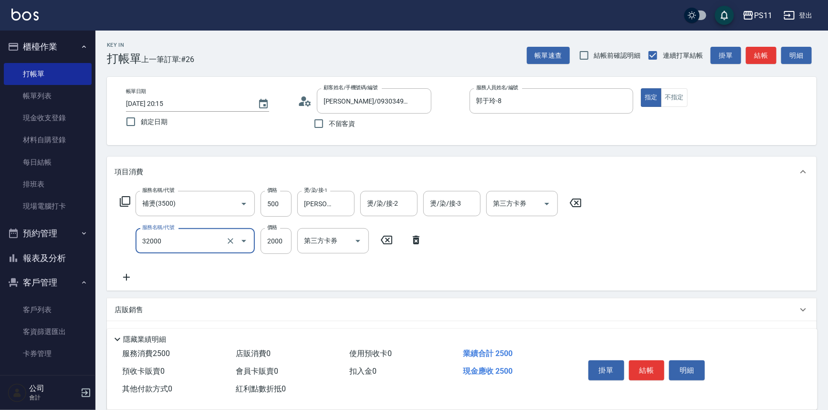
type input "2000以上燙髮(32000)"
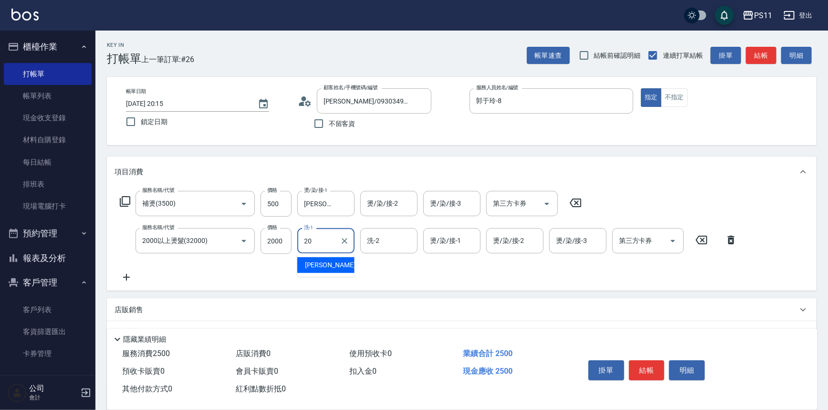
type input "James-20"
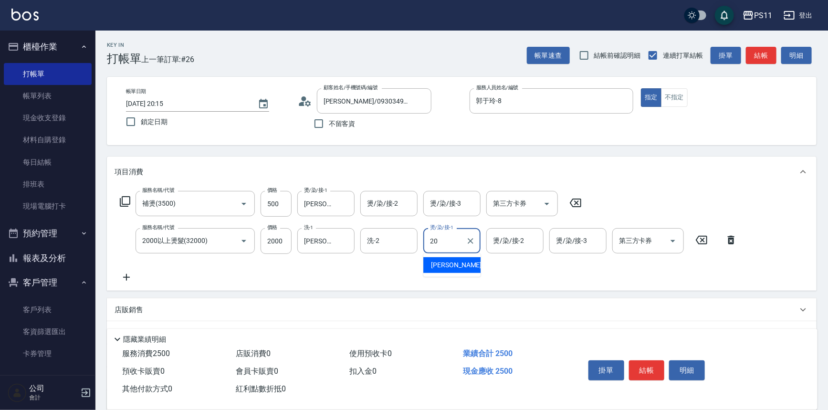
type input "James-20"
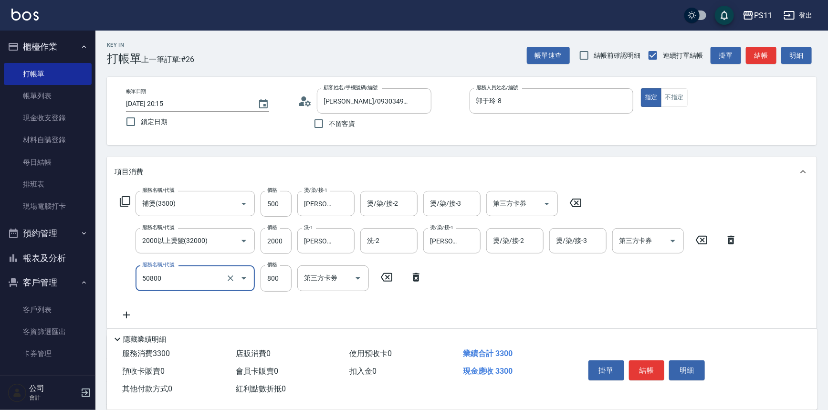
type input "原價401~800護髮(50800)"
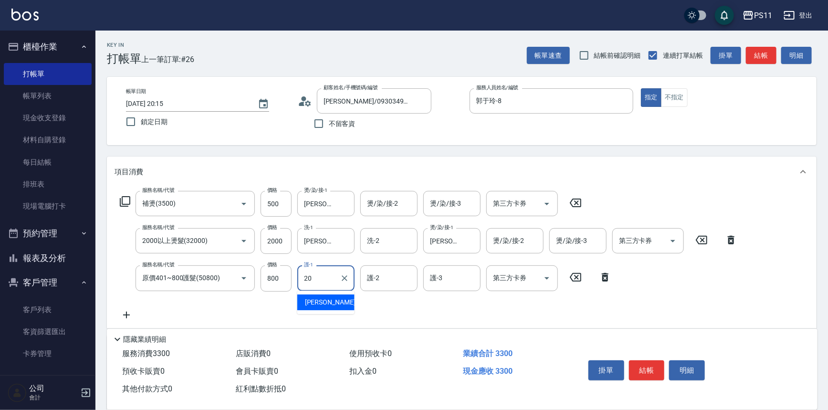
type input "James-20"
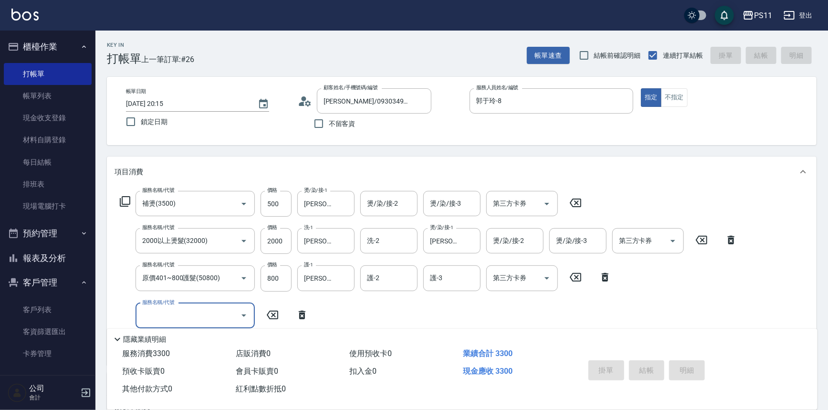
type input "2025/09/06 20:16"
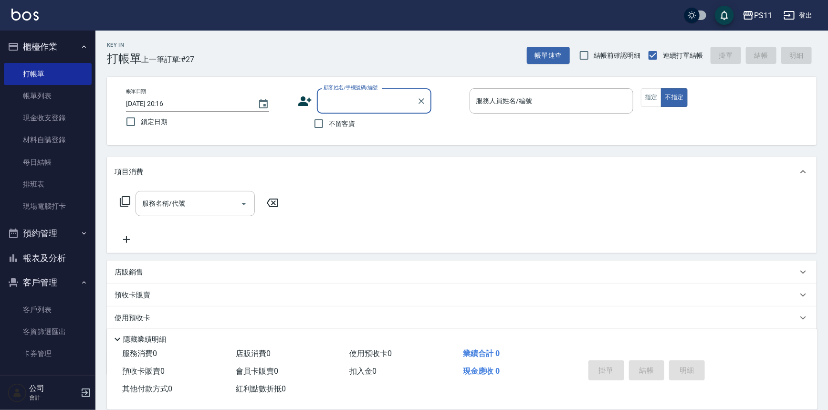
click at [56, 258] on button "報表及分析" at bounding box center [48, 258] width 88 height 25
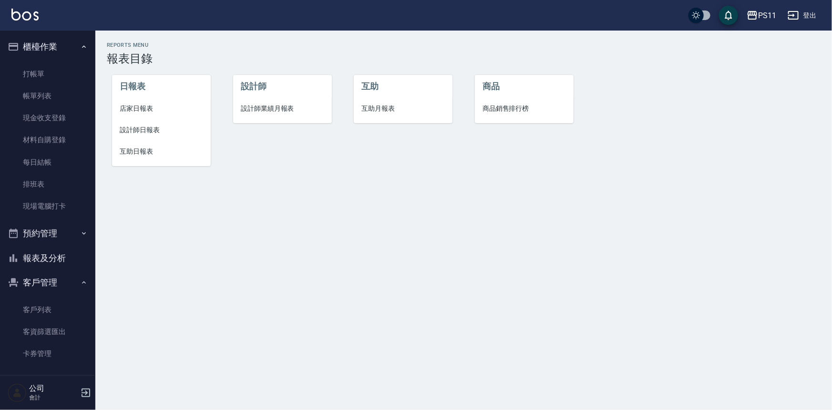
click at [150, 155] on span "互助日報表" at bounding box center [161, 151] width 83 height 10
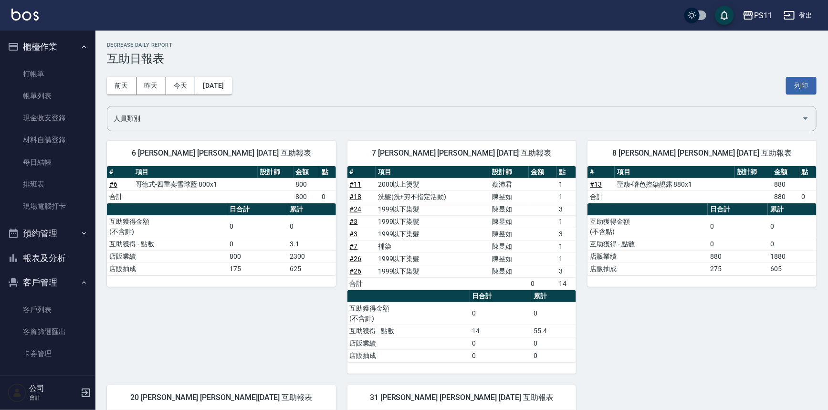
click at [474, 218] on td "1999以下染髮" at bounding box center [432, 221] width 114 height 12
drag, startPoint x: 467, startPoint y: 310, endPoint x: 50, endPoint y: 34, distance: 500.5
click at [64, 80] on link "打帳單" at bounding box center [48, 74] width 88 height 22
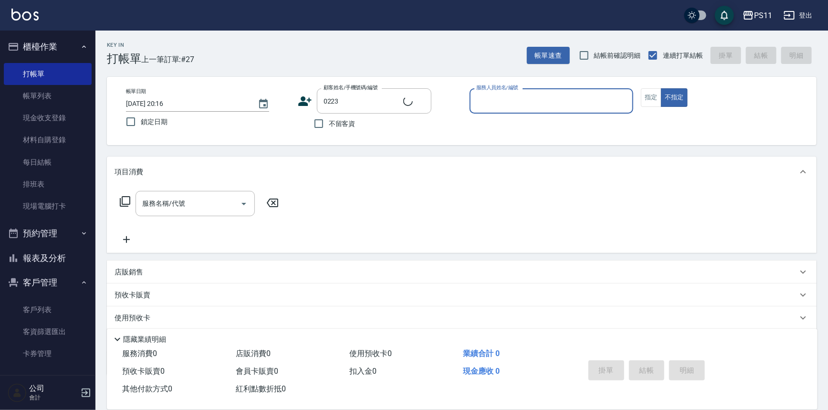
type input "[PERSON_NAME]/0922206020/0223"
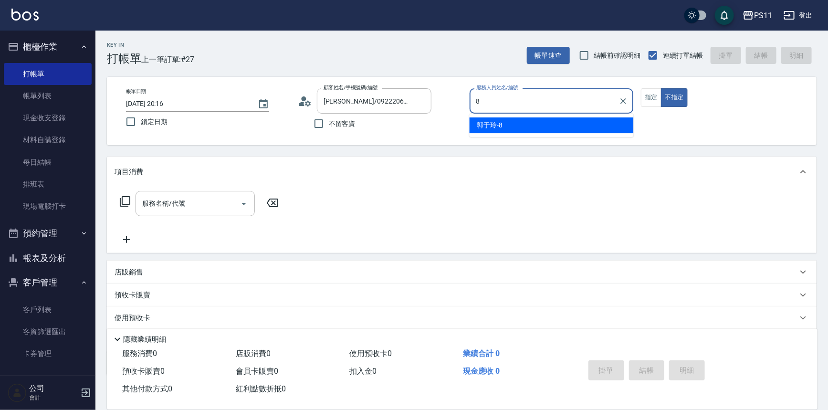
type input "郭于玲-8"
type button "false"
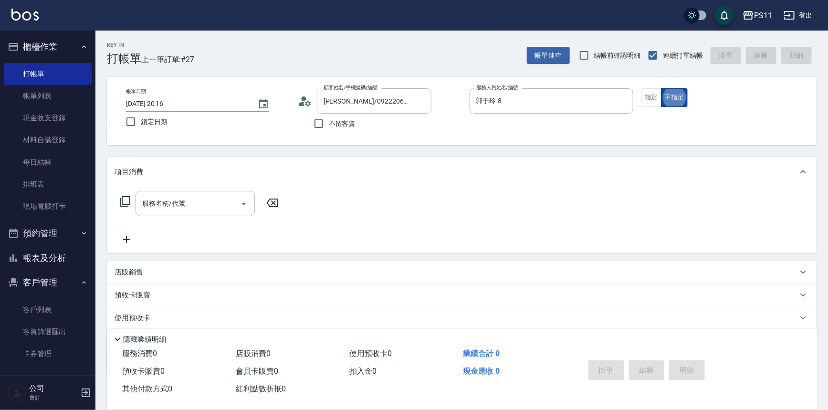
click at [662, 104] on button "不指定" at bounding box center [674, 97] width 27 height 19
click at [641, 101] on button "指定" at bounding box center [651, 97] width 21 height 19
click at [122, 202] on icon at bounding box center [124, 201] width 11 height 11
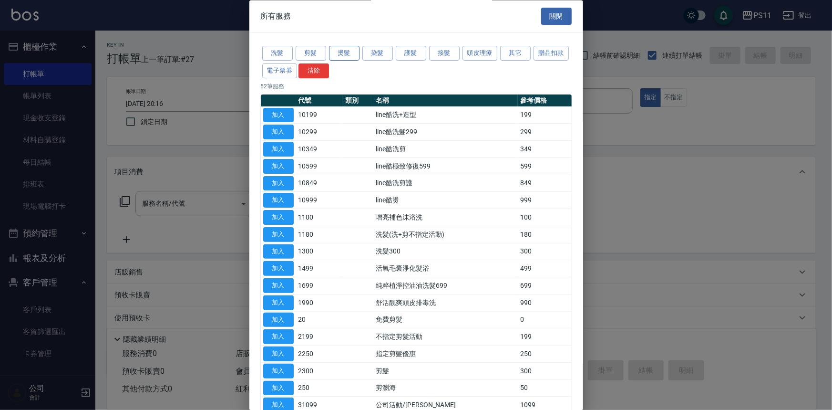
click at [355, 52] on button "燙髮" at bounding box center [344, 53] width 31 height 15
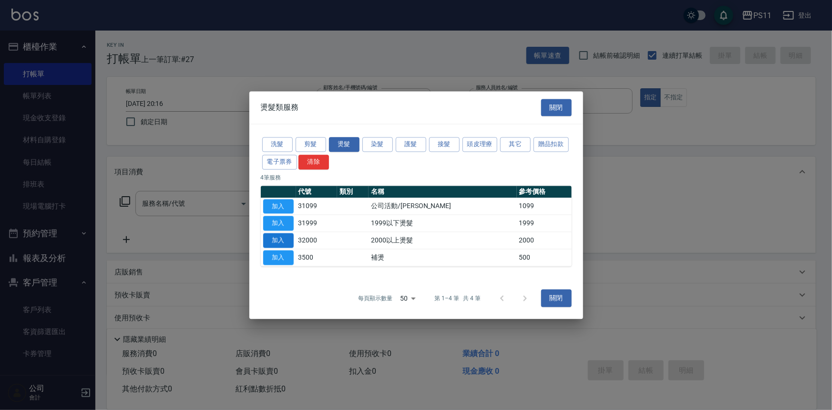
click at [281, 242] on button "加入" at bounding box center [278, 240] width 31 height 15
type input "2000以上燙髮(32000)"
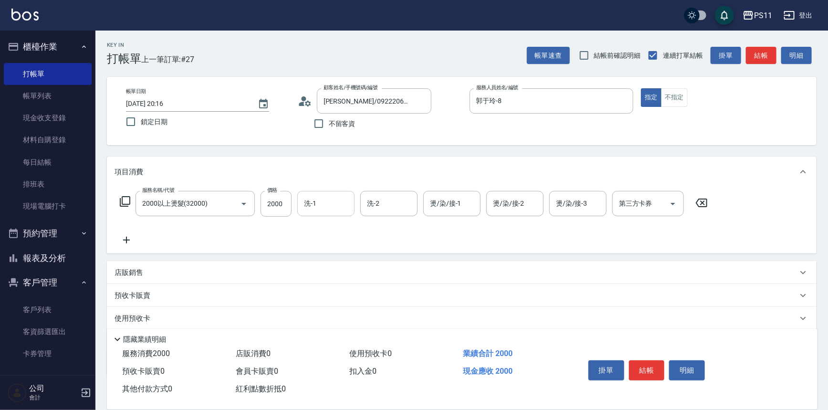
click at [334, 219] on body "PS11 登出 櫃檯作業 打帳單 帳單列表 現金收支登錄 材料自購登錄 每日結帳 排班表 現場電腦打卡 預約管理 預約管理 單日預約紀錄 單週預約紀錄 報表及…" at bounding box center [414, 232] width 828 height 465
type input "James-20"
type input "陳昱如-7"
type input "200"
click at [500, 214] on div "燙/染/接-2" at bounding box center [514, 203] width 57 height 25
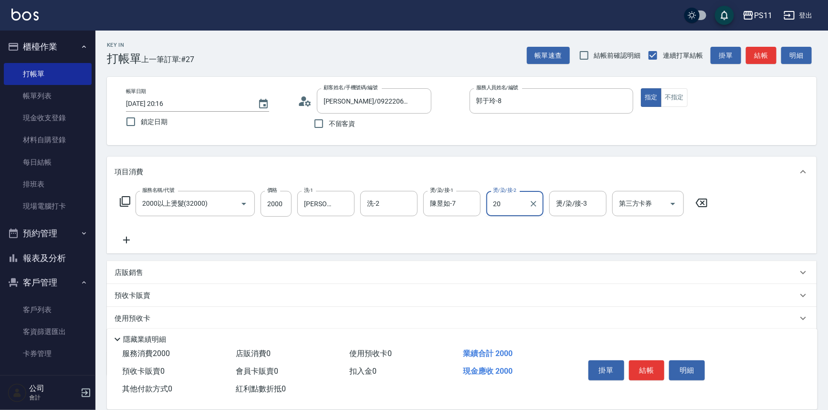
type input "James-20"
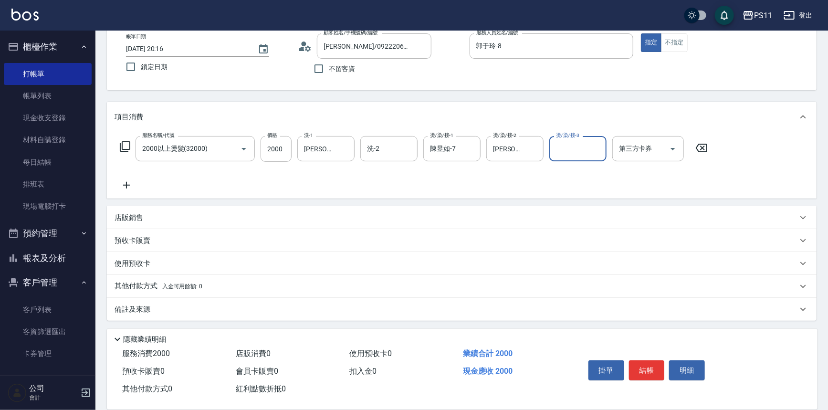
scroll to position [55, 0]
drag, startPoint x: 135, startPoint y: 281, endPoint x: 144, endPoint y: 281, distance: 9.1
click at [142, 281] on p "其他付款方式 入金可用餘額: 0" at bounding box center [158, 285] width 88 height 10
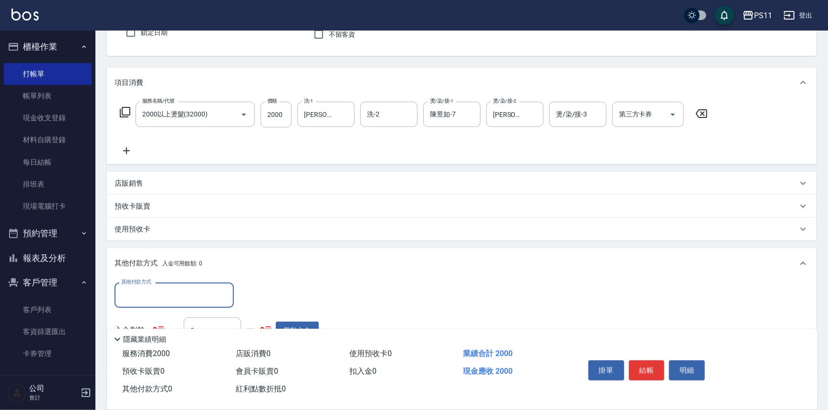
scroll to position [0, 0]
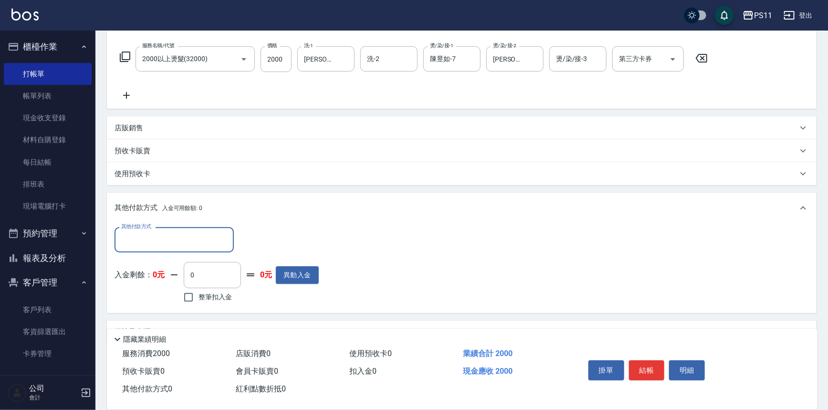
click at [143, 247] on input "其他付款方式" at bounding box center [174, 239] width 111 height 17
drag, startPoint x: 171, startPoint y: 290, endPoint x: 240, endPoint y: 263, distance: 74.4
click at [175, 291] on span "信用卡" at bounding box center [173, 296] width 119 height 16
type input "信用卡"
drag, startPoint x: 278, startPoint y: 238, endPoint x: 43, endPoint y: 240, distance: 235.2
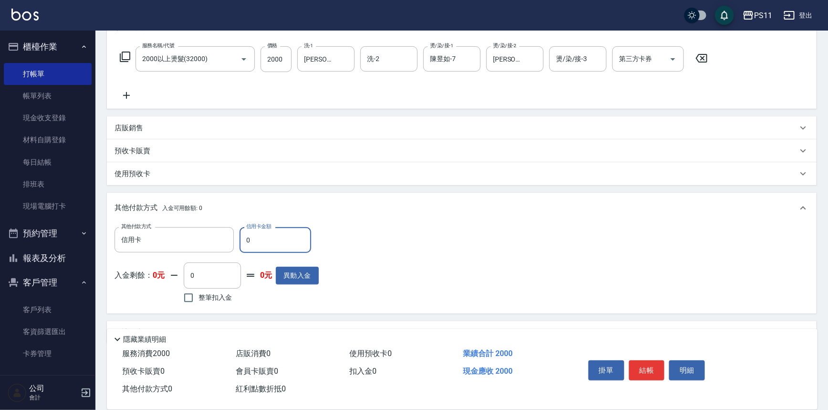
click at [43, 240] on div "PS11 登出 櫃檯作業 打帳單 帳單列表 現金收支登錄 材料自購登錄 每日結帳 排班表 現場電腦打卡 預約管理 預約管理 單日預約紀錄 單週預約紀錄 報表及…" at bounding box center [414, 144] width 828 height 578
type input "2000"
drag, startPoint x: 649, startPoint y: 364, endPoint x: 646, endPoint y: 418, distance: 53.5
click at [646, 409] on html "PS11 登出 櫃檯作業 打帳單 帳單列表 現金收支登錄 材料自購登錄 每日結帳 排班表 現場電腦打卡 預約管理 預約管理 單日預約紀錄 單週預約紀錄 報表及…" at bounding box center [414, 144] width 828 height 578
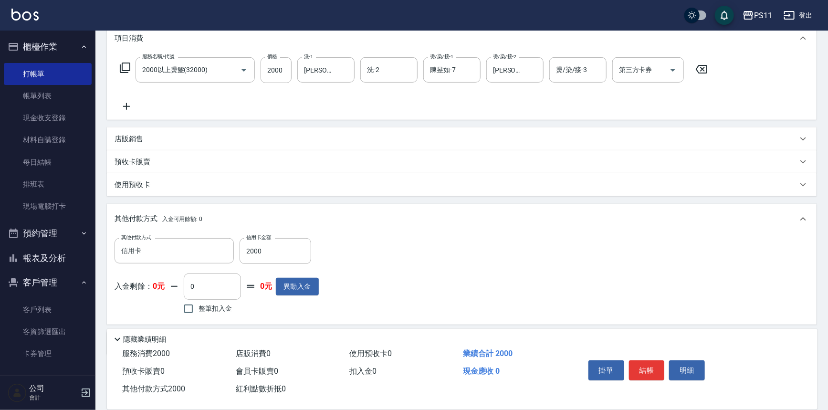
scroll to position [167, 0]
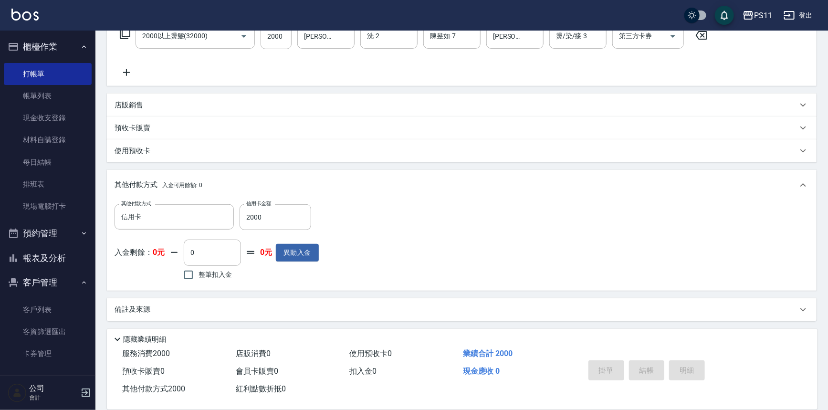
type input "2025/09/06 20:17"
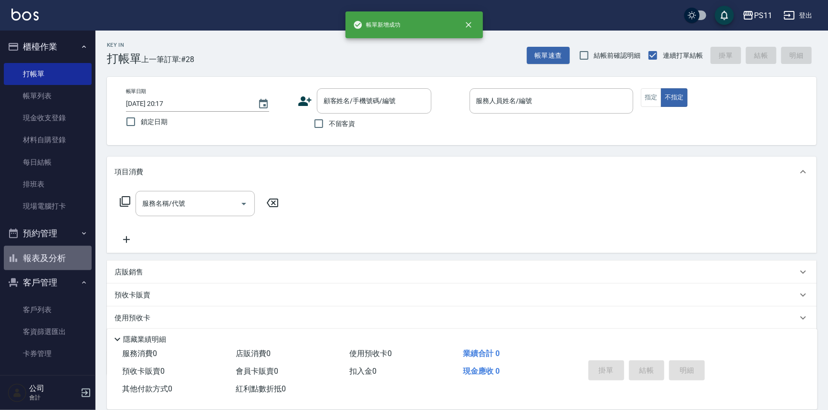
click at [62, 253] on button "報表及分析" at bounding box center [48, 258] width 88 height 25
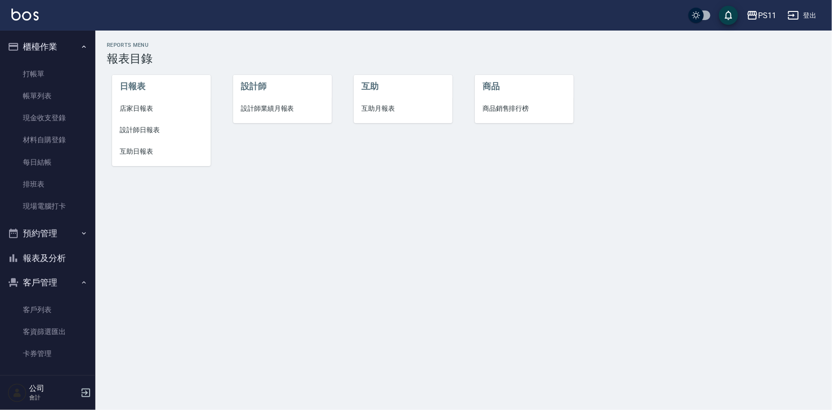
click at [125, 108] on span "店家日報表" at bounding box center [161, 109] width 83 height 10
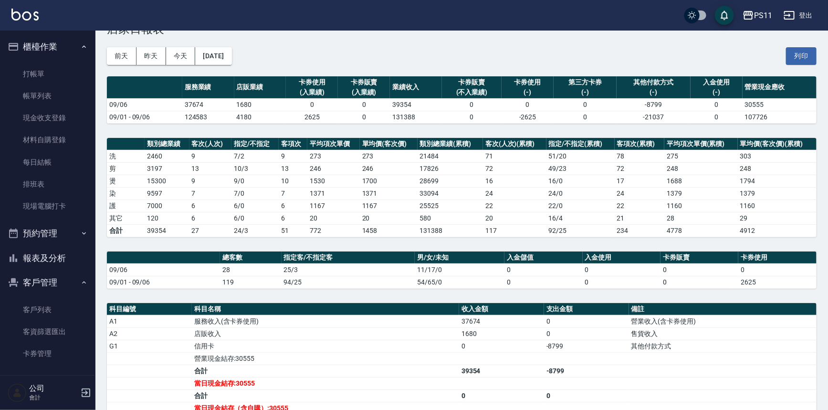
scroll to position [43, 0]
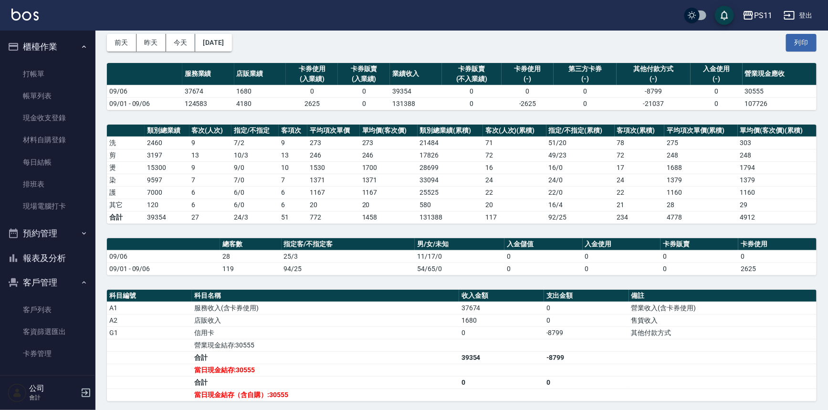
click at [54, 258] on button "報表及分析" at bounding box center [48, 258] width 88 height 25
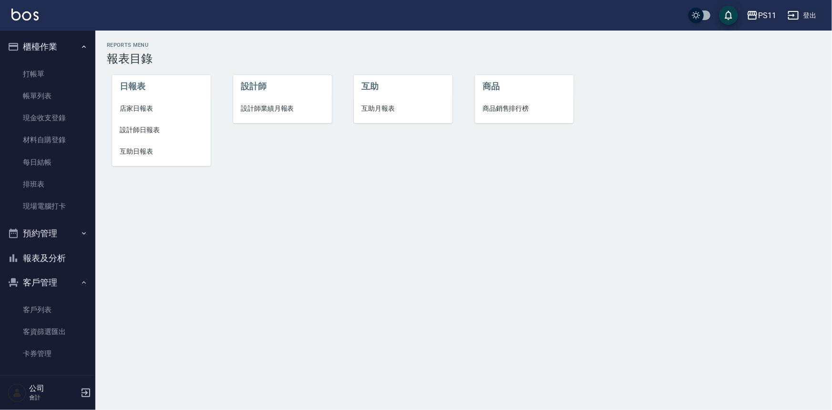
click at [143, 146] on span "互助日報表" at bounding box center [161, 151] width 83 height 10
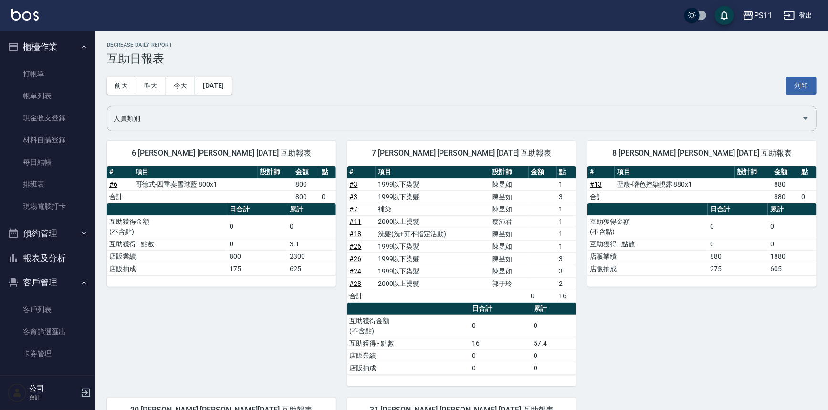
click at [65, 258] on button "報表及分析" at bounding box center [48, 258] width 88 height 25
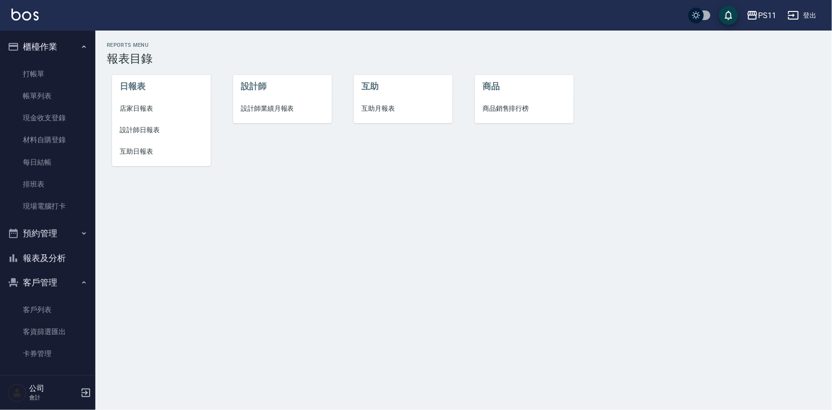
click at [155, 106] on span "店家日報表" at bounding box center [161, 109] width 83 height 10
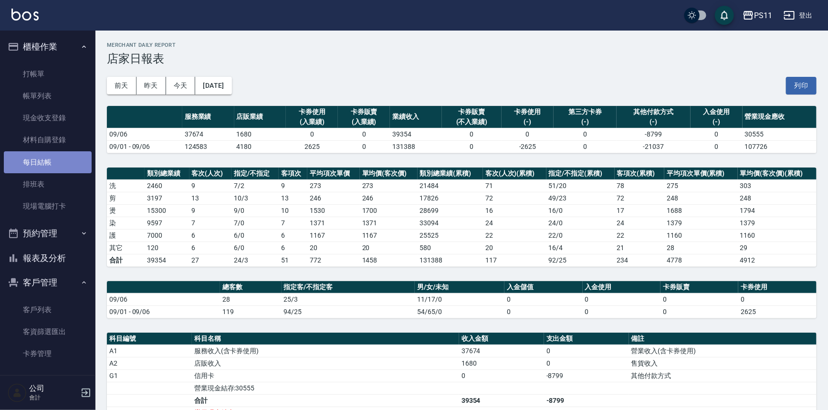
click at [69, 159] on link "每日結帳" at bounding box center [48, 162] width 88 height 22
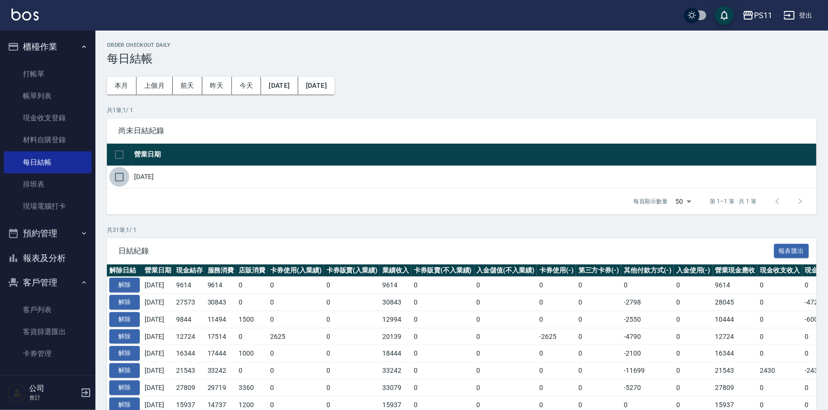
click at [118, 172] on input "checkbox" at bounding box center [119, 177] width 20 height 20
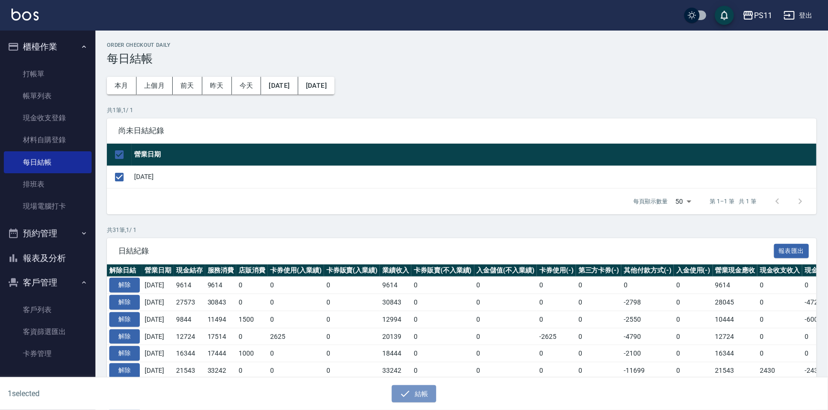
drag, startPoint x: 423, startPoint y: 394, endPoint x: 460, endPoint y: 310, distance: 91.4
click at [423, 391] on button "結帳" at bounding box center [414, 394] width 44 height 18
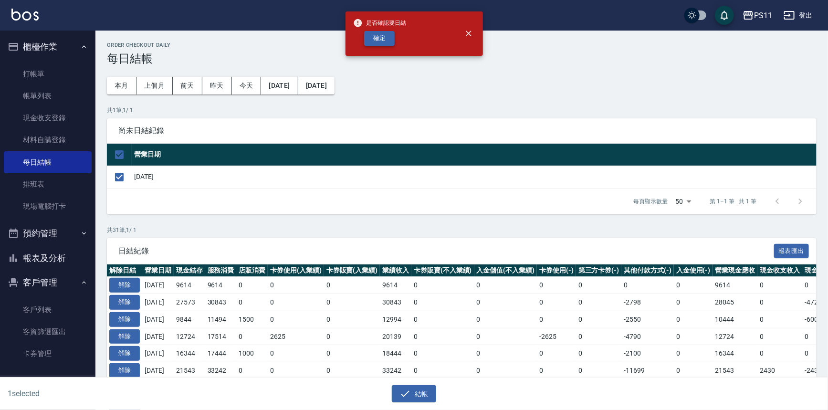
click at [387, 38] on button "確定" at bounding box center [379, 38] width 31 height 15
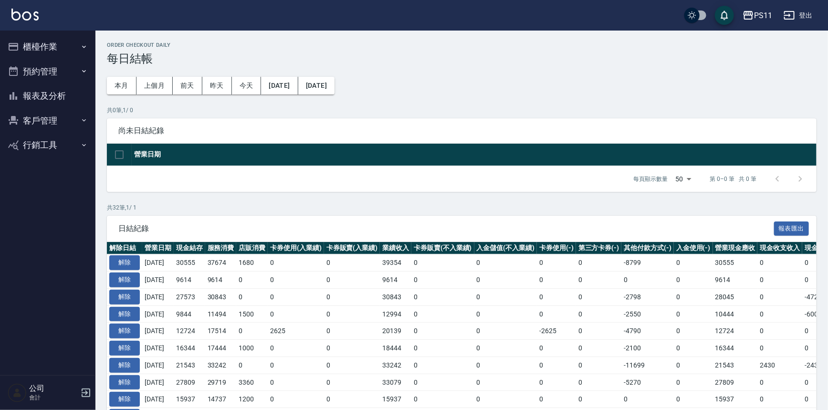
click at [62, 95] on button "報表及分析" at bounding box center [48, 95] width 88 height 25
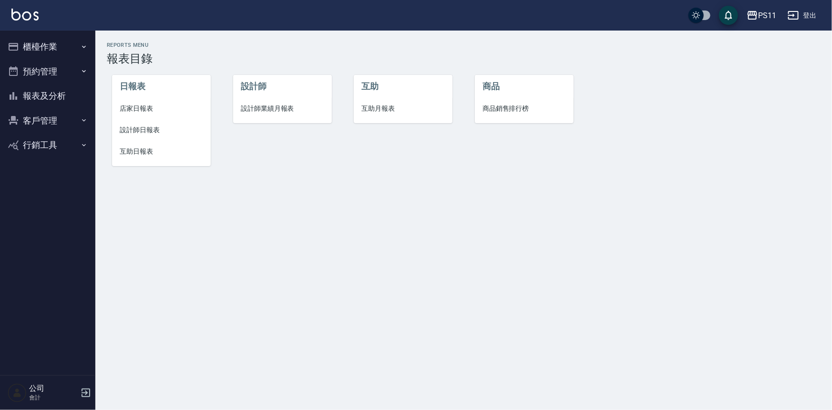
click at [137, 128] on span "設計師日報表" at bounding box center [161, 130] width 83 height 10
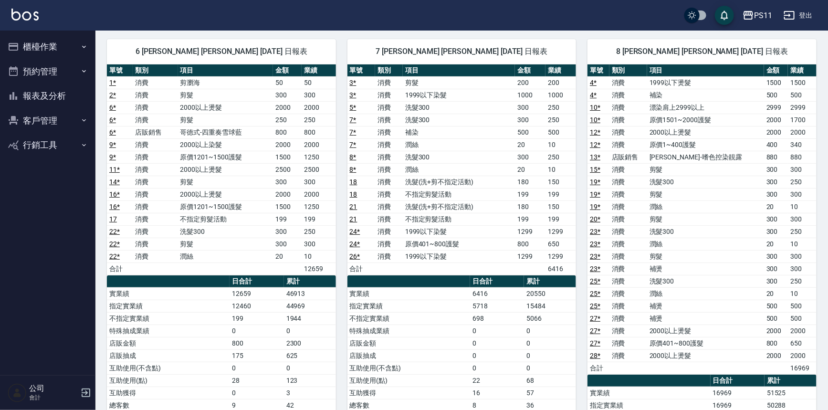
scroll to position [130, 0]
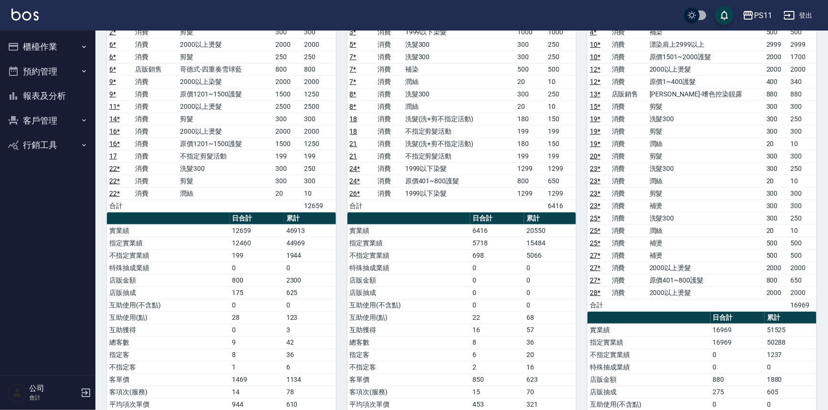
click at [27, 44] on button "櫃檯作業" at bounding box center [48, 46] width 88 height 25
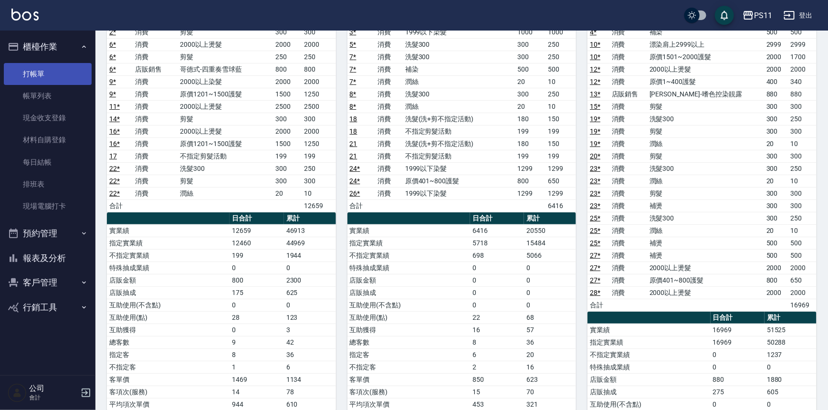
click at [80, 72] on link "打帳單" at bounding box center [48, 74] width 88 height 22
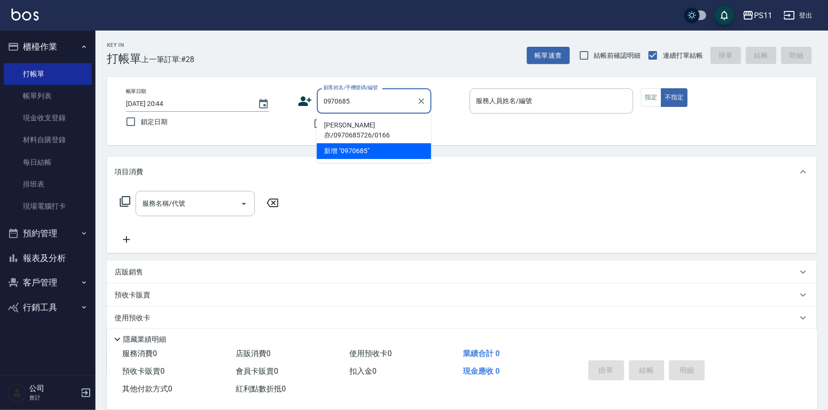
click at [405, 129] on li "[PERSON_NAME]亦/0970685726/0166" at bounding box center [374, 130] width 114 height 26
type input "[PERSON_NAME]亦/0970685726/0166"
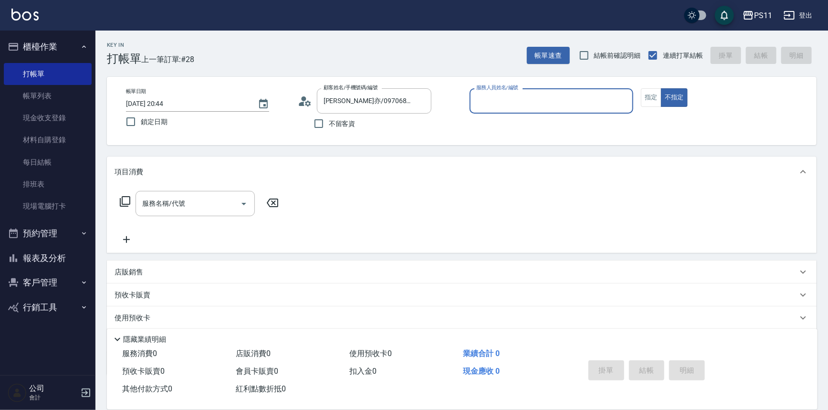
click at [59, 259] on button "報表及分析" at bounding box center [48, 258] width 88 height 25
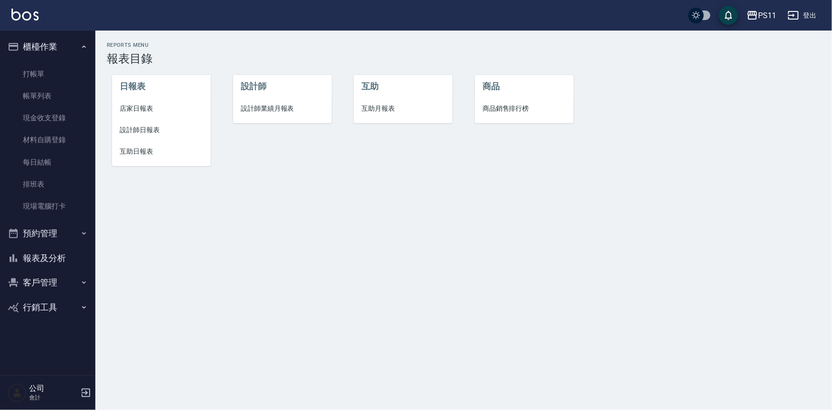
click at [149, 123] on li "設計師日報表" at bounding box center [161, 129] width 99 height 21
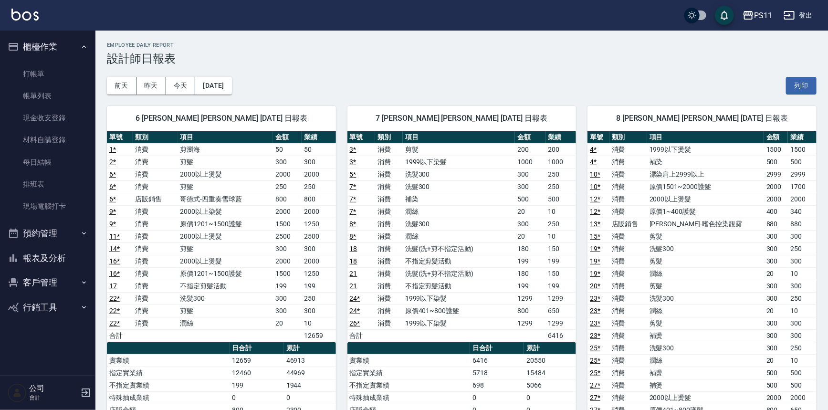
click at [487, 167] on td "1999以下染髮" at bounding box center [459, 162] width 112 height 12
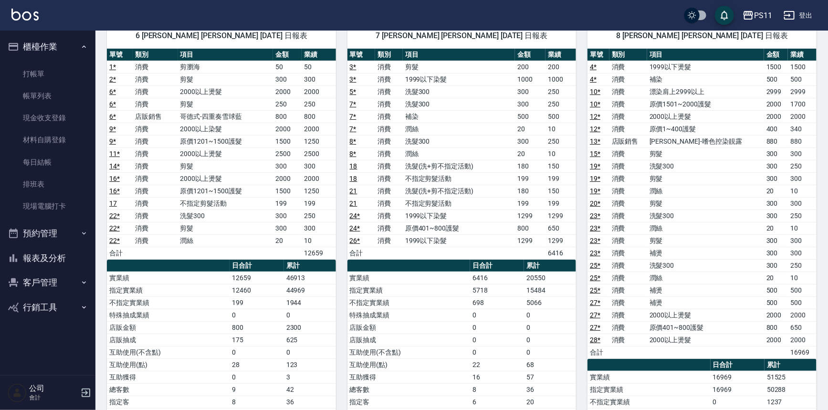
scroll to position [86, 0]
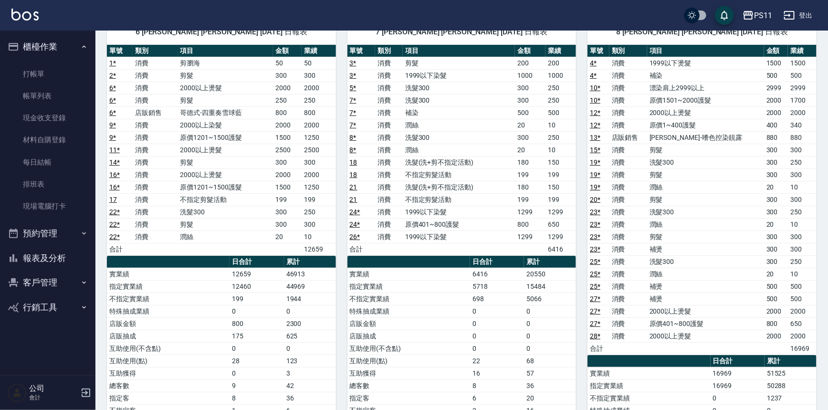
click at [489, 166] on td "洗髮(洗+剪不指定活動)" at bounding box center [459, 162] width 112 height 12
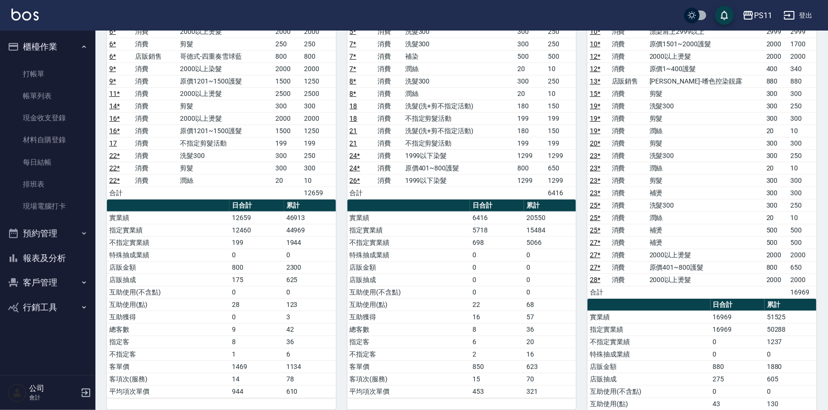
scroll to position [238, 0]
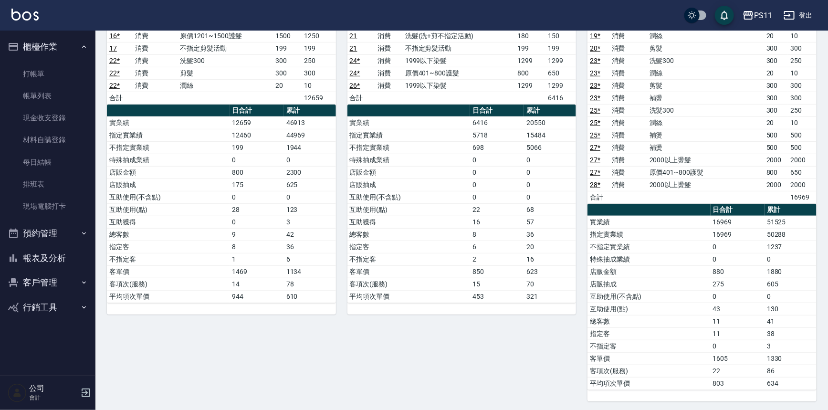
click at [558, 191] on td "0" at bounding box center [550, 197] width 52 height 12
